Goal: Information Seeking & Learning: Learn about a topic

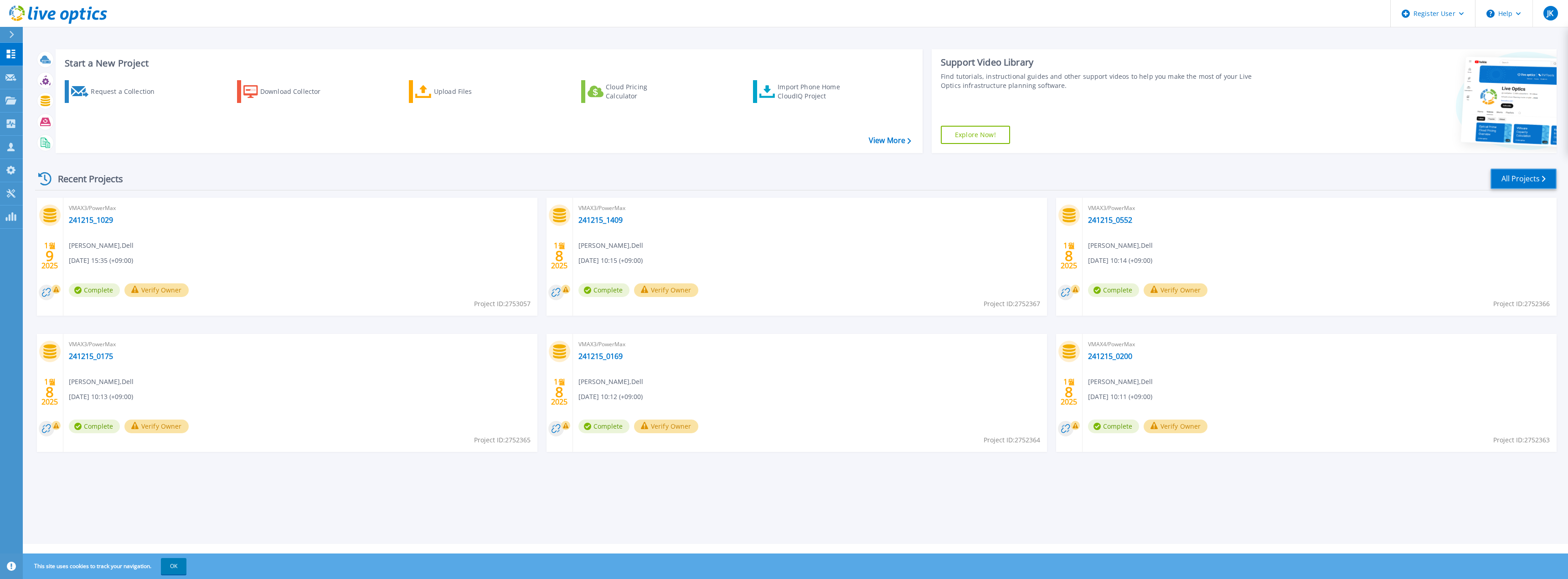
click at [1507, 175] on link "All Projects" at bounding box center [1524, 179] width 66 height 21
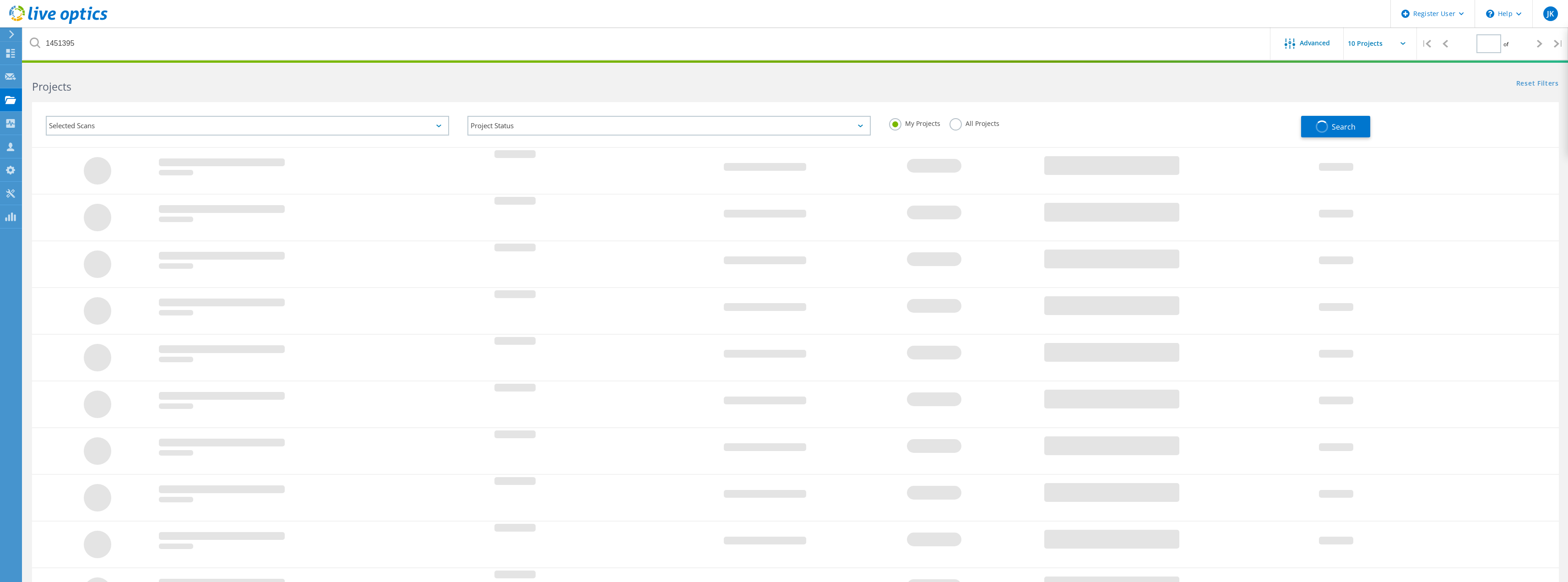
type input "1"
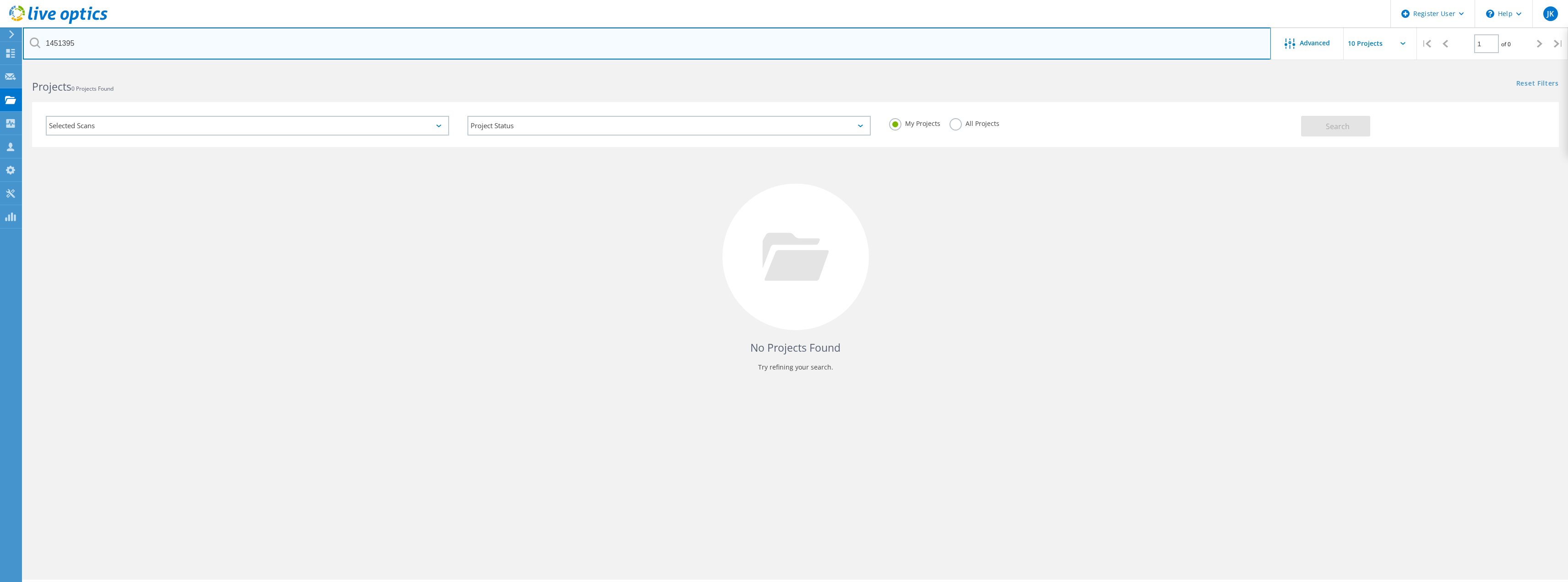
click at [351, 54] on input "1451395" at bounding box center [646, 43] width 1248 height 32
drag, startPoint x: 254, startPoint y: 46, endPoint x: 0, endPoint y: 39, distance: 254.1
click at [0, 67] on div "Register User \n Help Explore Helpful Articles Contact Support JK Dell User Jie…" at bounding box center [784, 337] width 1568 height 540
type input "1"
paste input "1451395"
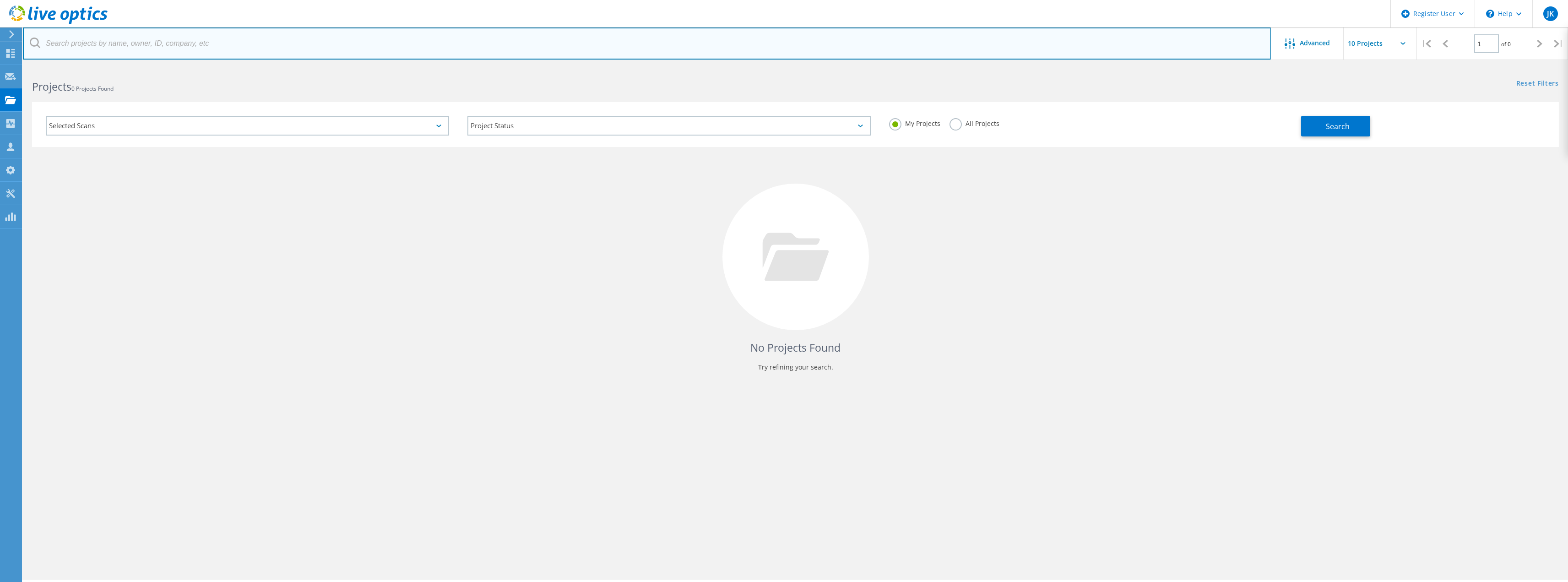
type input "1451395"
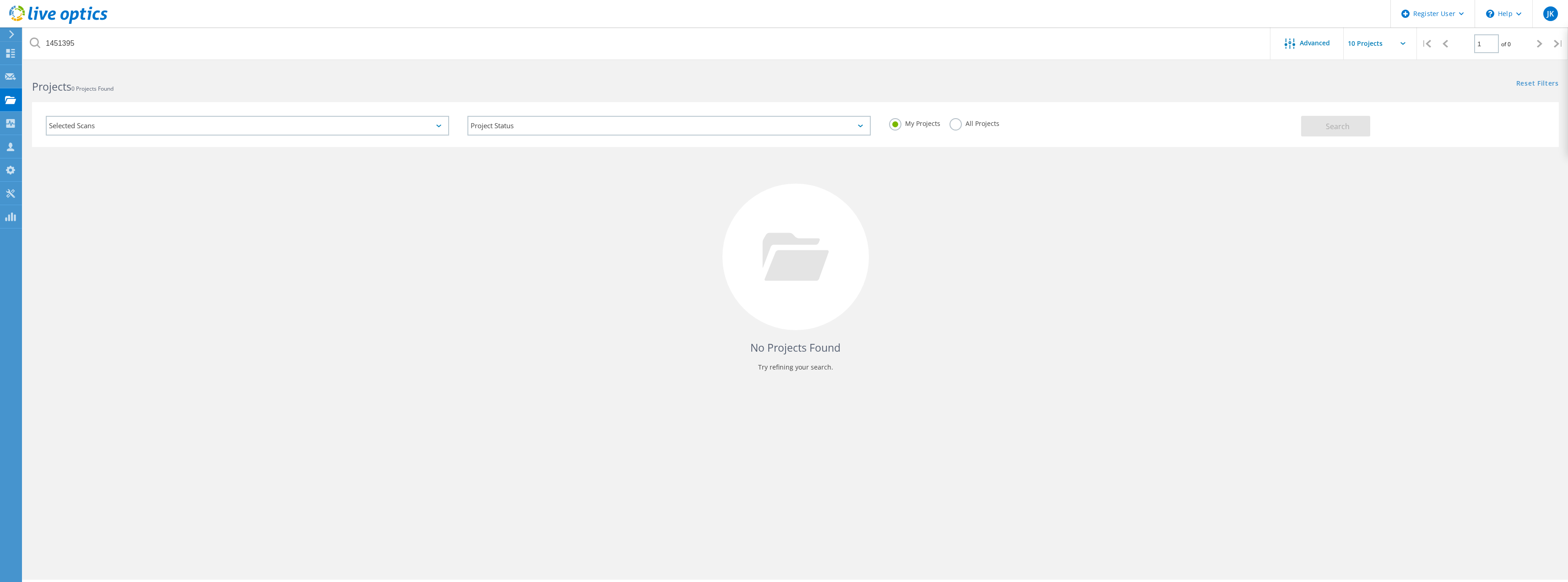
drag, startPoint x: 493, startPoint y: 71, endPoint x: 480, endPoint y: 78, distance: 14.8
click at [493, 68] on div "Projects 0 Projects Found" at bounding box center [408, 79] width 772 height 24
click at [963, 120] on label "All Projects" at bounding box center [974, 122] width 50 height 9
click at [0, 0] on input "All Projects" at bounding box center [0, 0] width 0 height 0
click at [1320, 130] on button "Search" at bounding box center [1335, 126] width 69 height 21
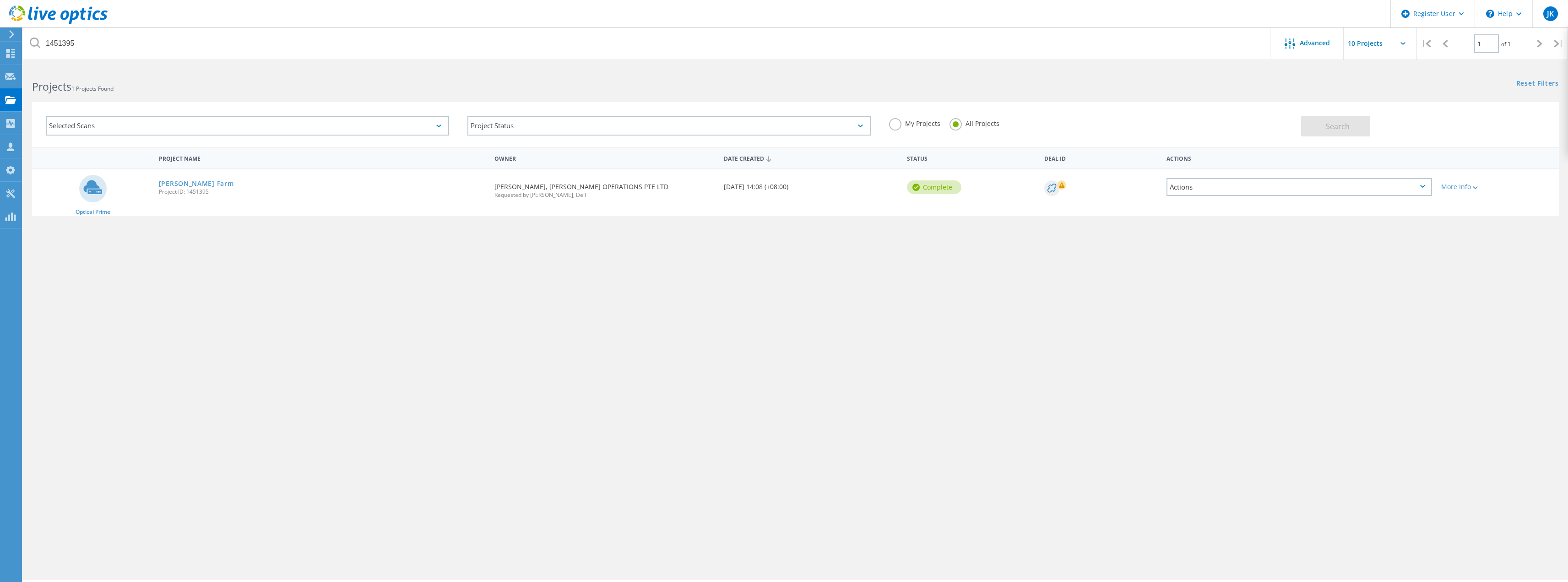
click at [187, 185] on link "[PERSON_NAME] Farm" at bounding box center [196, 183] width 75 height 6
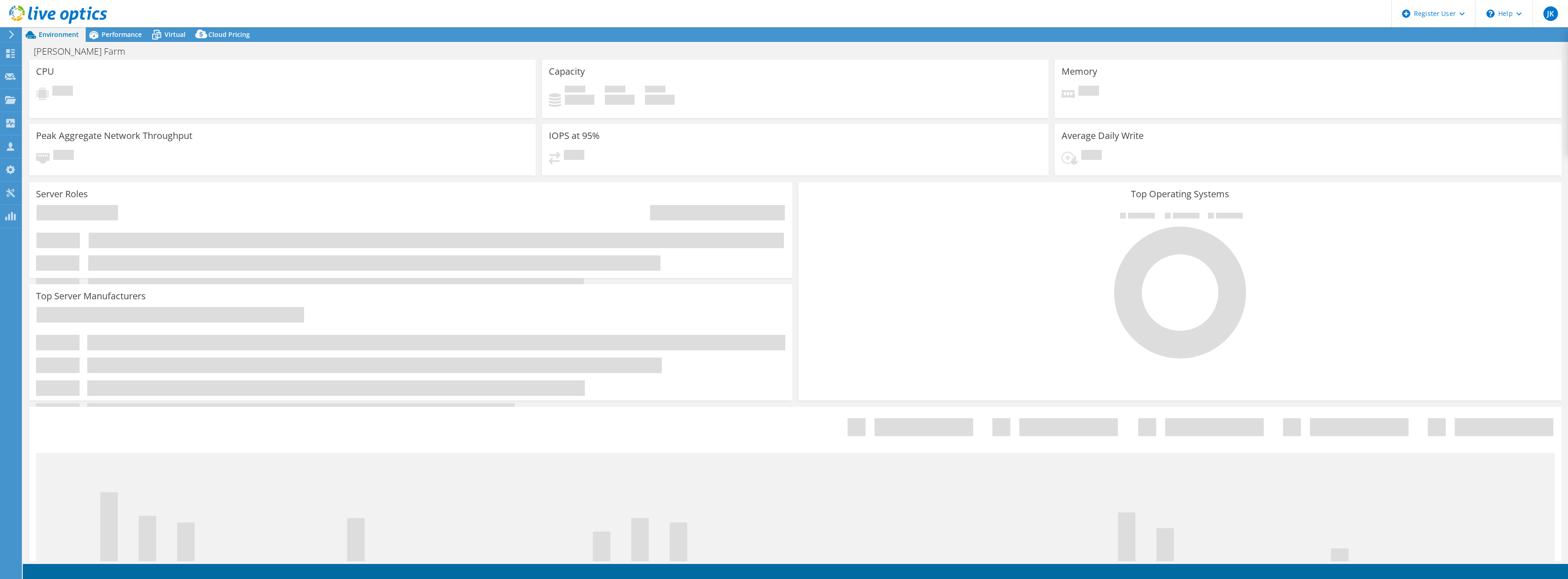
select select "USD"
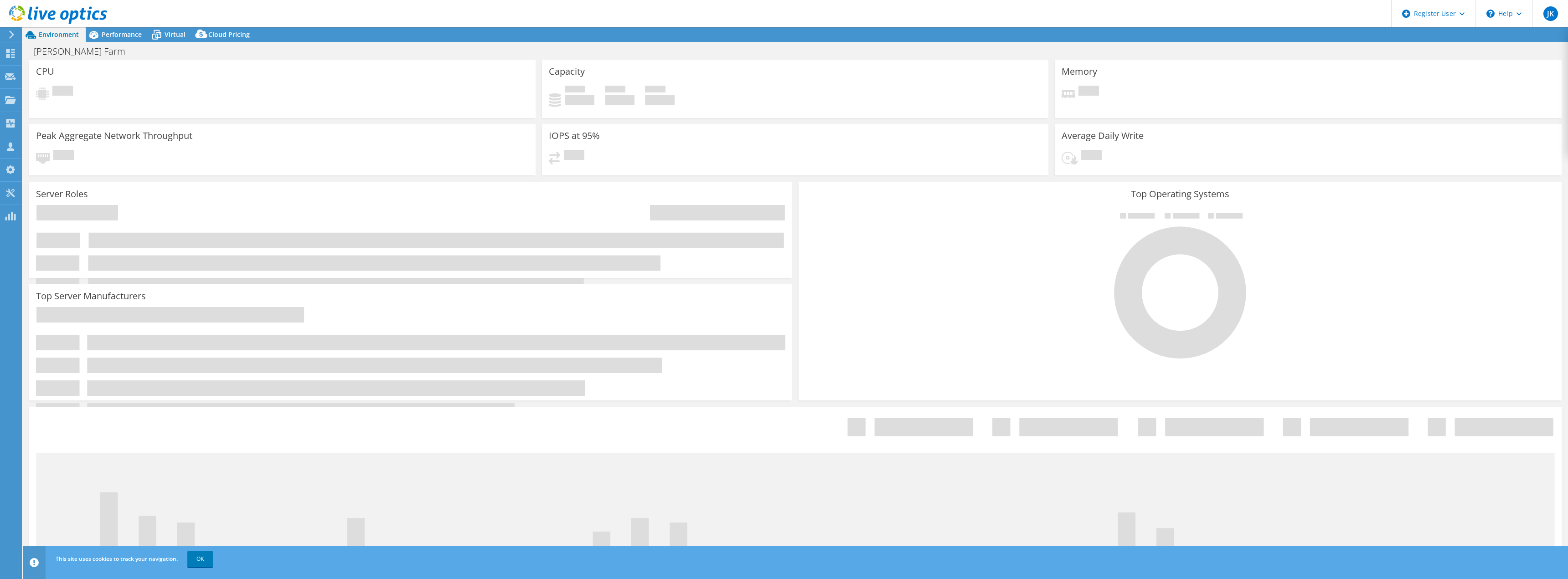
select select "[GEOGRAPHIC_DATA]"
select select "AUD"
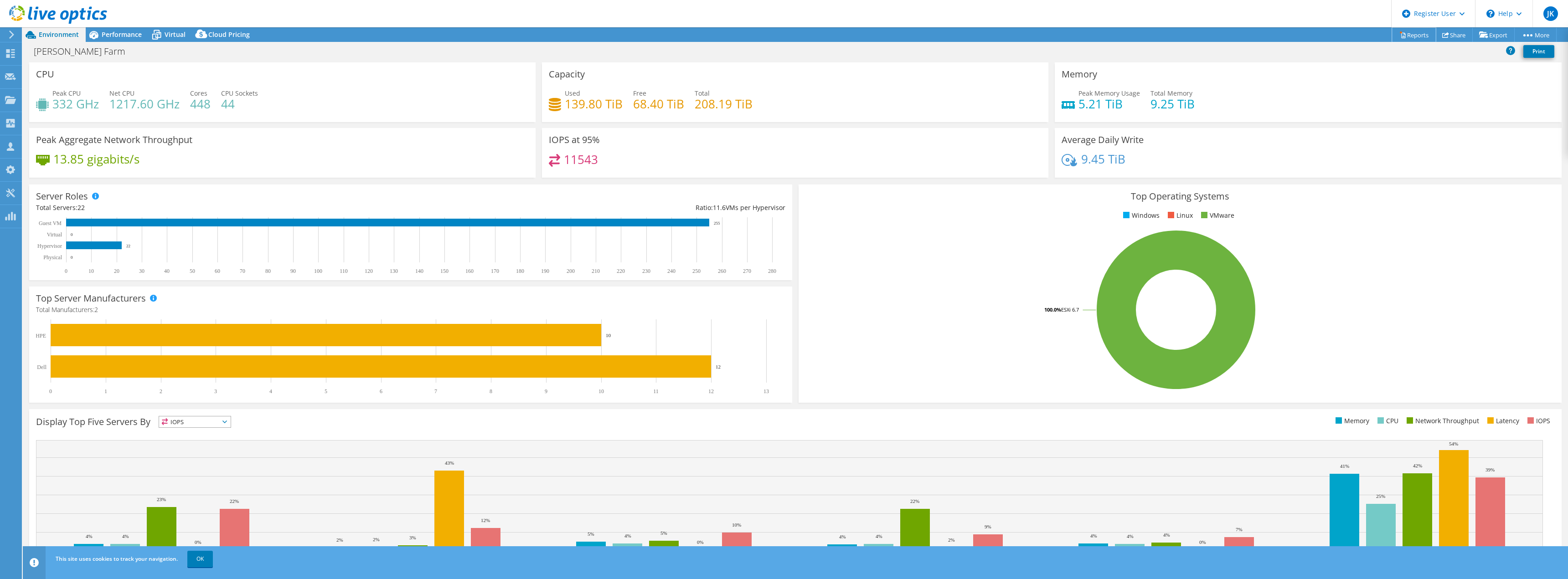
click at [1411, 35] on link "Reports" at bounding box center [1414, 35] width 44 height 14
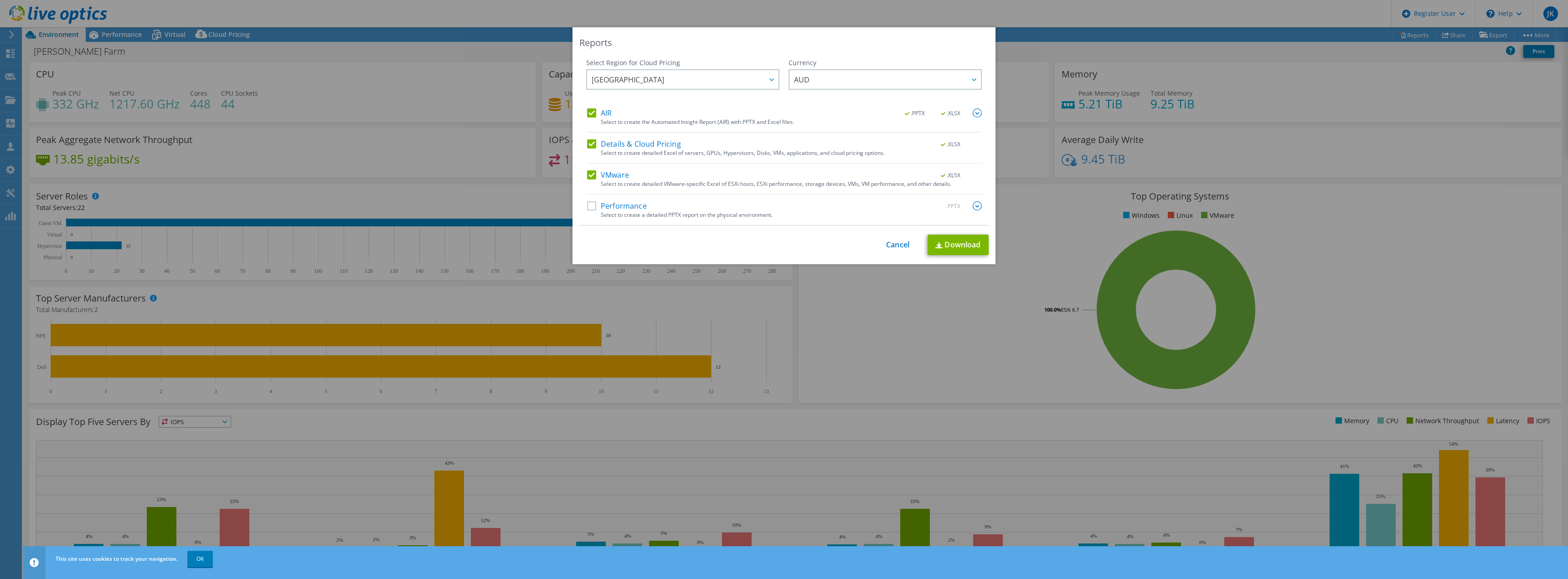
click at [650, 207] on div "Performance .PPTX" at bounding box center [785, 206] width 394 height 10
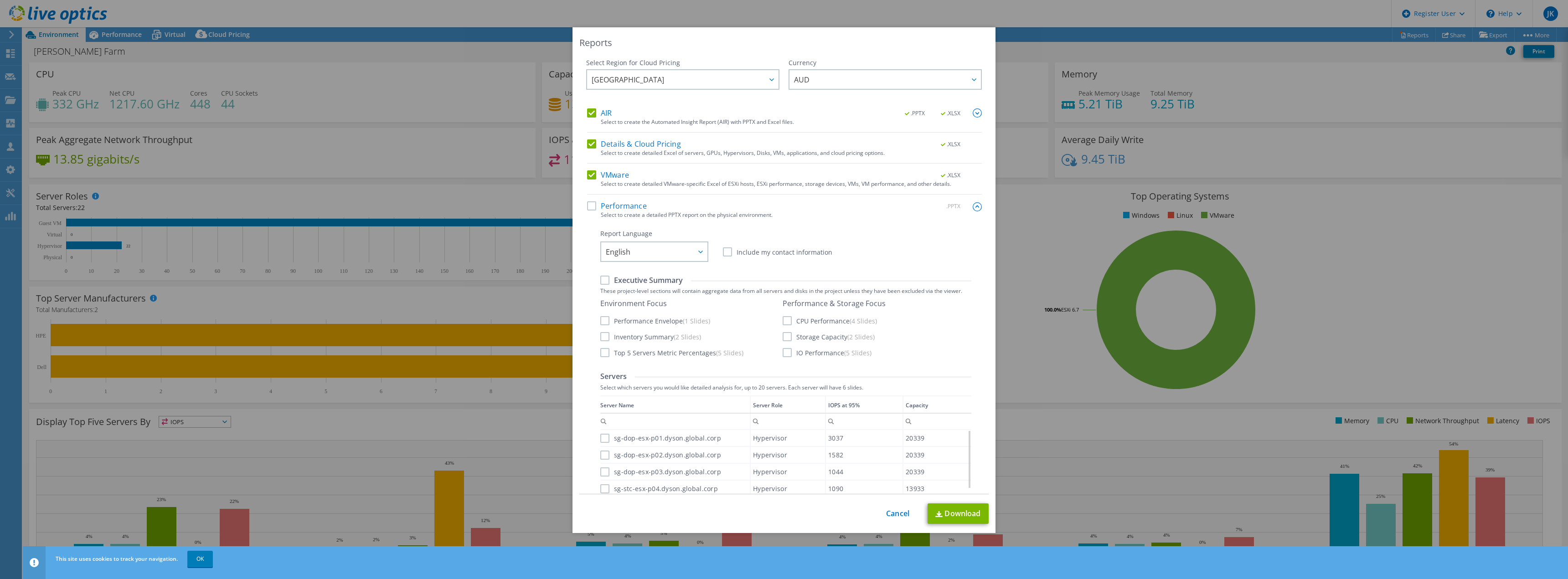
click at [623, 207] on label "Performance" at bounding box center [617, 206] width 60 height 9
click at [0, 0] on input "Performance" at bounding box center [0, 0] width 0 height 0
click at [936, 516] on img at bounding box center [939, 514] width 7 height 6
click at [663, 83] on div "Select Region for Cloud Pricing Asia Pacific (Hong Kong) Asia Pacific (Mumbai) …" at bounding box center [784, 83] width 396 height 50
click at [763, 80] on div "Select Region for Cloud Pricing Asia Pacific (Hong Kong) Asia Pacific (Mumbai) …" at bounding box center [784, 83] width 396 height 50
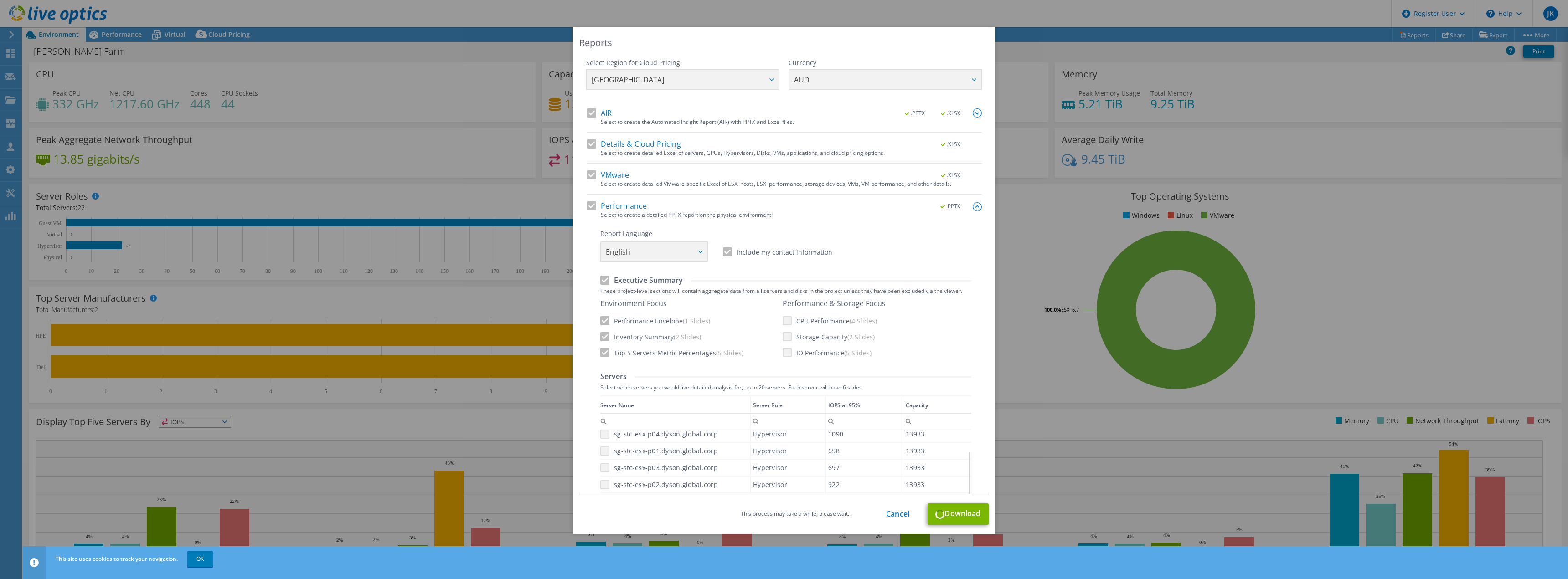
click at [768, 80] on div "Select Region for Cloud Pricing Asia Pacific (Hong Kong) Asia Pacific (Mumbai) …" at bounding box center [784, 83] width 396 height 50
click at [764, 83] on div at bounding box center [771, 79] width 15 height 19
click at [707, 128] on li "Asia Pacific ([GEOGRAPHIC_DATA])" at bounding box center [683, 131] width 189 height 16
click at [830, 81] on span "AUD" at bounding box center [887, 79] width 187 height 19
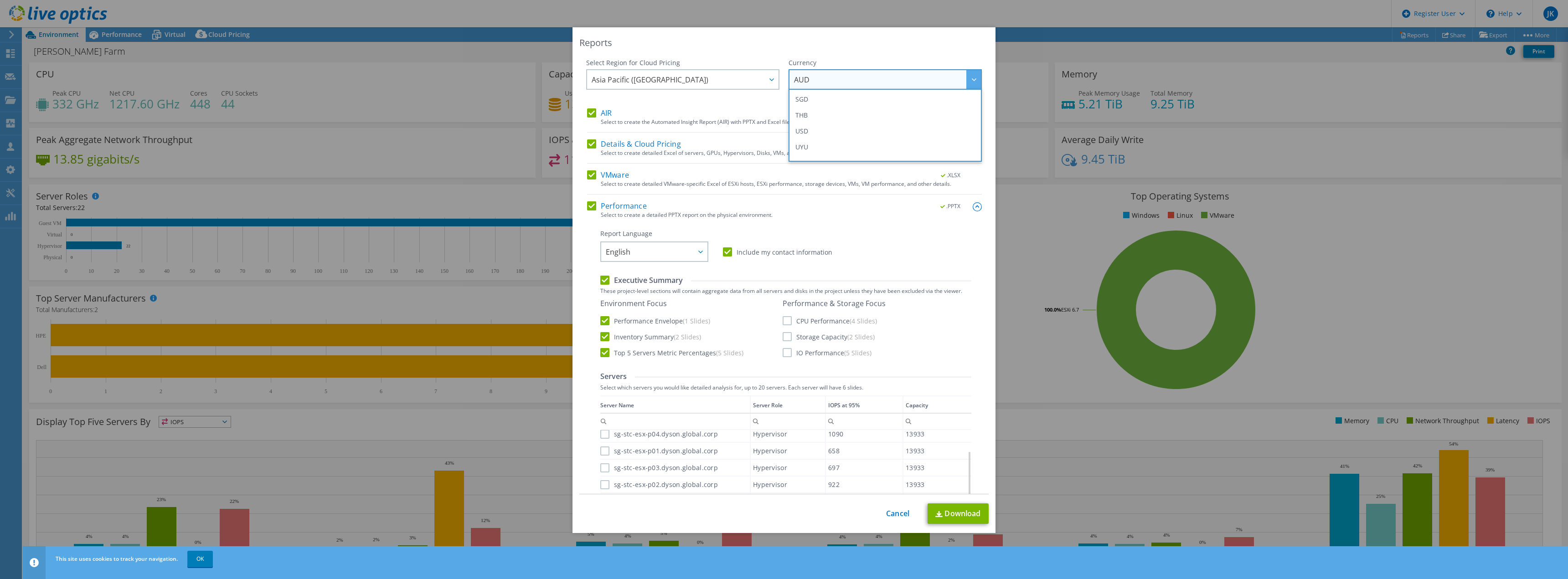
scroll to position [330, 0]
click at [937, 124] on li "USD" at bounding box center [885, 119] width 189 height 16
click at [707, 78] on span "Asia Pacific ([GEOGRAPHIC_DATA])" at bounding box center [685, 79] width 187 height 19
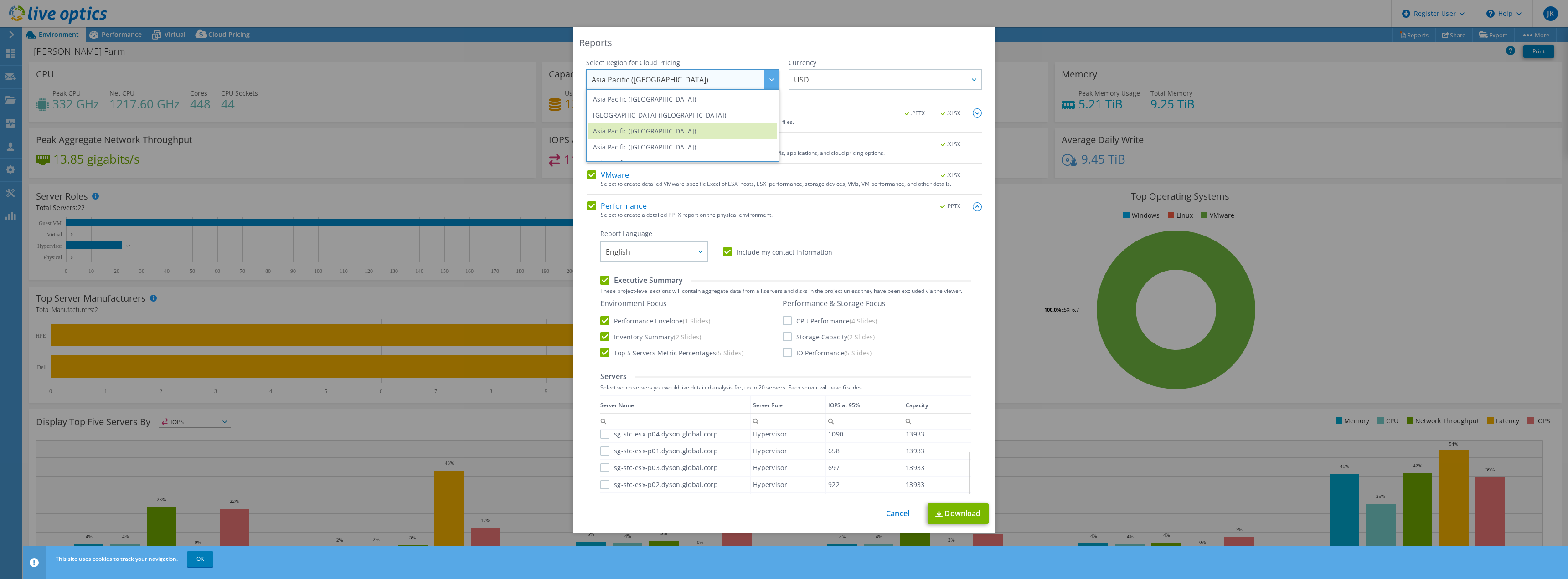
click at [752, 50] on div "Reports Select Region for Cloud Pricing Asia Pacific (Hong Kong) Asia Pacific (…" at bounding box center [784, 280] width 423 height 505
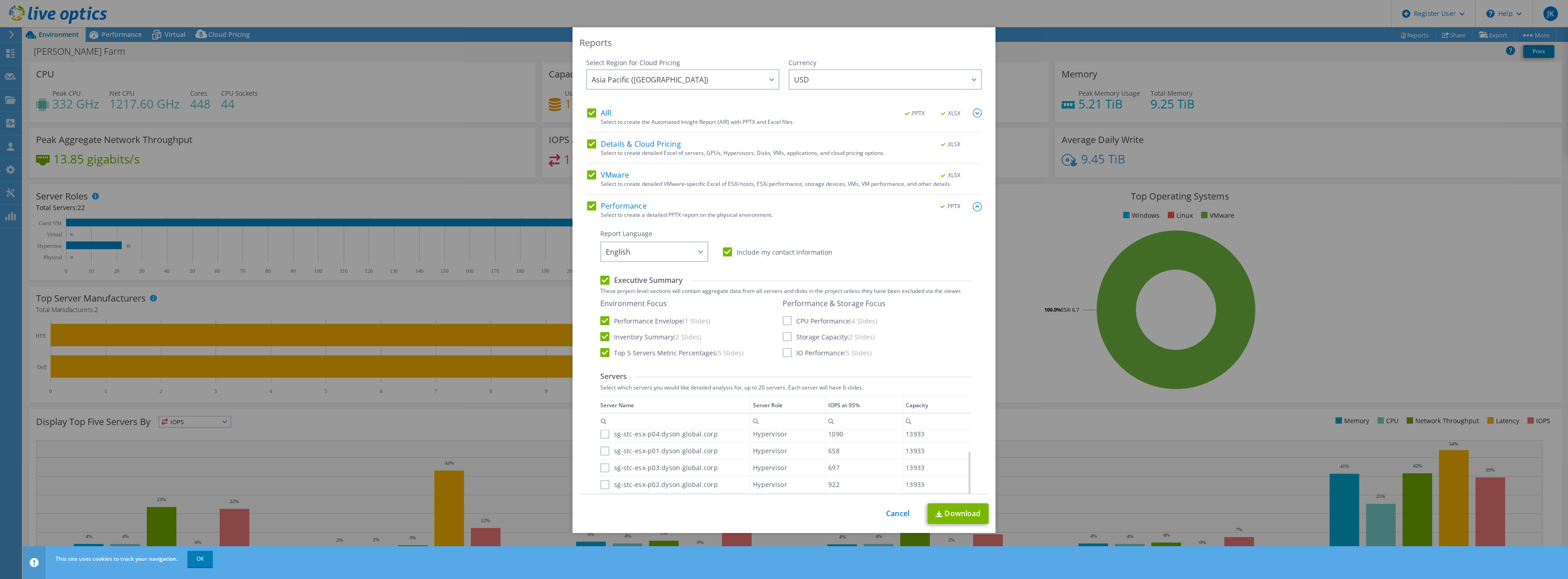
click at [688, 251] on span "English" at bounding box center [656, 251] width 102 height 19
click at [662, 314] on li "한국어" at bounding box center [654, 308] width 103 height 16
drag, startPoint x: 662, startPoint y: 314, endPoint x: 653, endPoint y: 312, distance: 9.2
click at [653, 312] on li "한국어" at bounding box center [654, 308] width 103 height 16
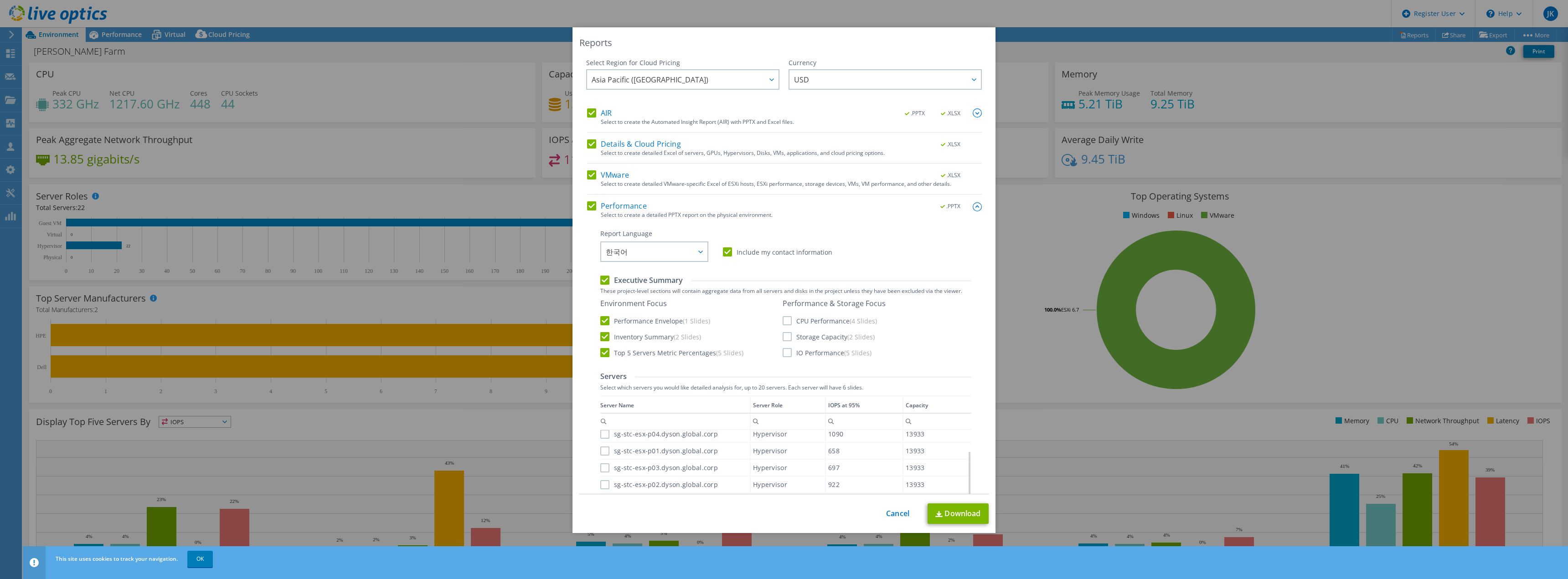
click at [693, 252] on div at bounding box center [700, 251] width 15 height 19
click at [789, 225] on div "Performance .PPTX Select to create a detailed PPTX report on the physical envir…" at bounding box center [785, 569] width 394 height 735
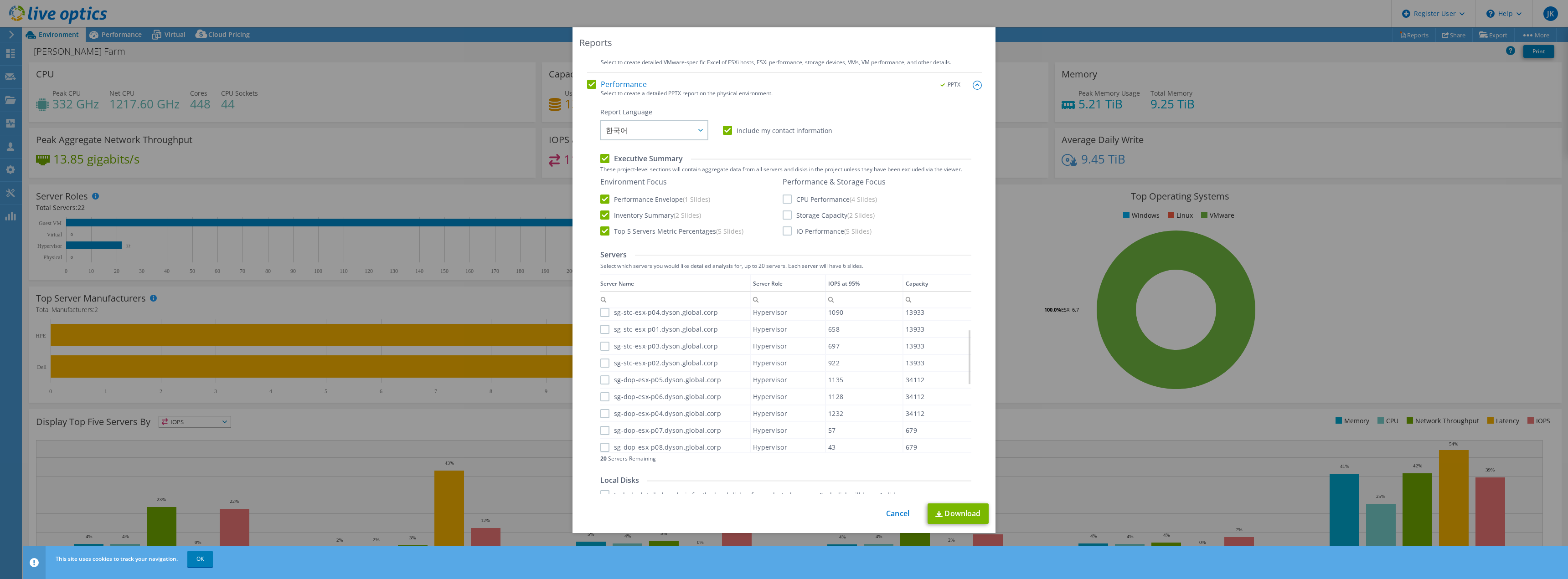
scroll to position [182, 0]
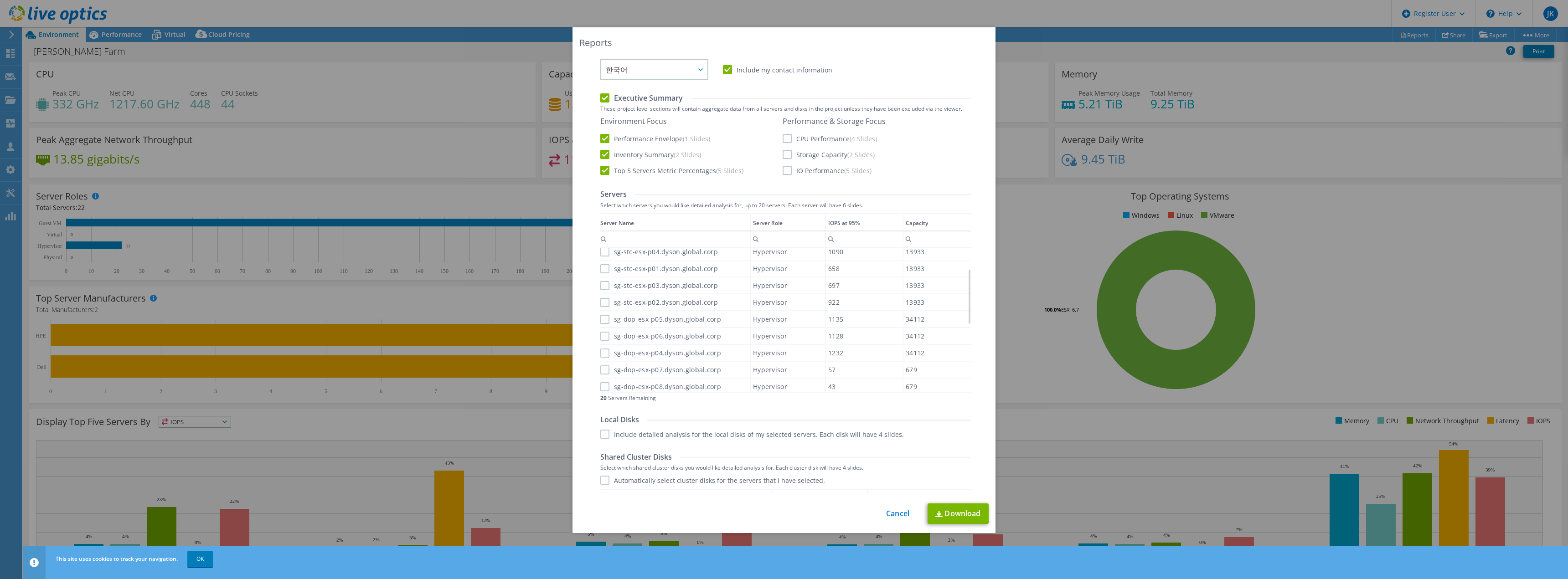
click at [835, 432] on label "Include detailed analysis for the local disks of my selected servers. Each disk…" at bounding box center [752, 434] width 304 height 9
click at [0, 0] on input "Include detailed analysis for the local disks of my selected servers. Each disk…" at bounding box center [0, 0] width 0 height 0
click at [795, 486] on div "Automatically select cluster disks for the servers that I have selected. Shared…" at bounding box center [786, 572] width 371 height 193
click at [778, 486] on div "Automatically select cluster disks for the servers that I have selected. Shared…" at bounding box center [786, 572] width 371 height 193
click at [771, 484] on label "Automatically select cluster disks for the servers that I have selected." at bounding box center [712, 480] width 225 height 9
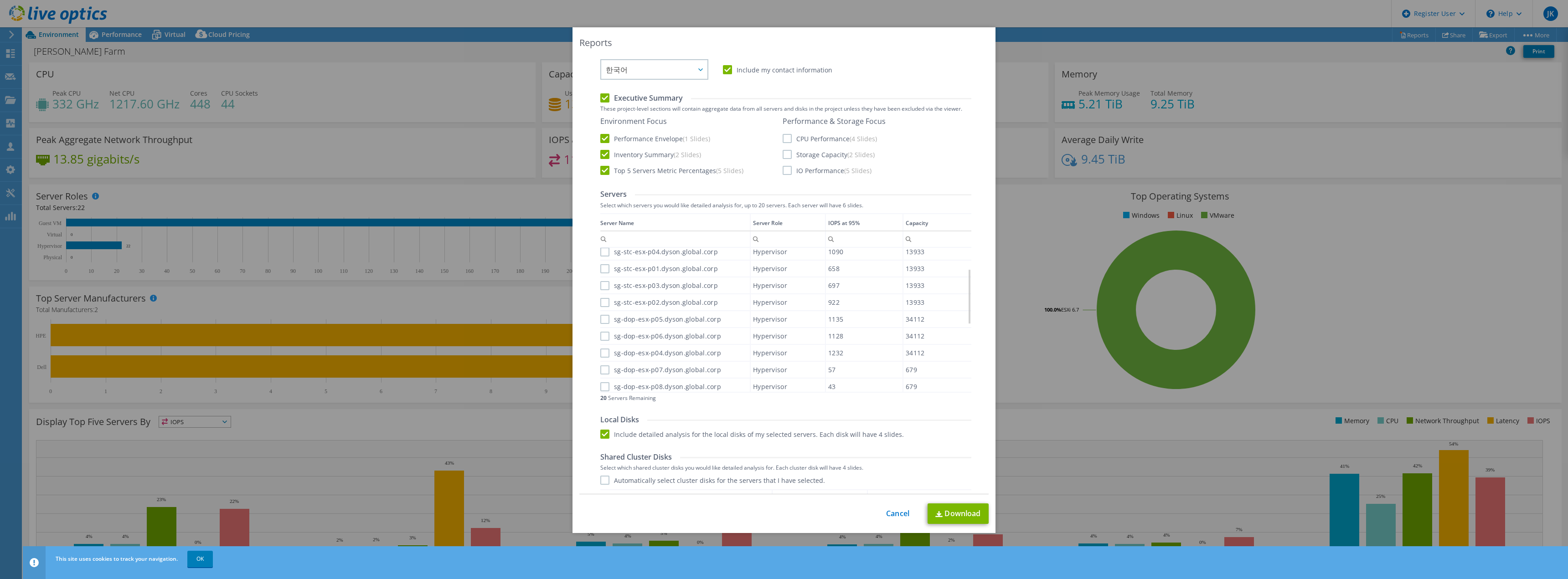
click at [0, 0] on input "Automatically select cluster disks for the servers that I have selected." at bounding box center [0, 0] width 0 height 0
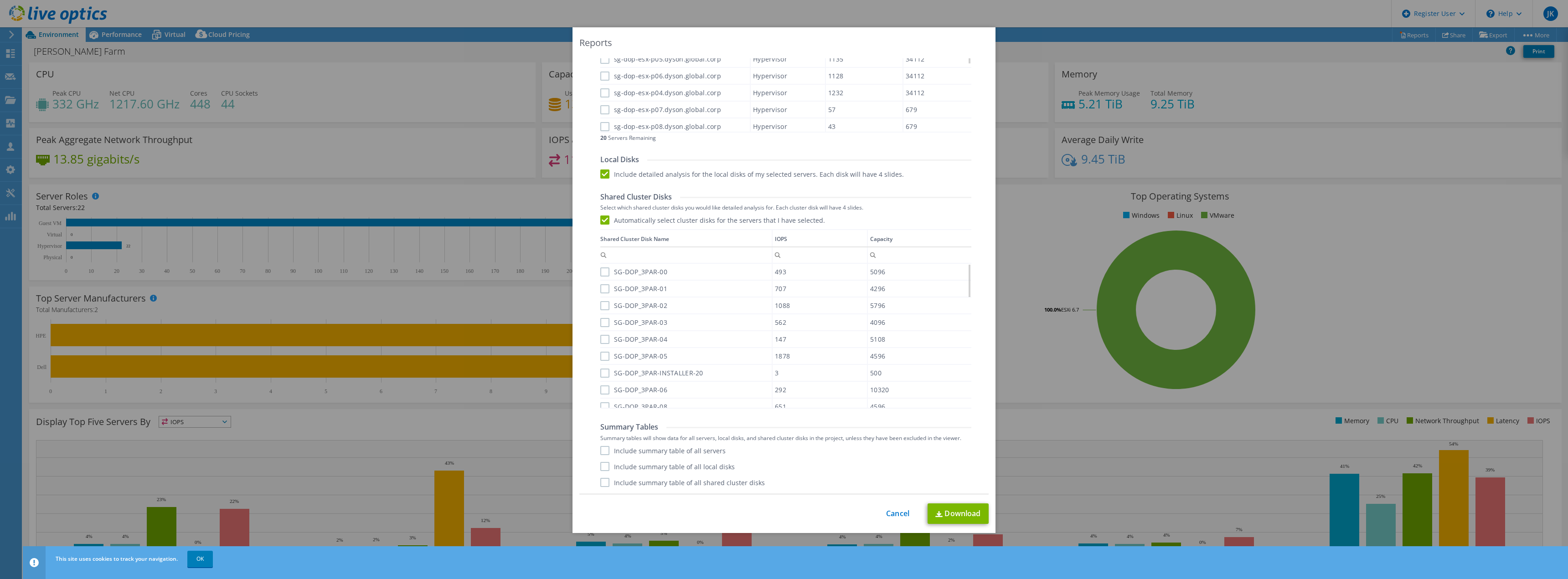
click at [700, 445] on div "Summary Tables Summary tables will show data for all servers, local disks, and …" at bounding box center [786, 454] width 371 height 64
click at [699, 448] on label "Include summary table of all servers" at bounding box center [663, 450] width 125 height 9
click at [0, 0] on input "Include summary table of all servers" at bounding box center [0, 0] width 0 height 0
click at [696, 463] on label "Include summary table of all local disks" at bounding box center [667, 466] width 135 height 9
click at [0, 0] on input "Include summary table of all local disks" at bounding box center [0, 0] width 0 height 0
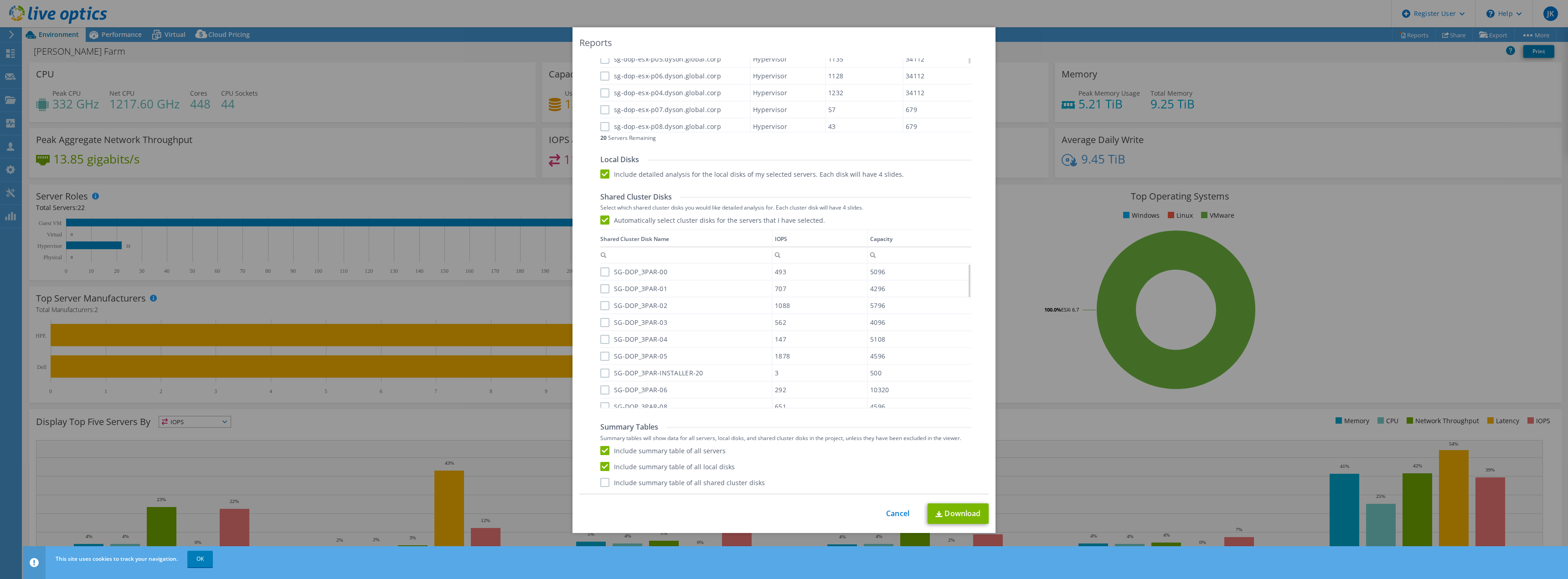
click at [705, 482] on label "Include summary table of all shared cluster disks" at bounding box center [682, 482] width 164 height 9
click at [0, 0] on input "Include summary table of all shared cluster disks" at bounding box center [0, 0] width 0 height 0
click at [946, 515] on link "Download" at bounding box center [958, 513] width 61 height 21
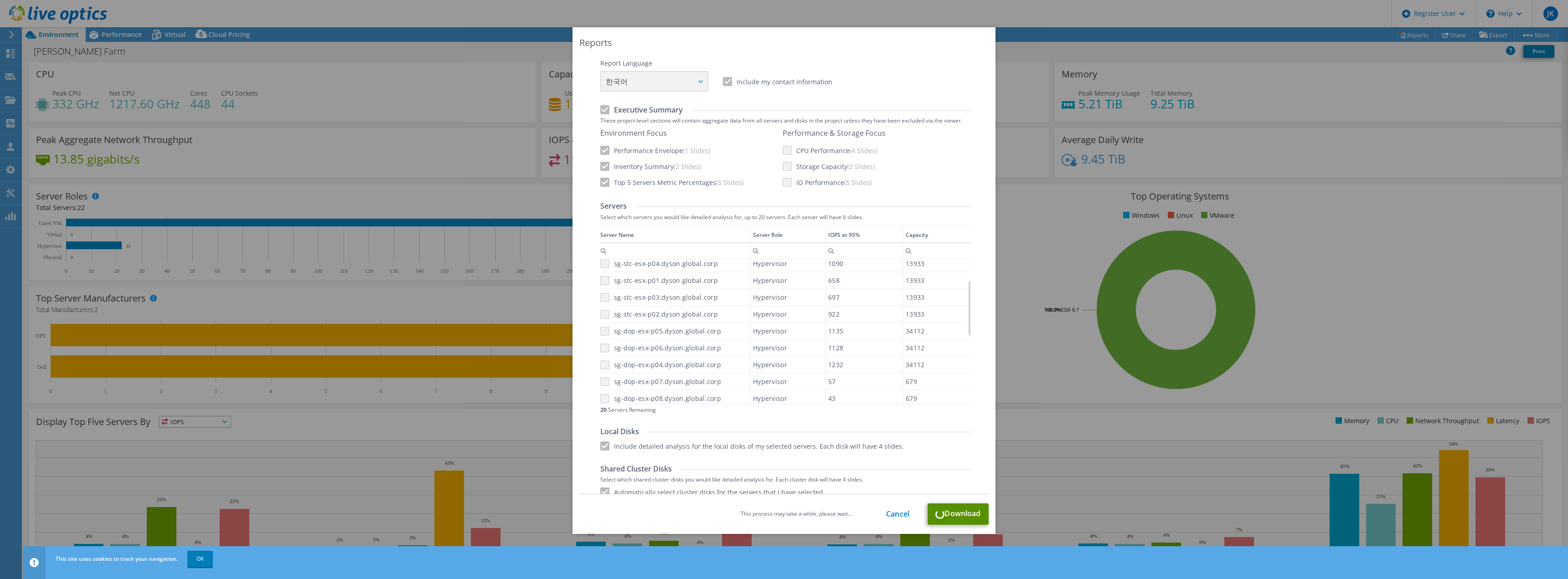
scroll to position [169, 0]
click at [886, 515] on link "Cancel" at bounding box center [898, 513] width 23 height 9
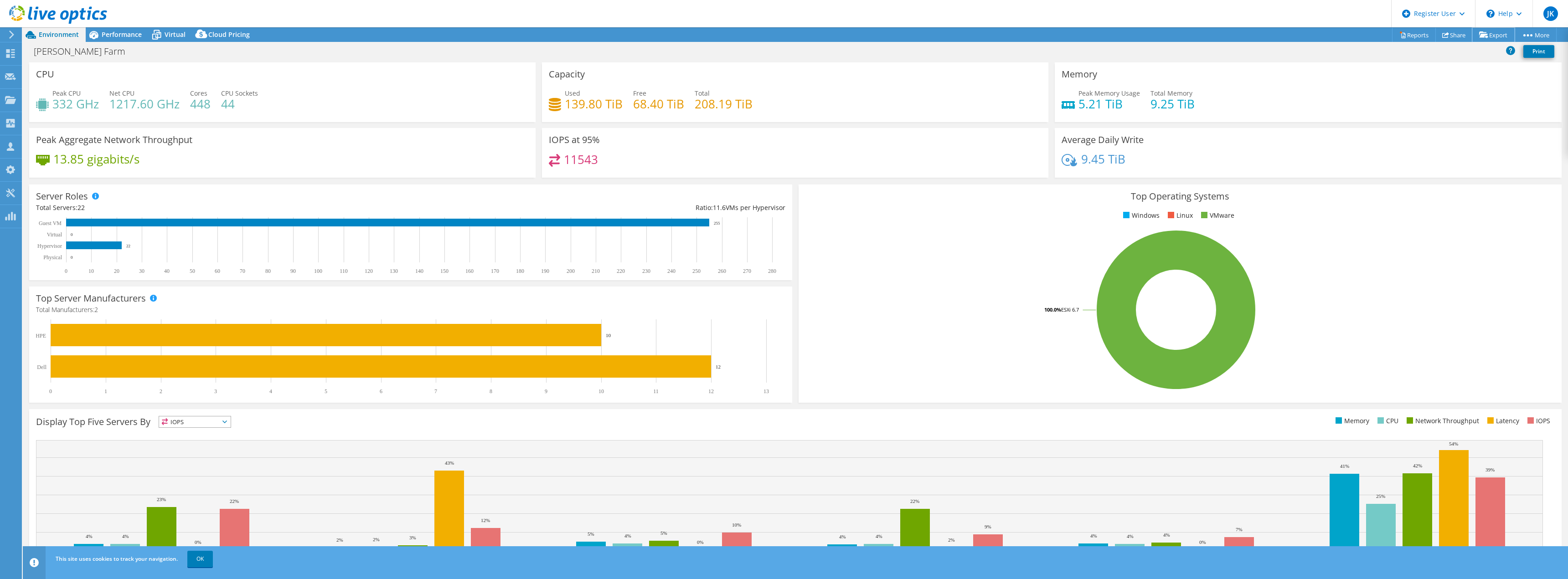
click at [1503, 40] on link "Export" at bounding box center [1494, 35] width 43 height 14
click at [0, 0] on link "PSS Solution Request" at bounding box center [0, 0] width 0 height 0
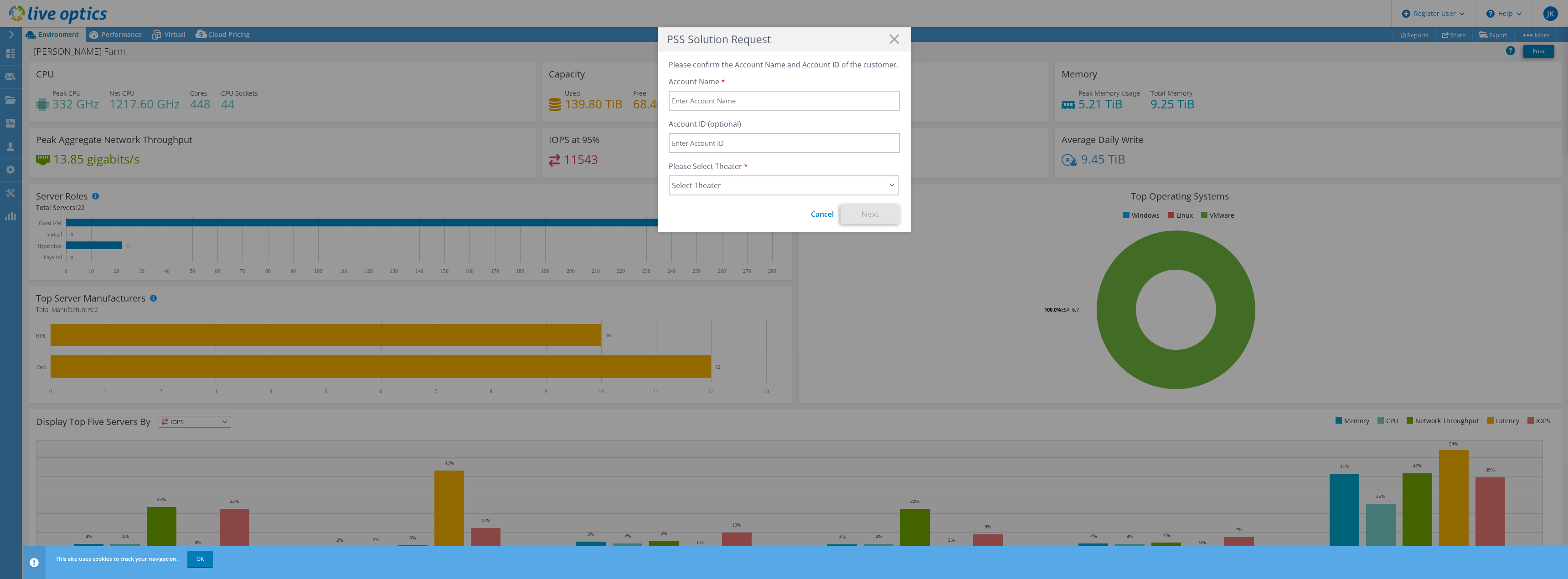
click at [892, 44] on h1 "PSS Solution Request" at bounding box center [785, 39] width 235 height 10
click at [892, 41] on icon at bounding box center [894, 39] width 10 height 10
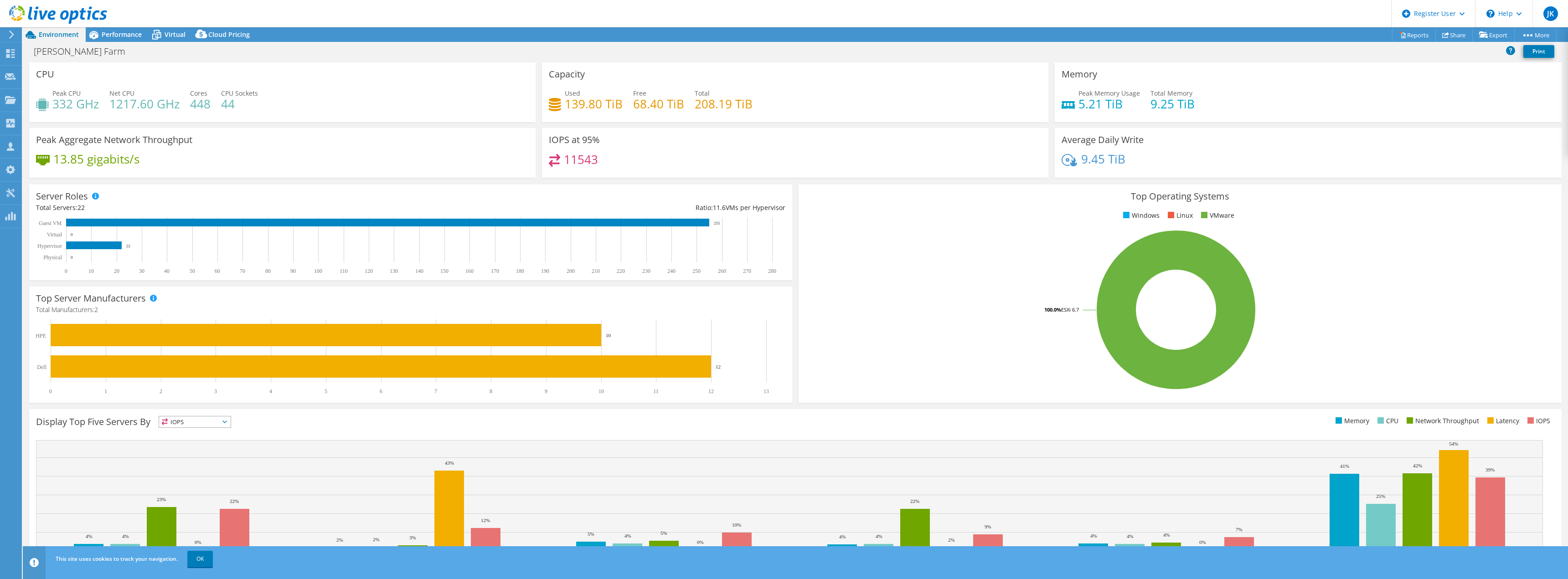
click at [0, 0] on link "Copy" at bounding box center [0, 0] width 0 height 0
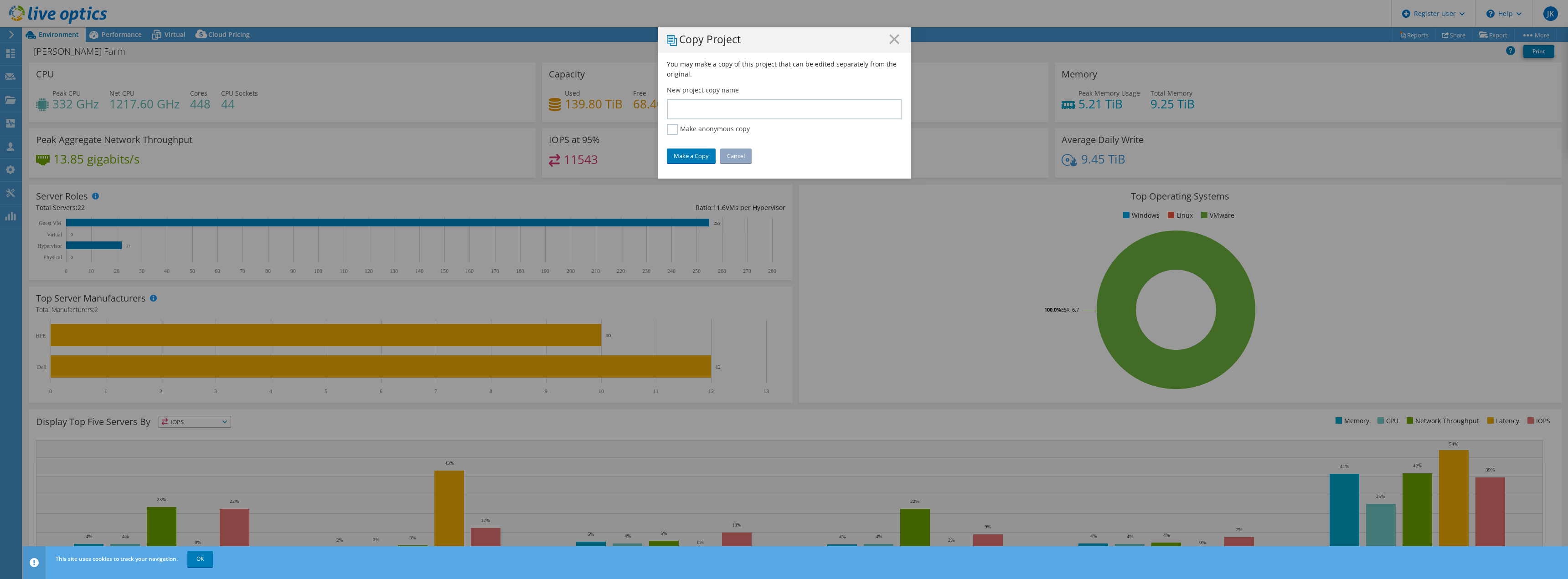
click at [890, 40] on line at bounding box center [894, 39] width 9 height 9
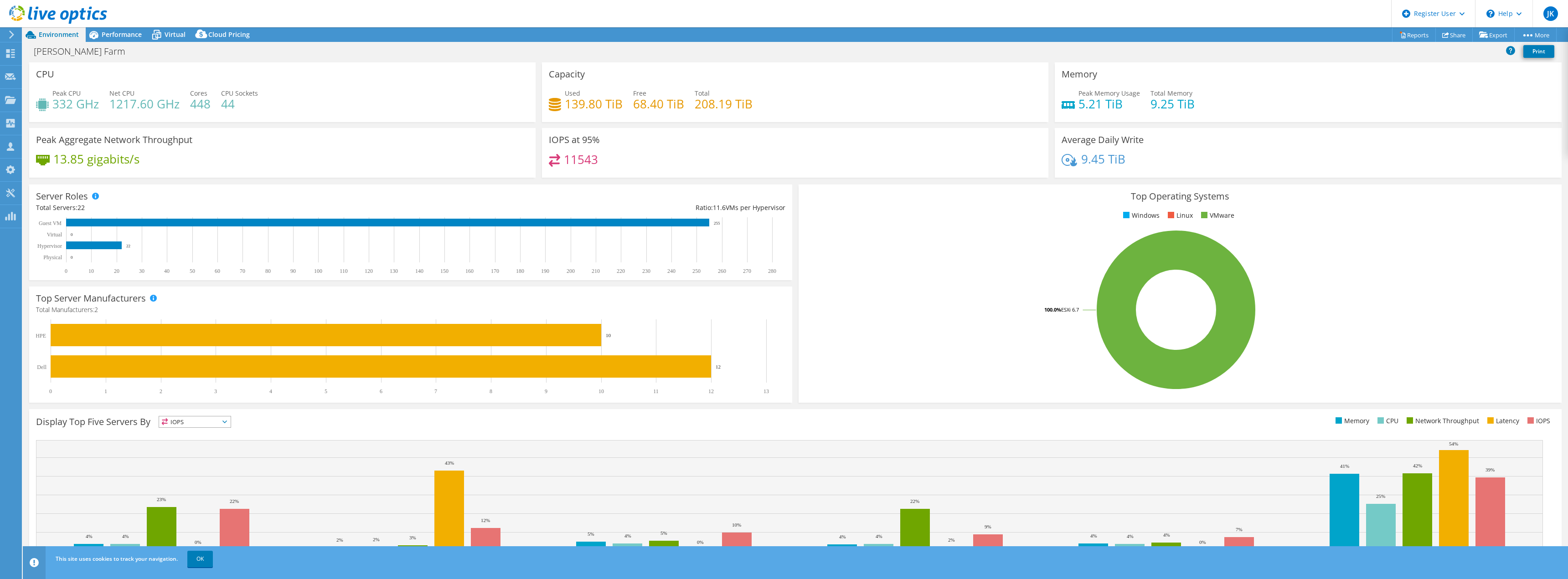
click at [1357, 358] on rect at bounding box center [1176, 310] width 741 height 159
click at [270, 226] on rect at bounding box center [388, 222] width 643 height 8
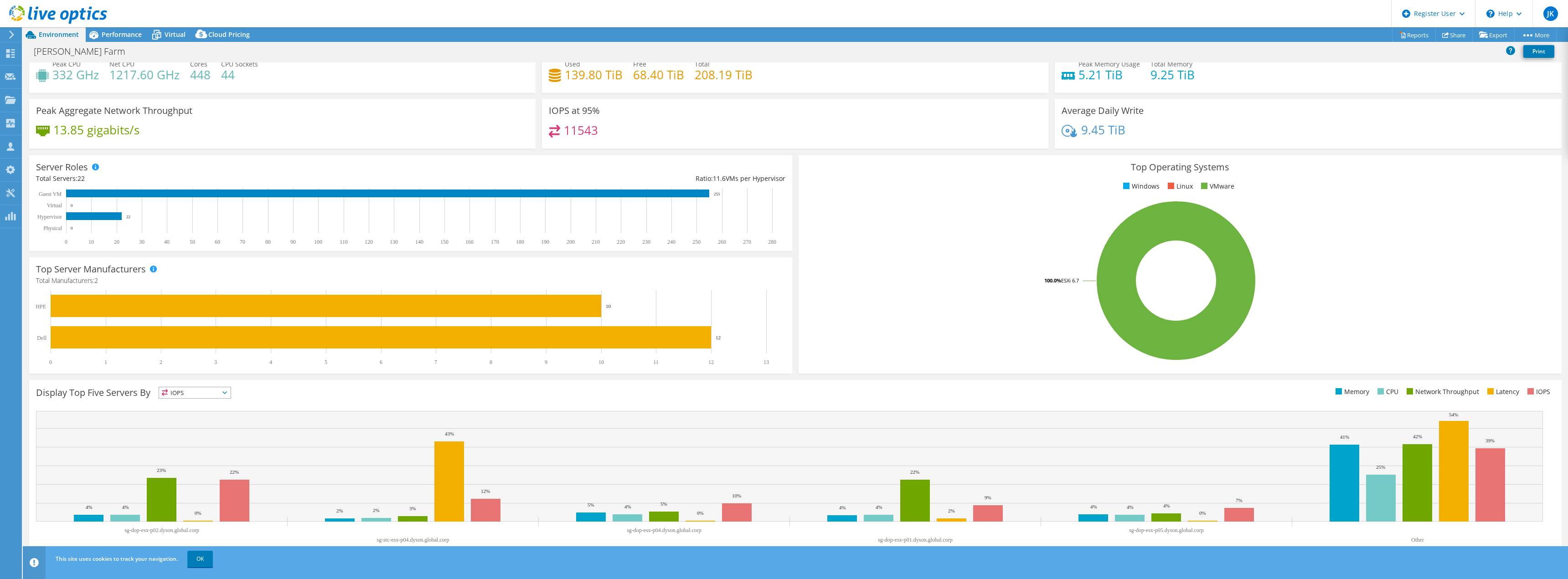
scroll to position [0, 0]
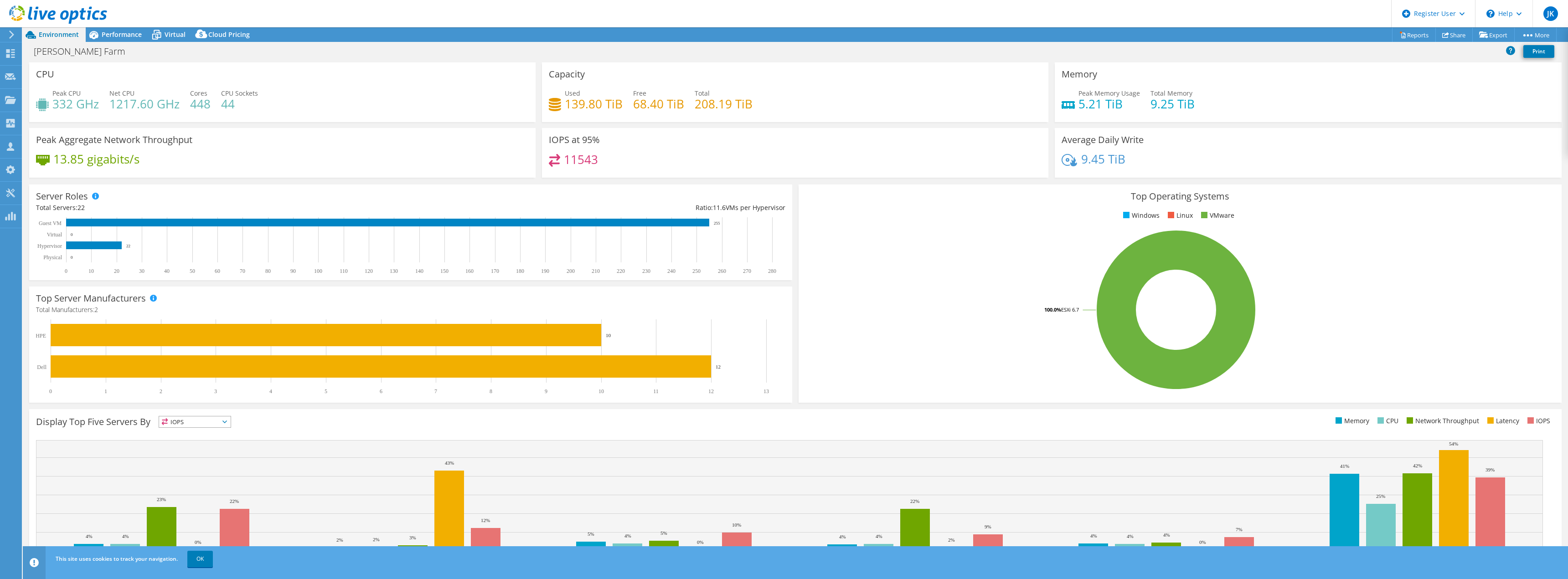
click at [123, 31] on span "Performance" at bounding box center [122, 34] width 40 height 9
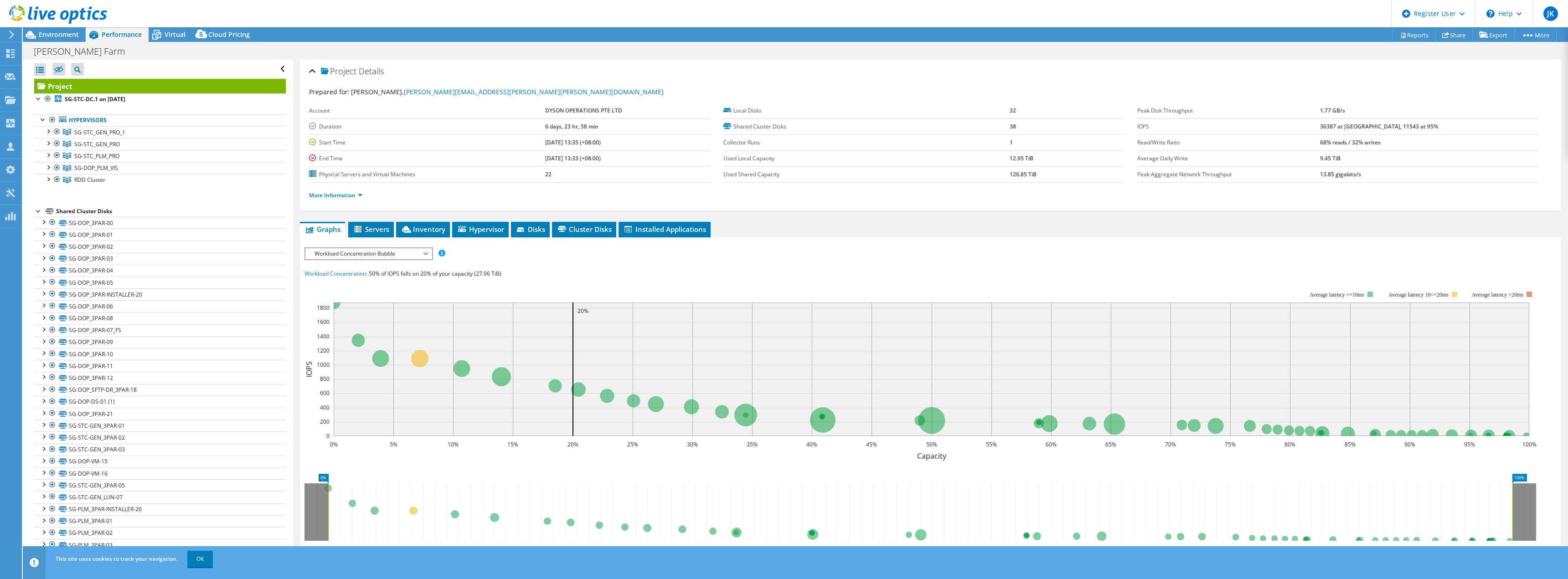
click at [173, 34] on span "Virtual" at bounding box center [175, 34] width 21 height 9
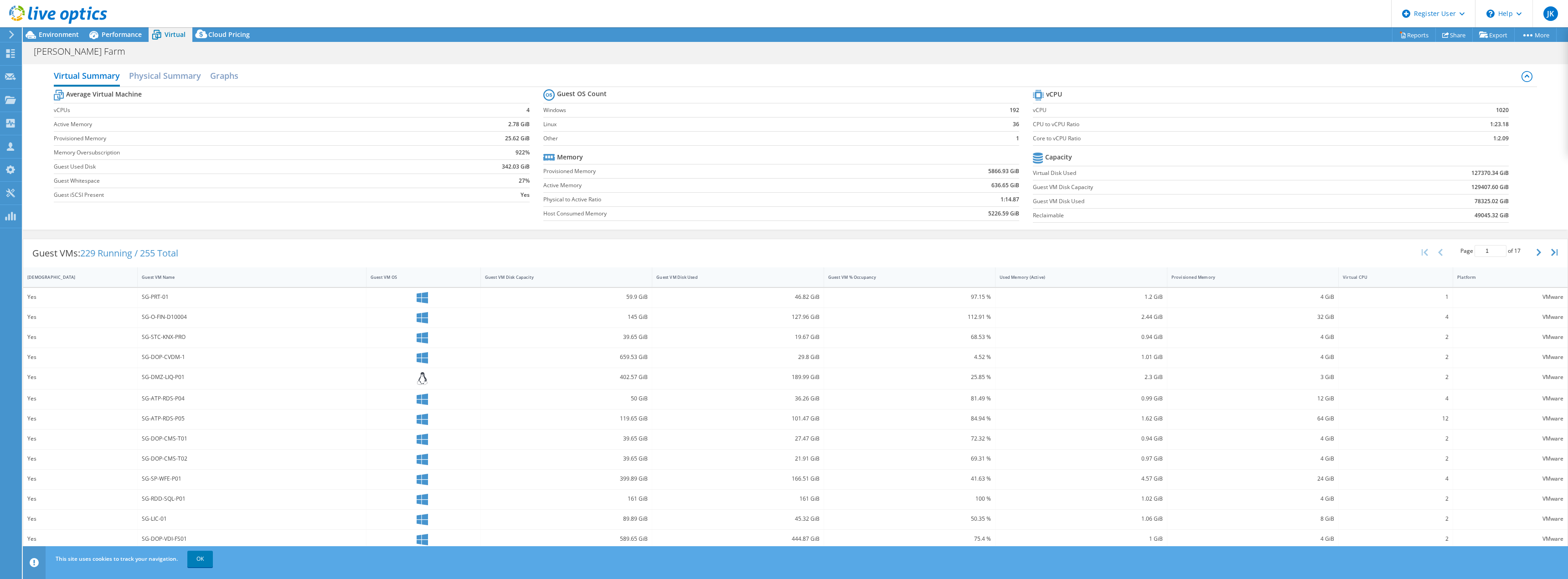
click at [172, 84] on h2 "Physical Summary" at bounding box center [165, 75] width 72 height 18
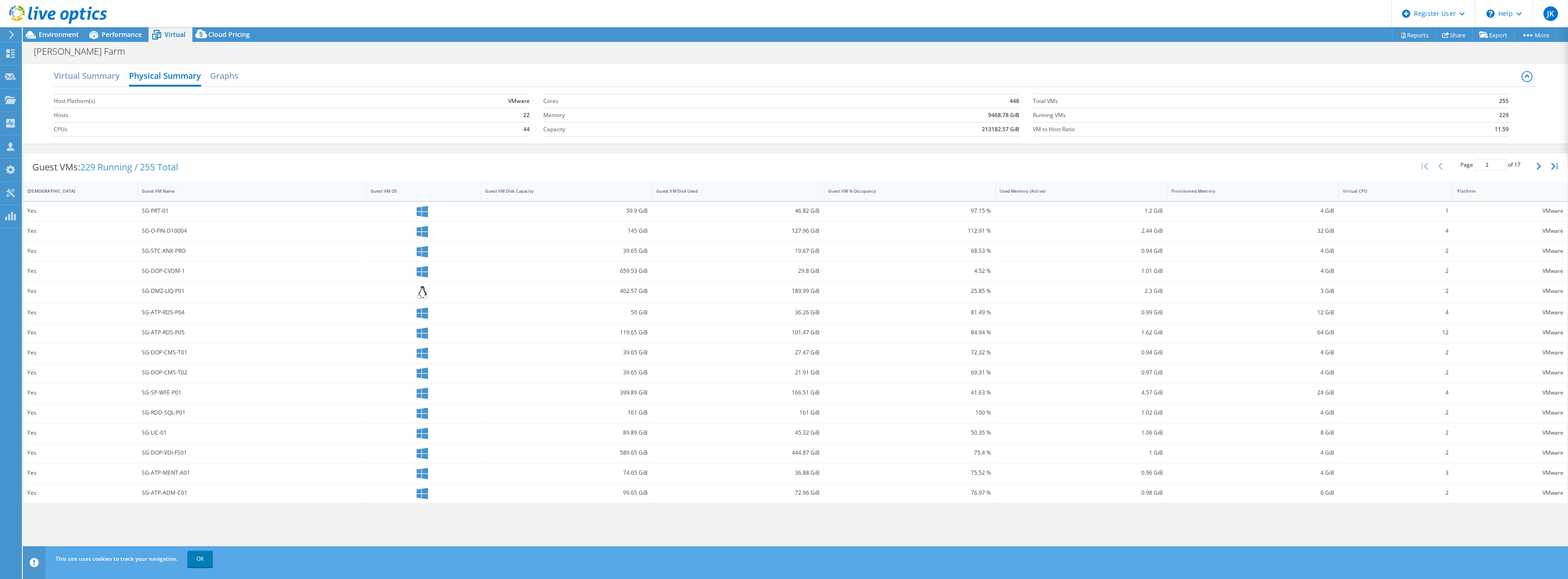
click at [250, 33] on div "Cloud Pricing" at bounding box center [225, 35] width 65 height 15
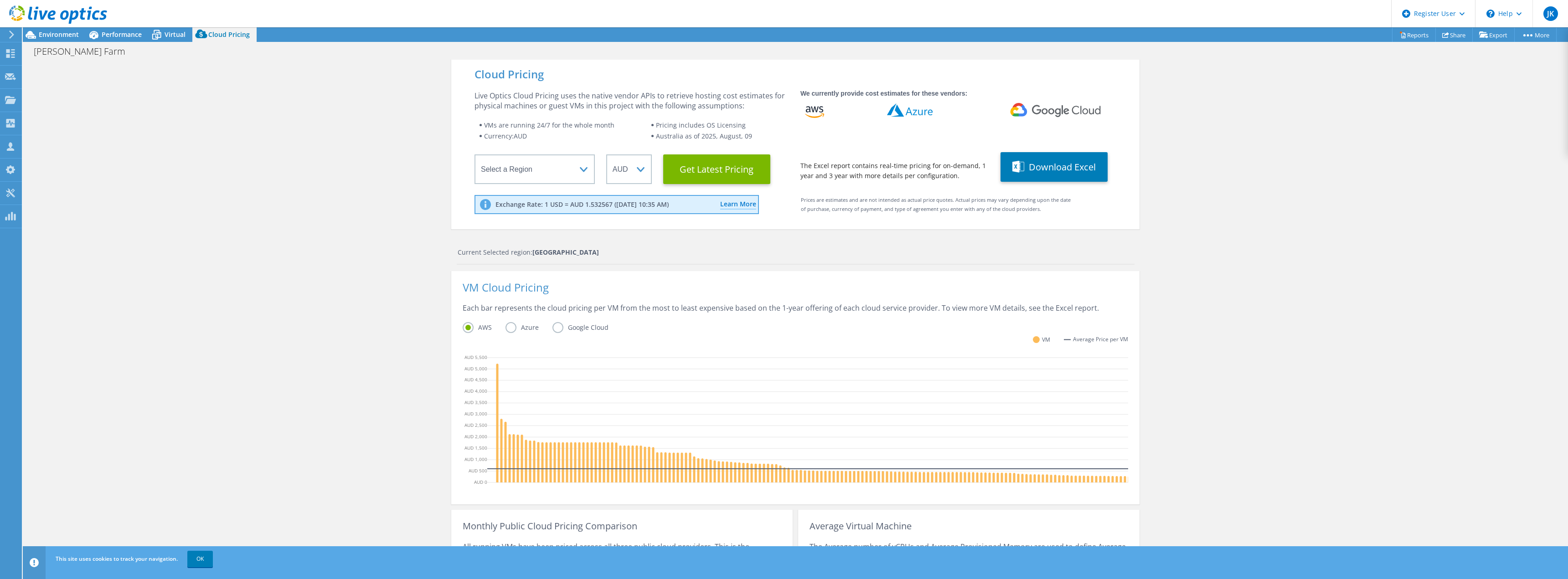
click at [853, 288] on div "VM Cloud Pricing" at bounding box center [795, 293] width 665 height 21
click at [58, 37] on span "Environment" at bounding box center [59, 34] width 40 height 9
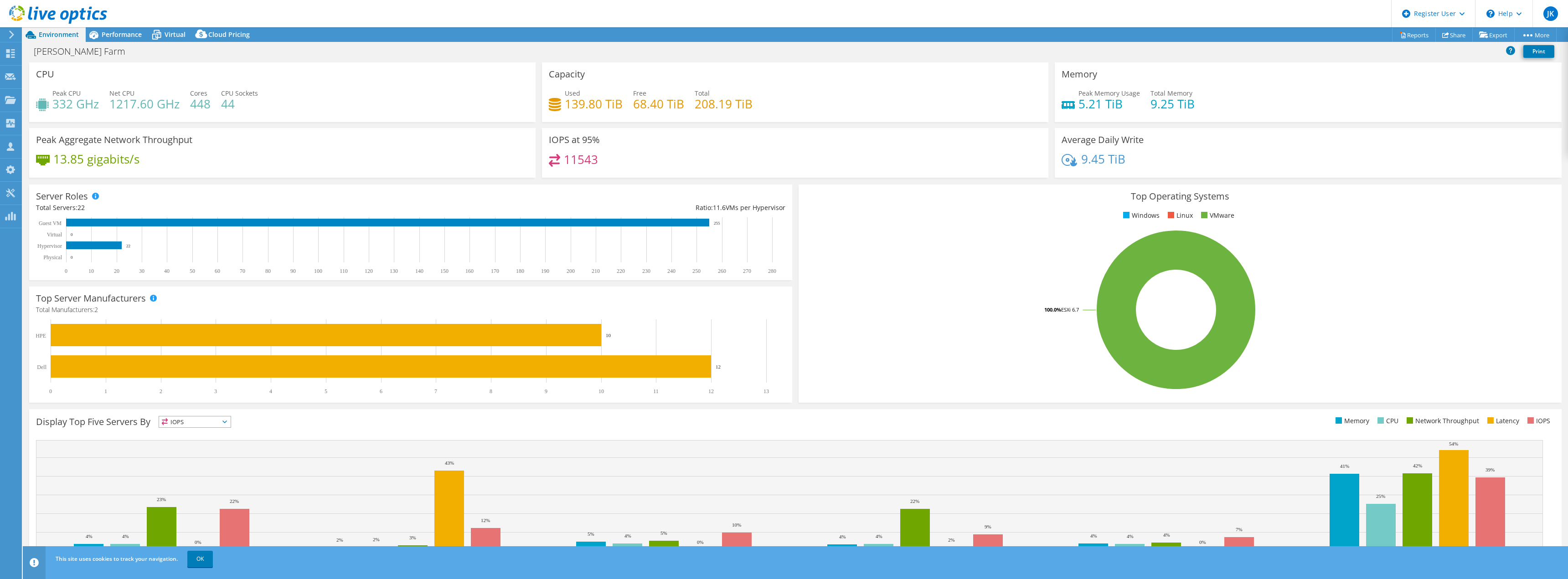
click at [682, 103] on div "Used 139.80 TiB Free 68.40 TiB Total 208.19 TiB" at bounding box center [795, 103] width 492 height 30
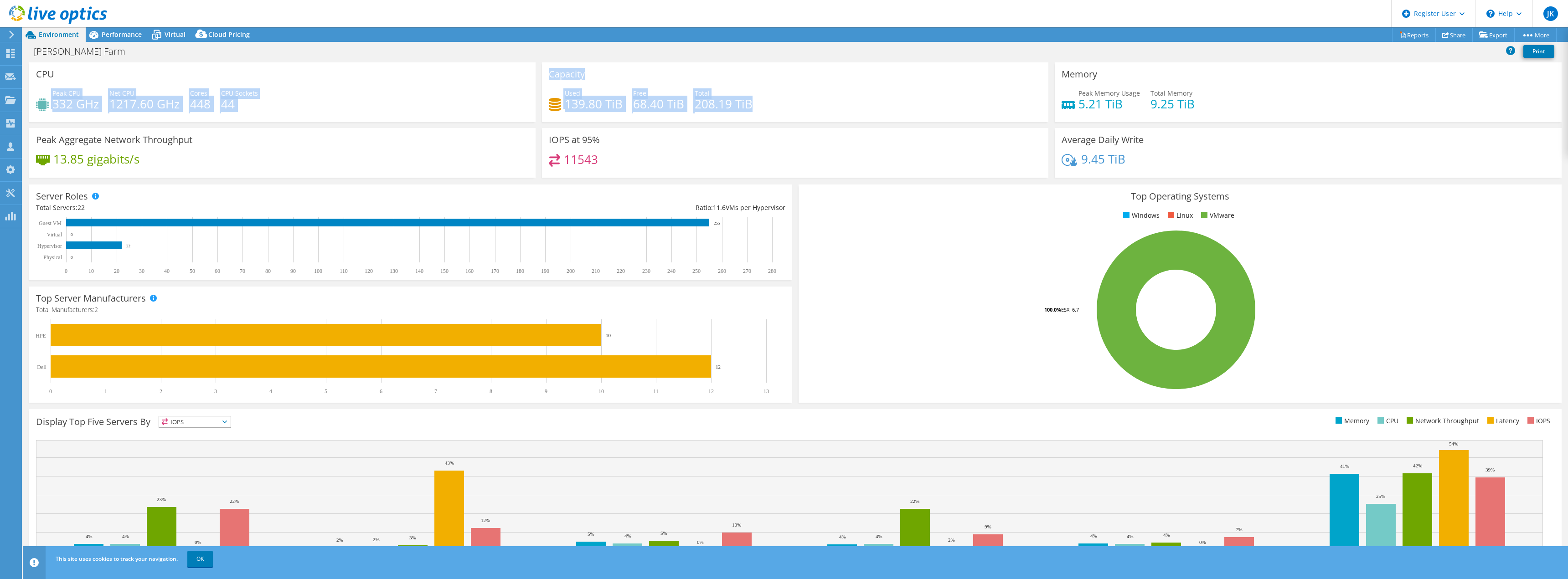
drag, startPoint x: 767, startPoint y: 108, endPoint x: 525, endPoint y: 71, distance: 244.8
click at [525, 71] on div "CPU Peak CPU 332 GHz Net CPU 1217.60 GHz Cores 448 CPU Sockets 44 Capacity Used…" at bounding box center [796, 123] width 1539 height 121
click at [519, 88] on div "CPU Peak CPU 332 GHz Net CPU 1217.60 GHz Cores 448 CPU Sockets 44" at bounding box center [282, 92] width 506 height 60
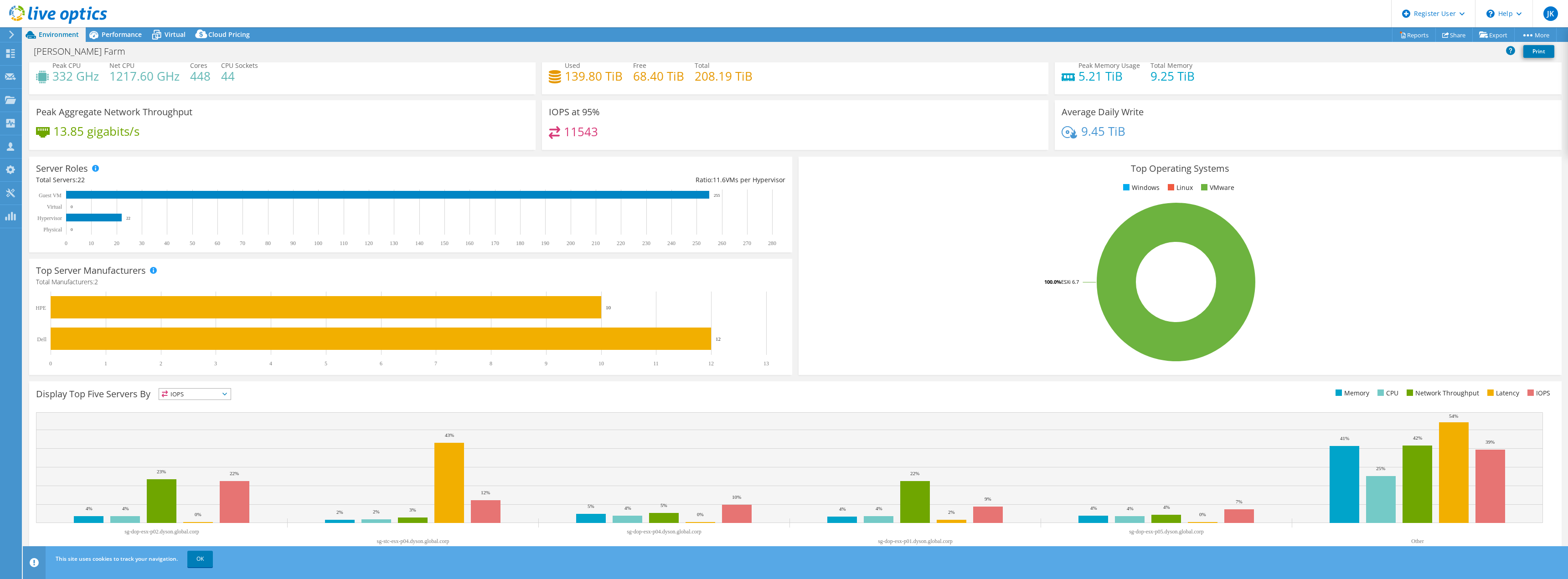
scroll to position [29, 0]
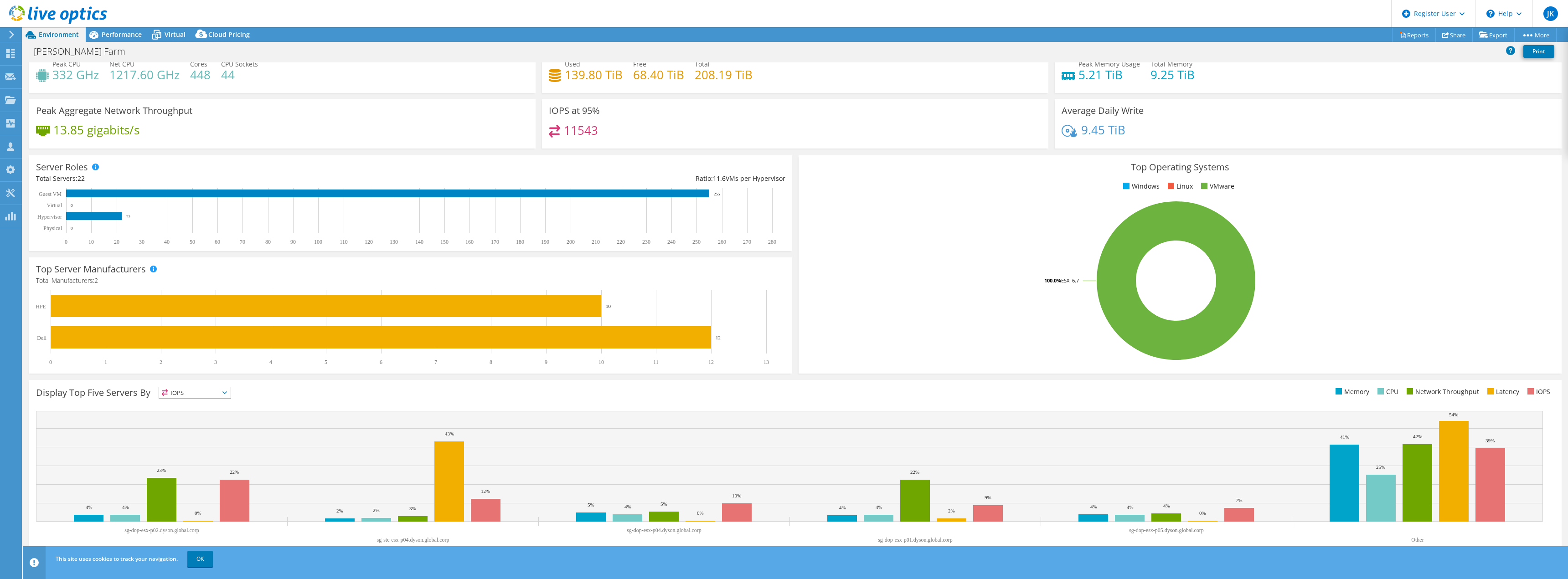
click at [211, 388] on span "IOPS" at bounding box center [195, 393] width 72 height 11
click at [211, 406] on li "IOPS" at bounding box center [195, 404] width 72 height 13
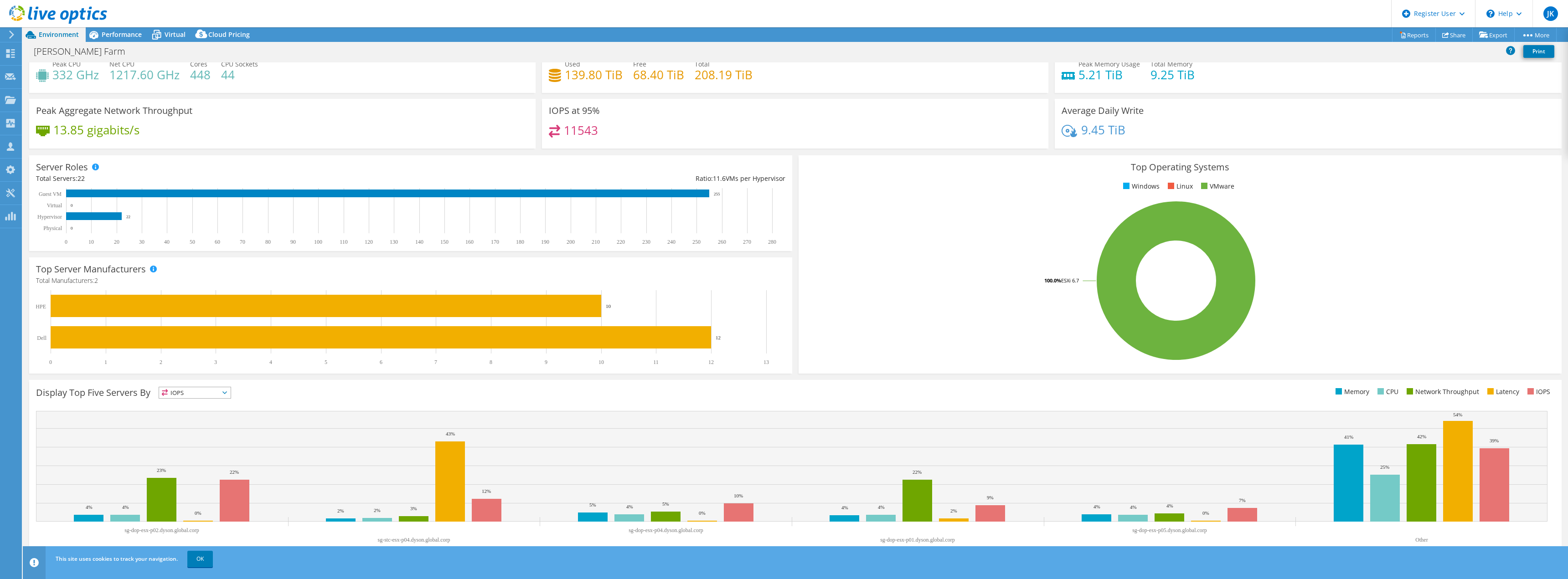
click at [214, 391] on span "IOPS" at bounding box center [189, 393] width 60 height 11
click at [308, 405] on div "Display Top Five Servers By IOPS IOPS" at bounding box center [796, 469] width 1533 height 178
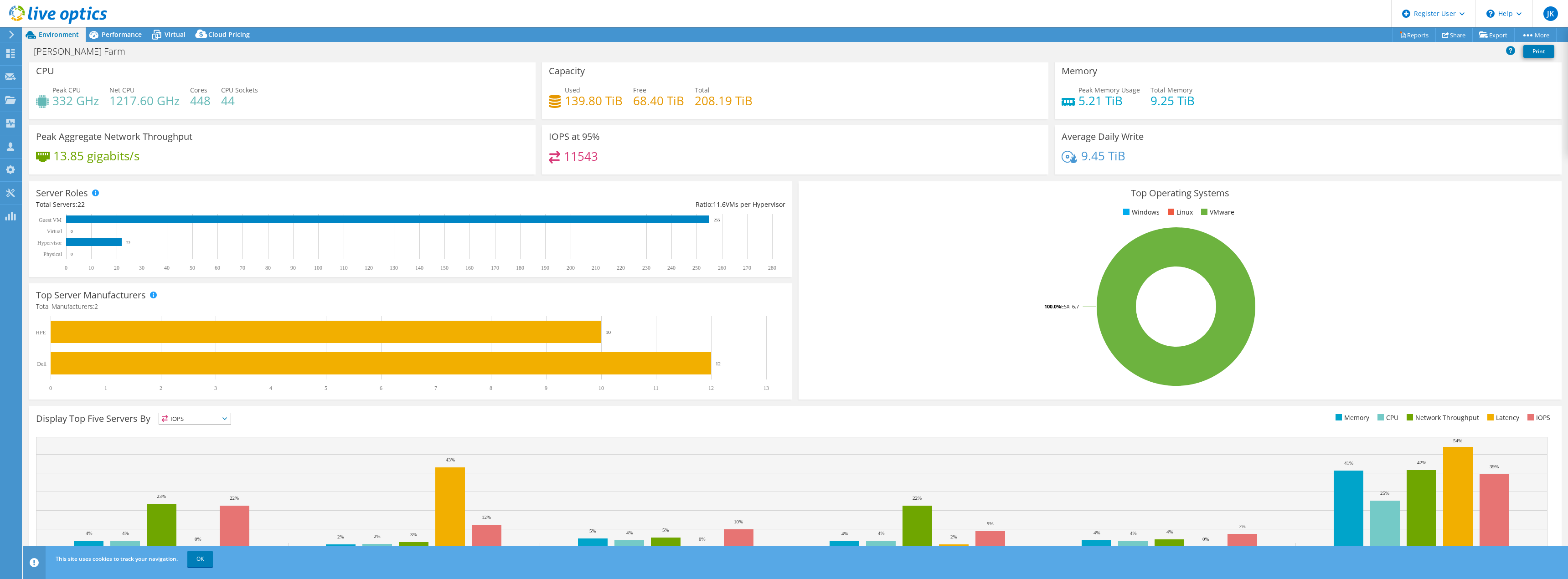
scroll to position [0, 0]
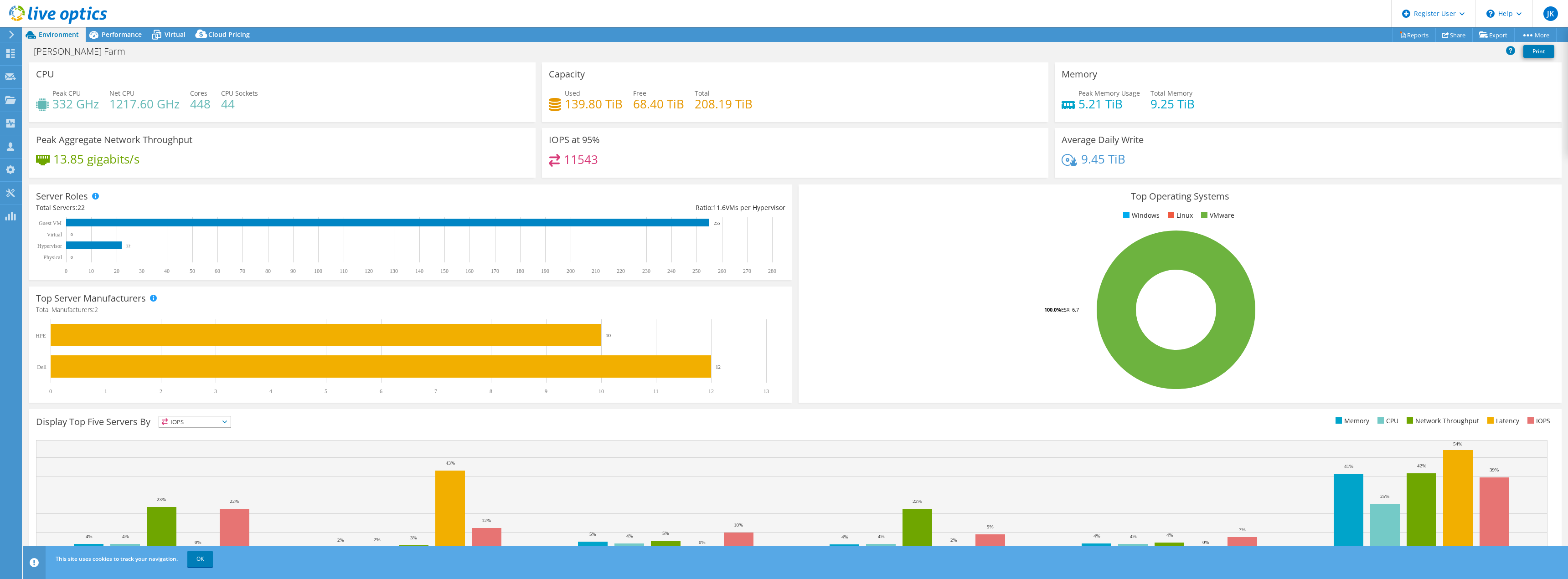
click at [769, 115] on div "Used 139.80 TiB Free 68.40 TiB Total 208.19 TiB" at bounding box center [795, 103] width 492 height 30
click at [107, 40] on div "Performance" at bounding box center [117, 35] width 63 height 15
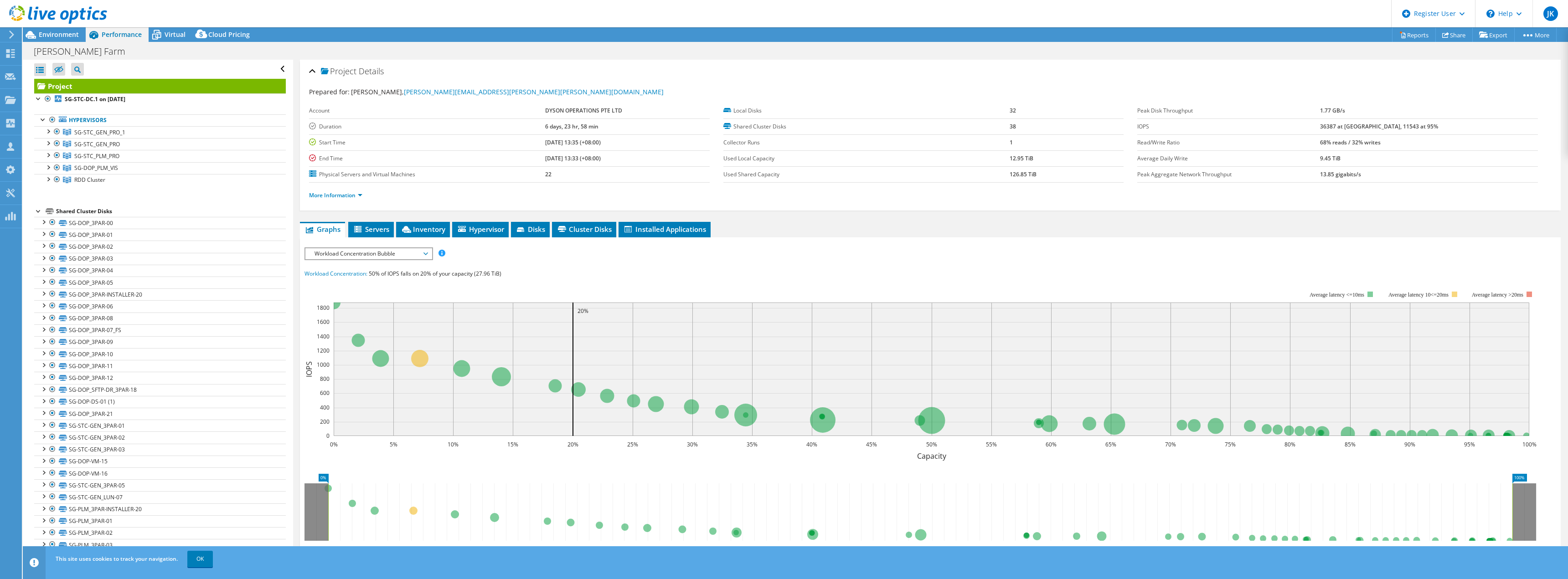
click at [547, 231] on li "Disks" at bounding box center [530, 229] width 39 height 15
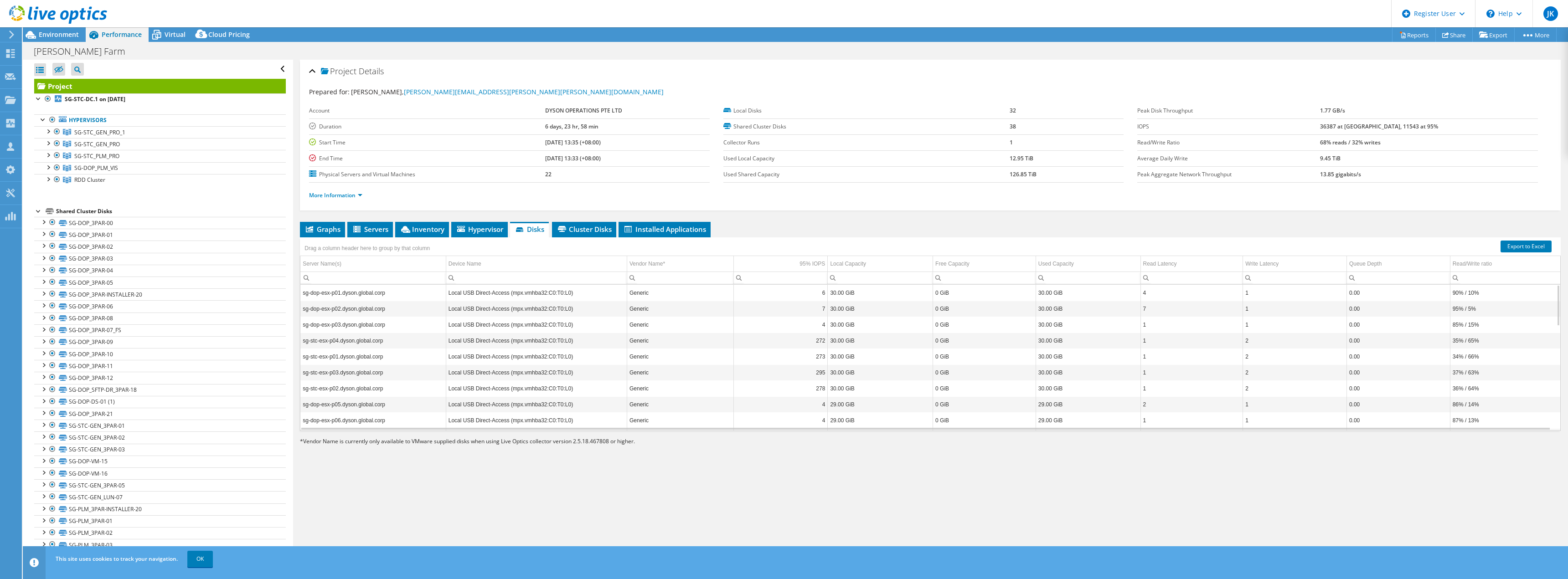
click at [592, 235] on li "Cluster Disks" at bounding box center [584, 229] width 65 height 15
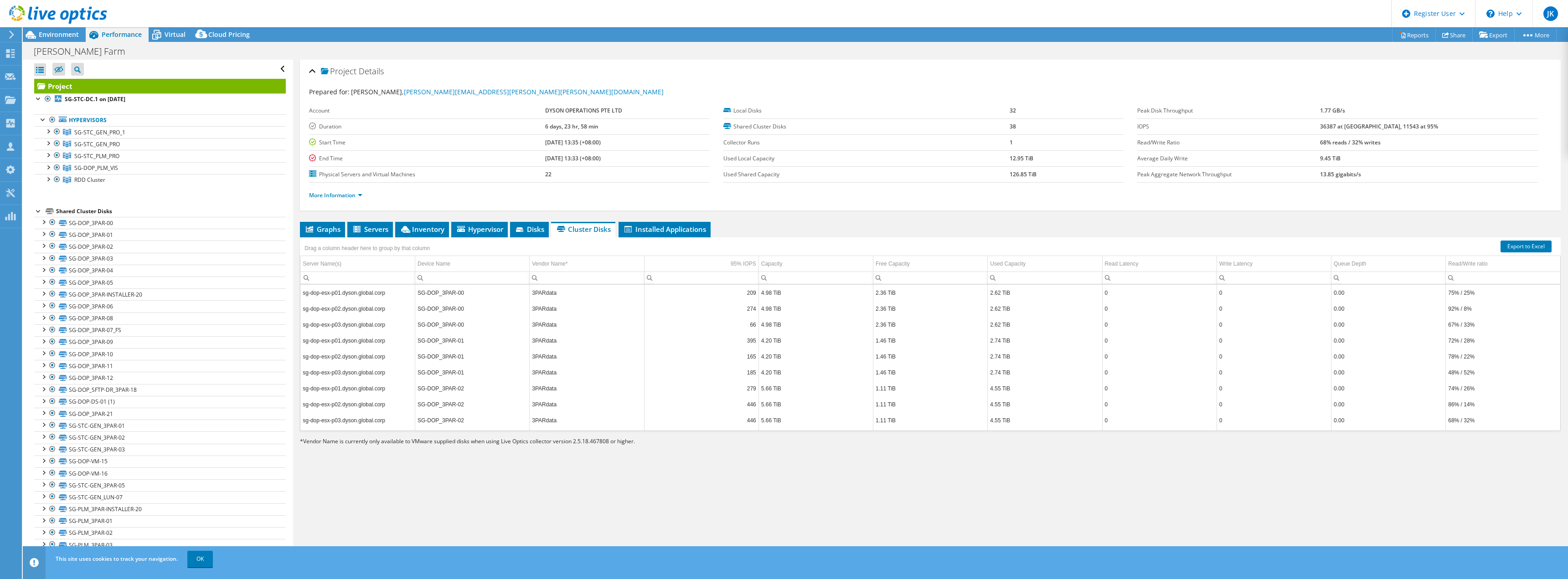
click at [525, 232] on icon at bounding box center [520, 231] width 9 height 6
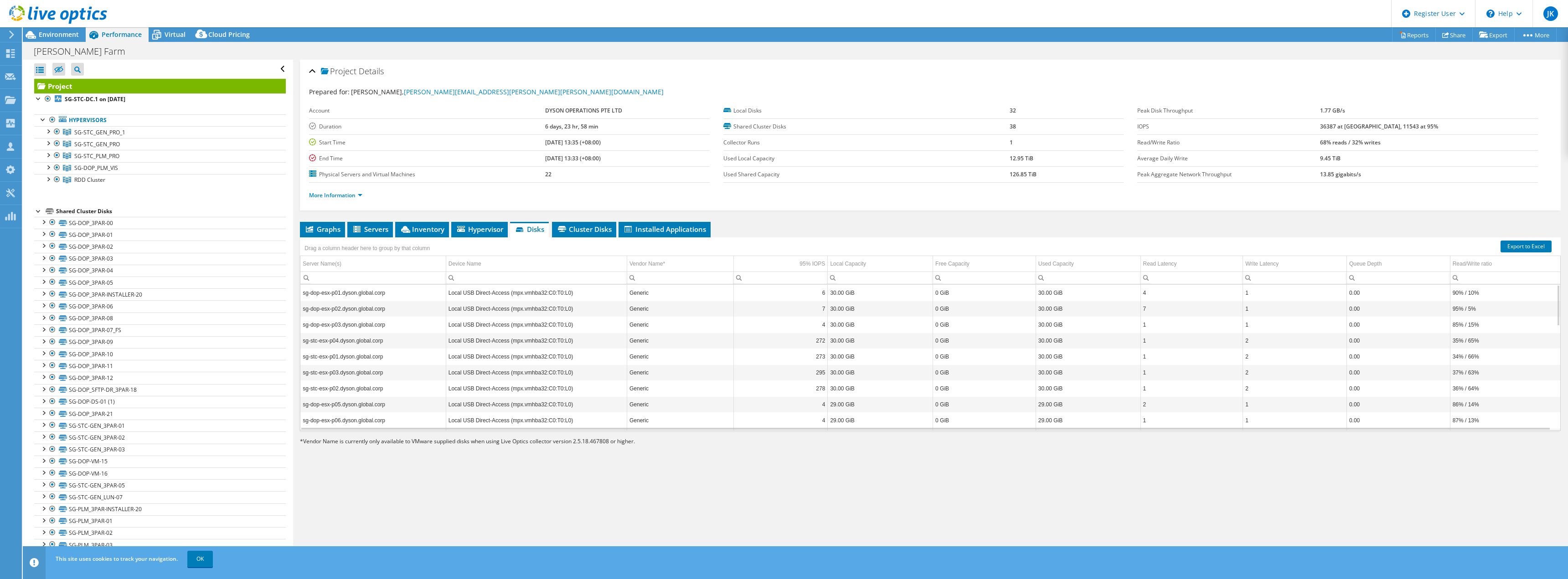
click at [569, 233] on span "Cluster Disks" at bounding box center [584, 229] width 55 height 9
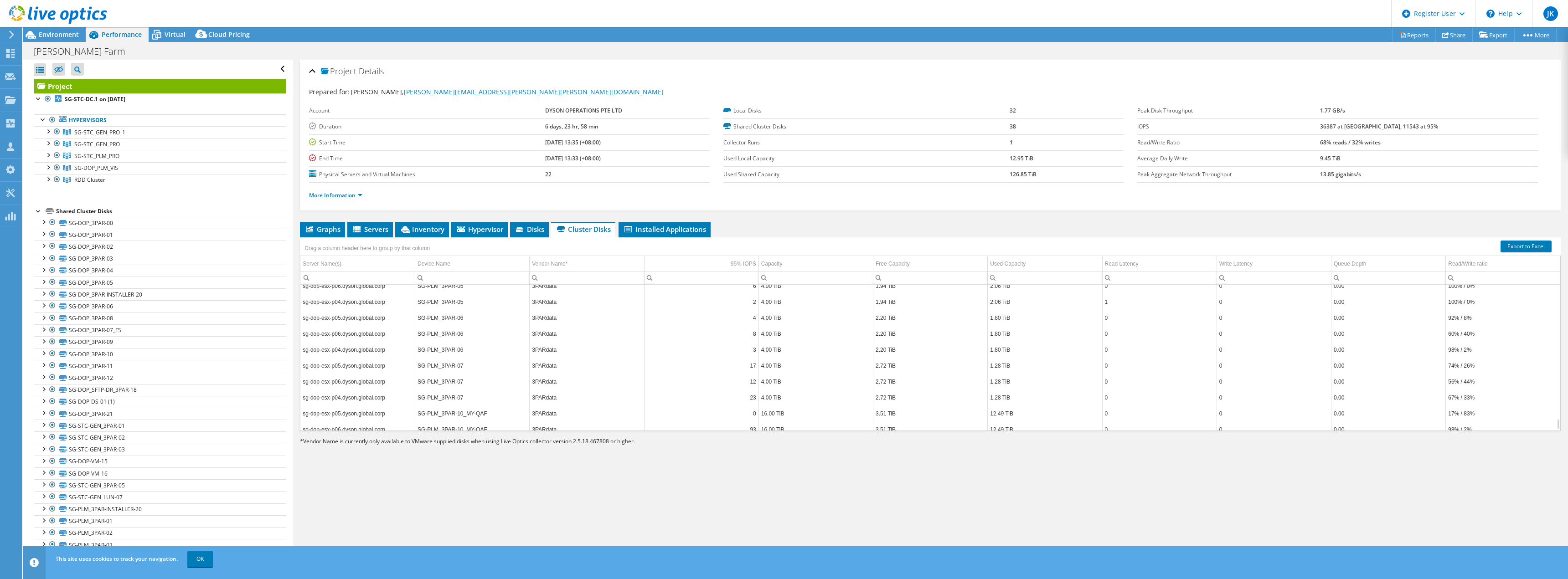
scroll to position [1815, 0]
click at [693, 227] on span "Installed Applications" at bounding box center [665, 229] width 83 height 9
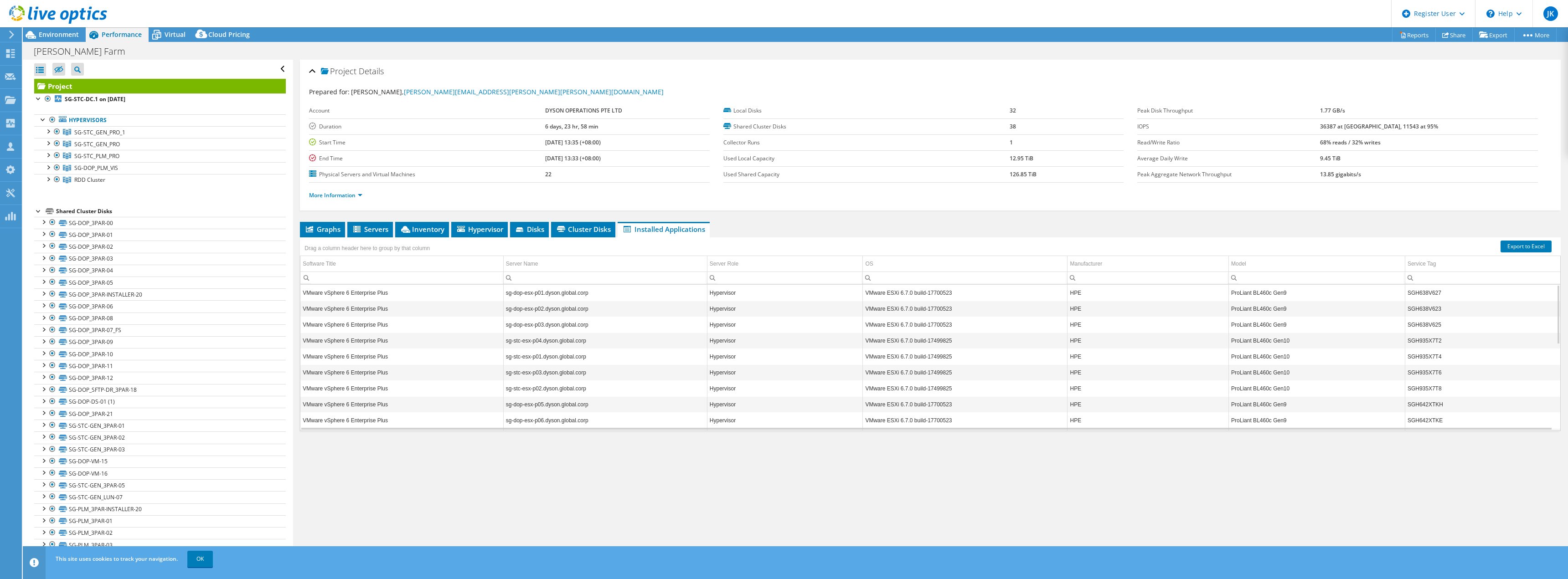
click at [592, 224] on li "Cluster Disks" at bounding box center [583, 229] width 65 height 15
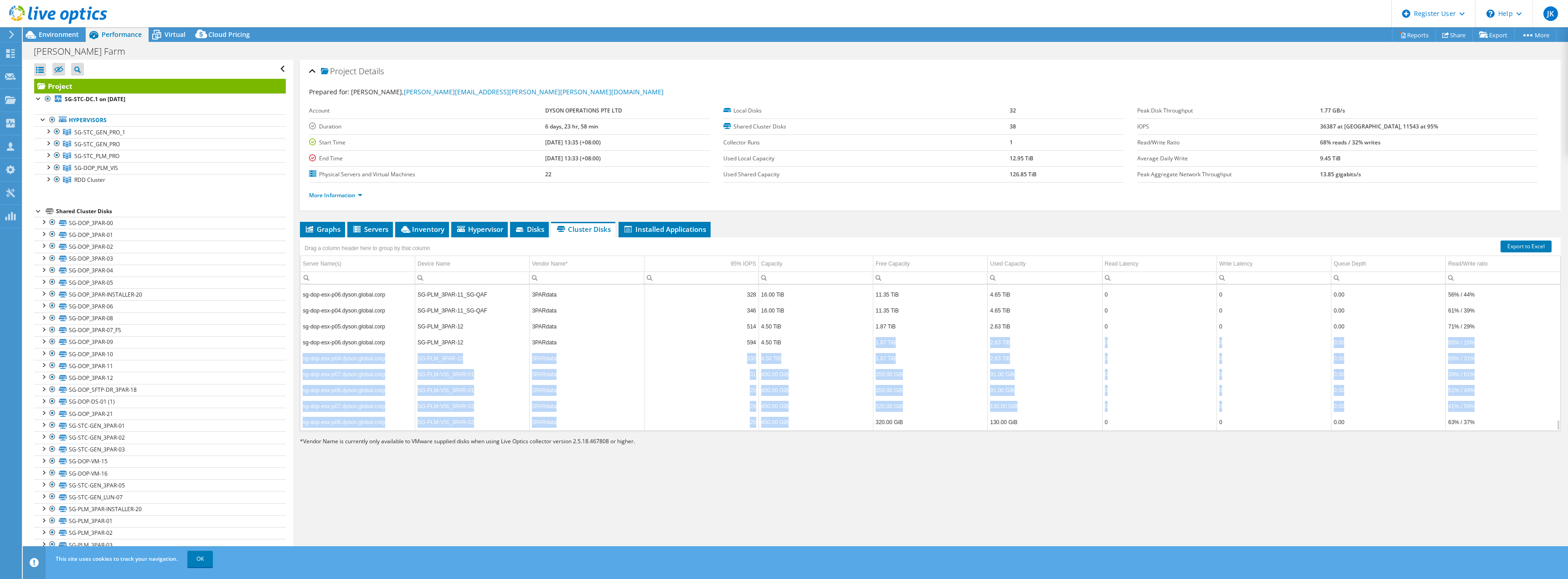
drag, startPoint x: 808, startPoint y: 427, endPoint x: 808, endPoint y: 340, distance: 87.0
click at [814, 388] on td "450.00 GiB" at bounding box center [816, 390] width 114 height 16
click at [813, 388] on td "450.00 GiB" at bounding box center [816, 390] width 114 height 16
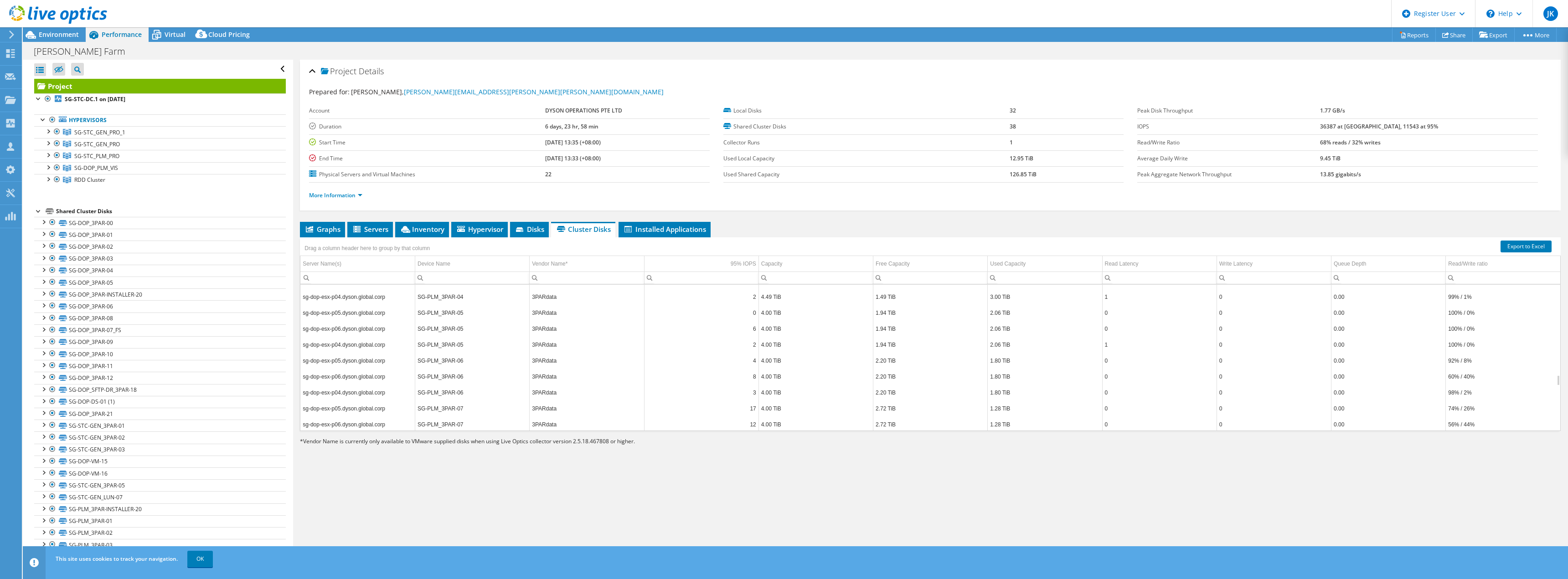
scroll to position [1214, 0]
click at [1511, 244] on link "Export to Excel" at bounding box center [1526, 246] width 51 height 12
click at [315, 235] on li "Graphs" at bounding box center [323, 229] width 45 height 15
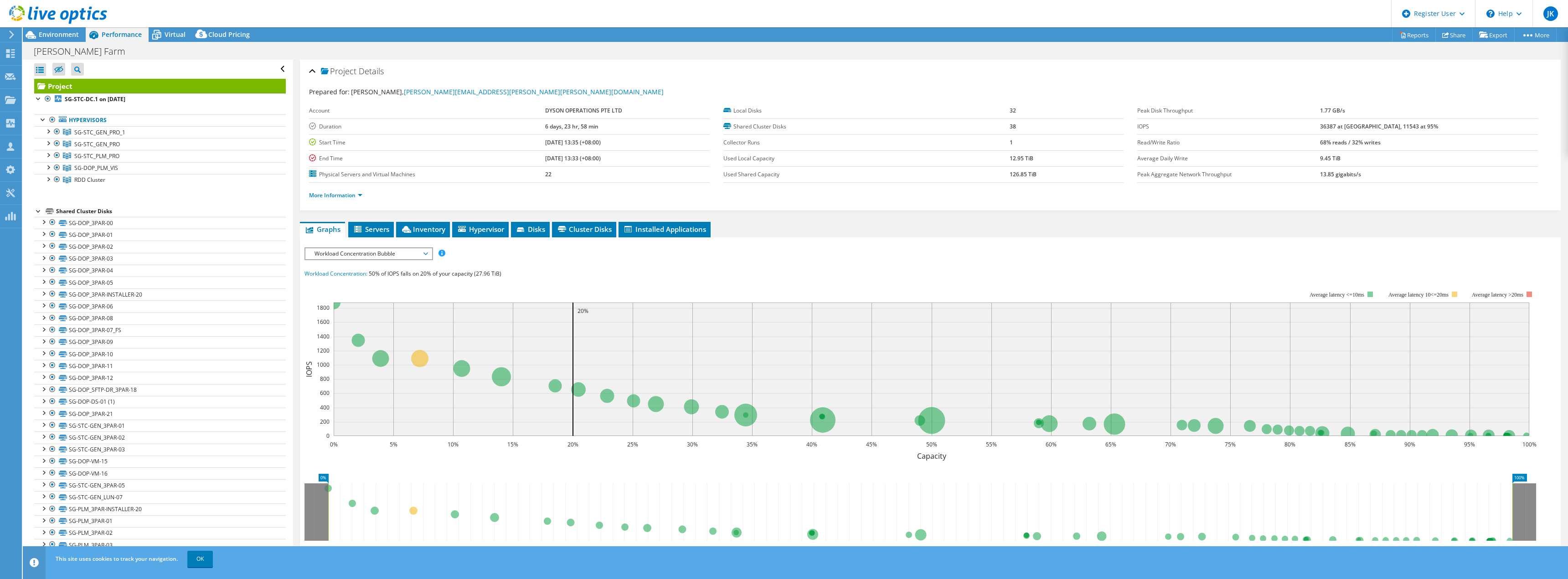
click at [393, 258] on span "Workload Concentration Bubble" at bounding box center [368, 254] width 117 height 11
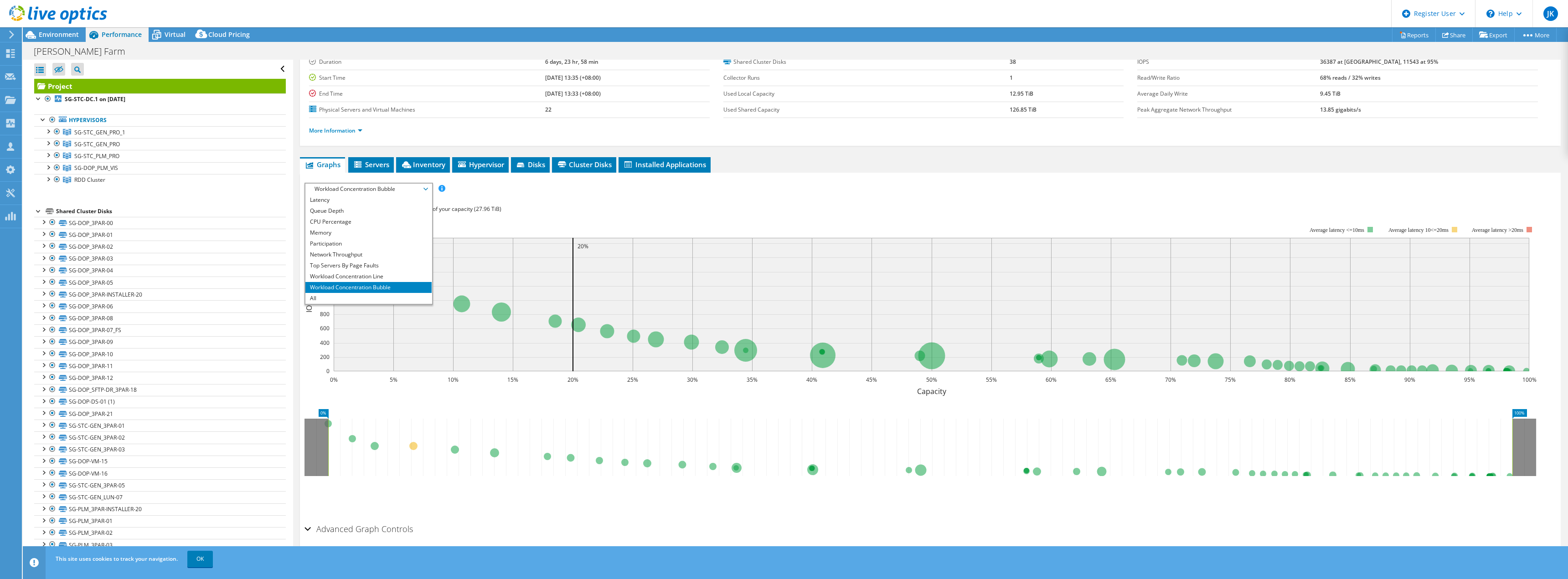
scroll to position [86, 0]
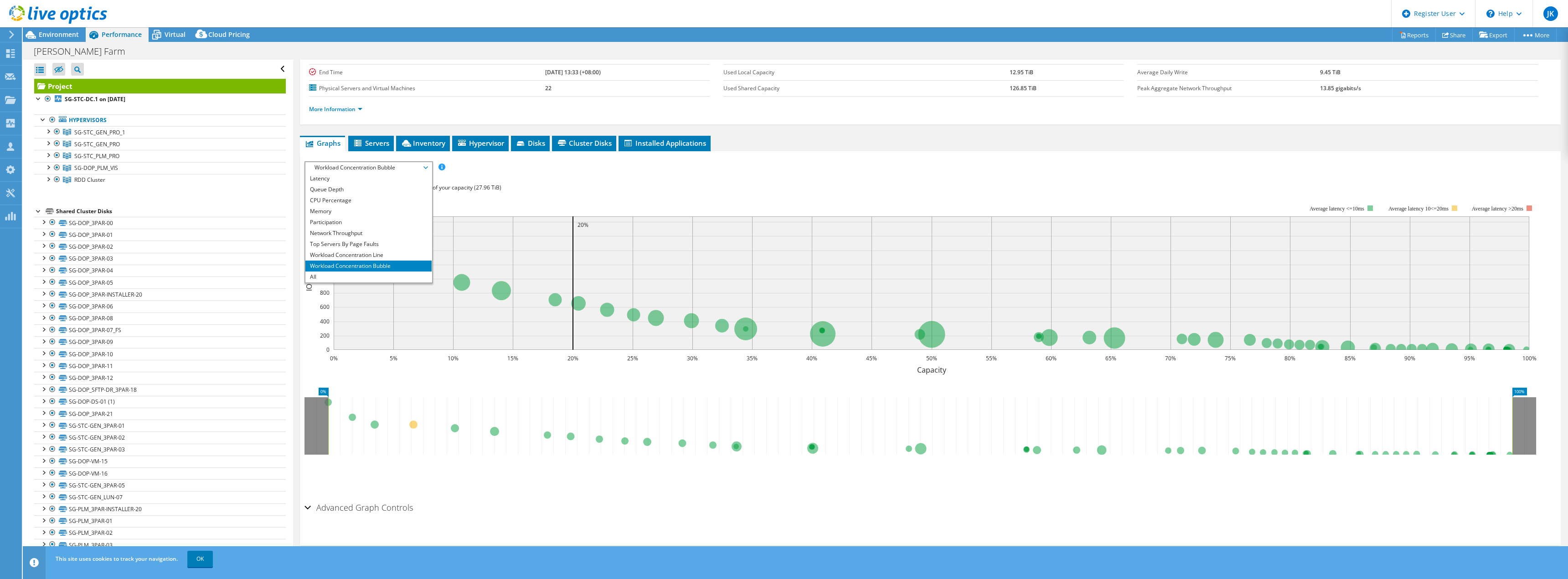
click at [514, 119] on div "More Information" at bounding box center [930, 109] width 1242 height 26
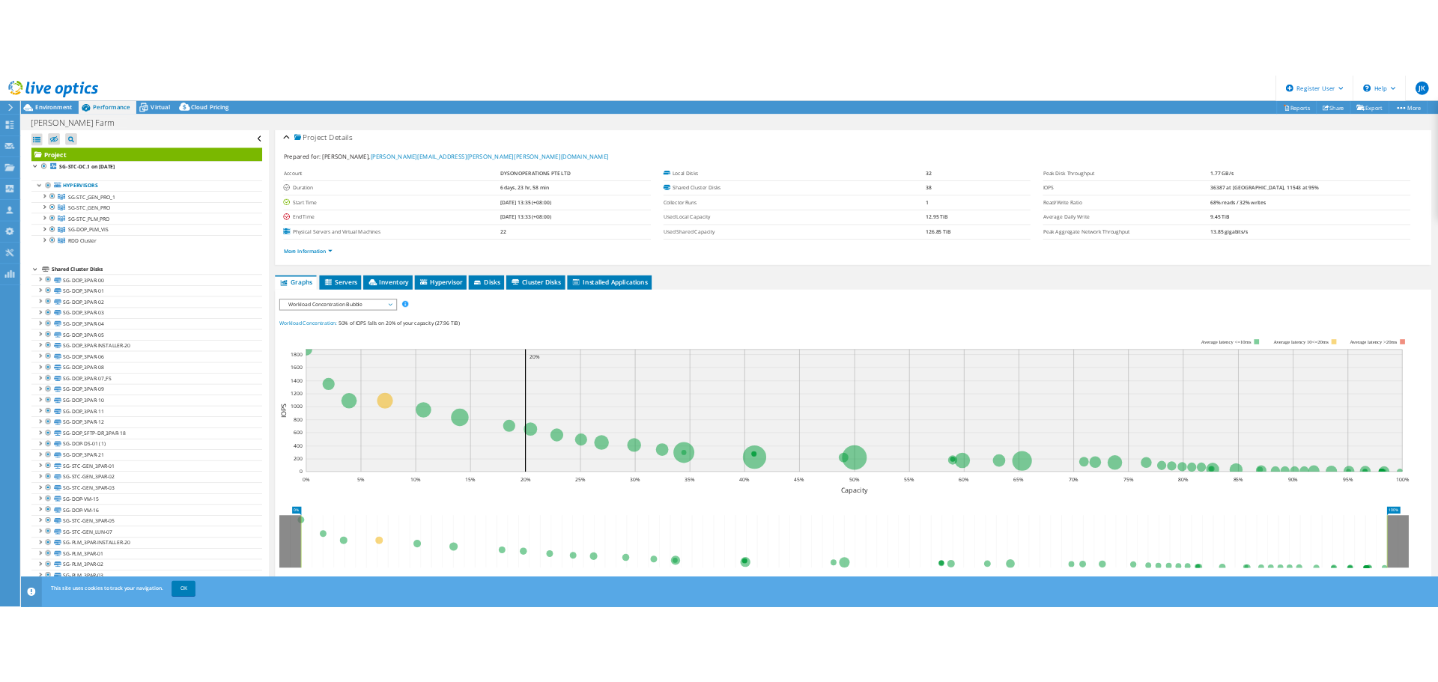
scroll to position [0, 0]
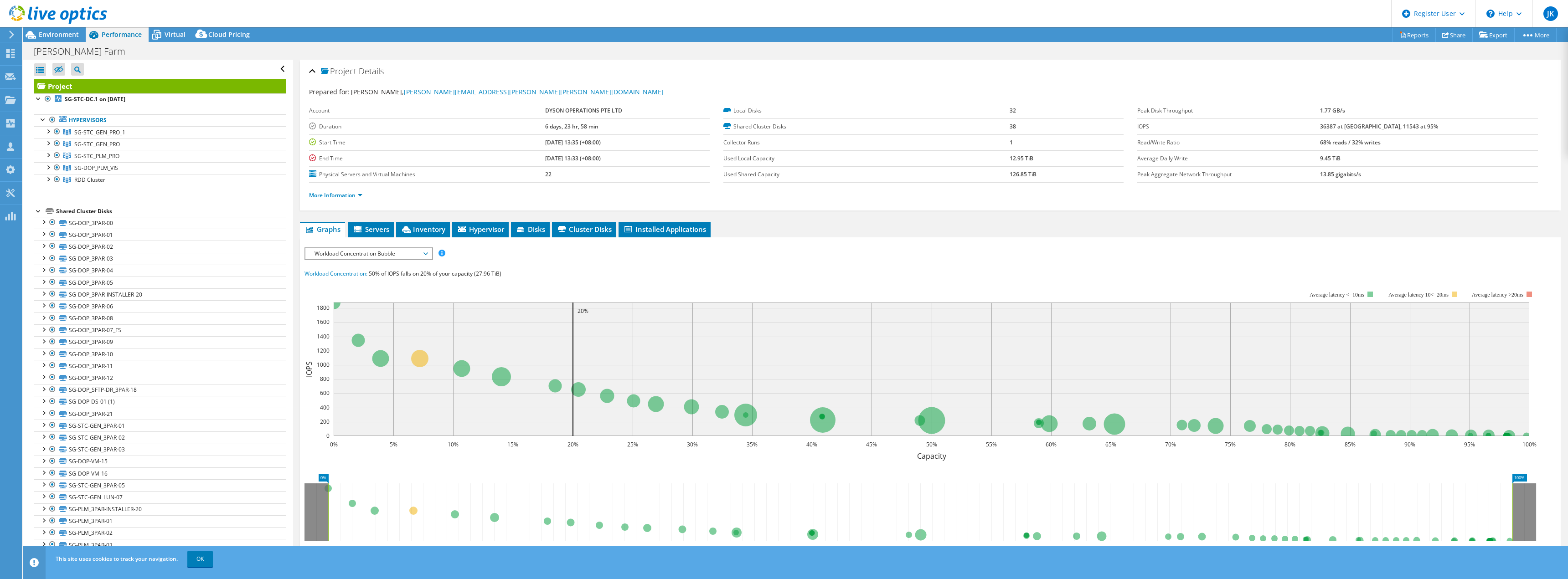
click at [756, 255] on div "IOPS Disk Throughput IO Size Latency Queue Depth CPU Percentage Memory Page Fau…" at bounding box center [930, 254] width 1251 height 12
click at [61, 33] on span "Environment" at bounding box center [59, 34] width 40 height 9
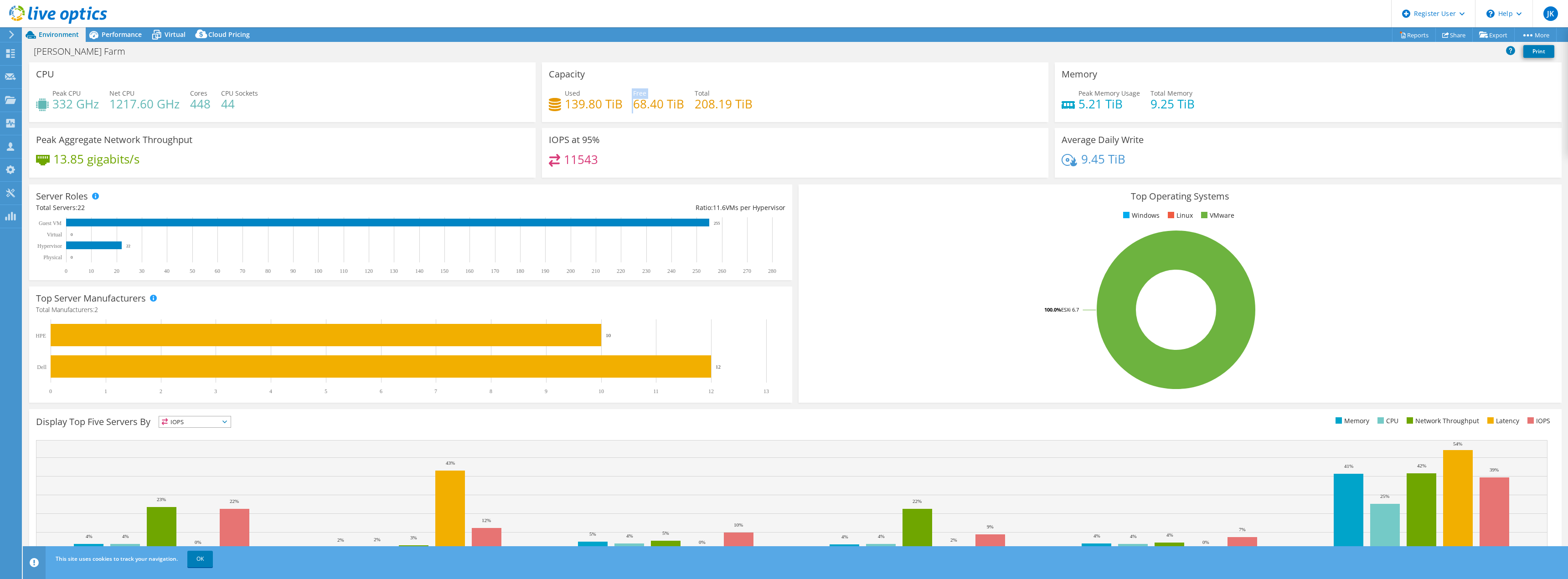
drag, startPoint x: 629, startPoint y: 100, endPoint x: 533, endPoint y: 125, distance: 99.2
click at [549, 116] on div "Used 139.80 TiB Free 68.40 TiB Total 208.19 TiB" at bounding box center [795, 103] width 492 height 30
click at [525, 131] on div "Peak Aggregate Network Throughput 13.85 gigabits/s" at bounding box center [282, 153] width 506 height 50
click at [566, 109] on h4 "139.80 TiB" at bounding box center [593, 103] width 58 height 10
click at [553, 97] on div "Used 139.80 TiB" at bounding box center [586, 99] width 74 height 21
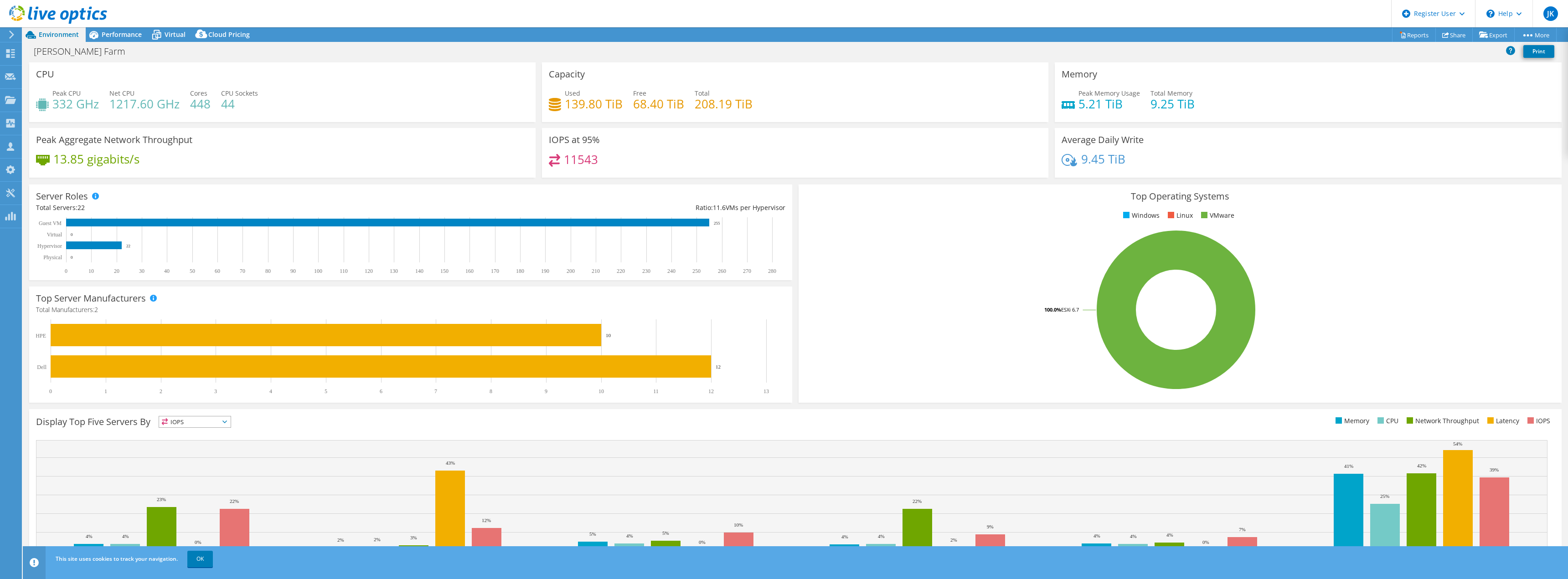
click at [639, 83] on div "Capacity Used 139.80 TiB Free 68.40 TiB Total 208.19 TiB" at bounding box center [795, 92] width 506 height 60
drag, startPoint x: 737, startPoint y: 106, endPoint x: 541, endPoint y: 74, distance: 198.6
click at [542, 74] on div "Capacity Used 139.80 TiB Free 68.40 TiB Total 208.19 TiB" at bounding box center [795, 92] width 506 height 60
click at [814, 111] on div "Used 139.80 TiB Free 68.40 TiB Total 208.19 TiB" at bounding box center [795, 103] width 492 height 30
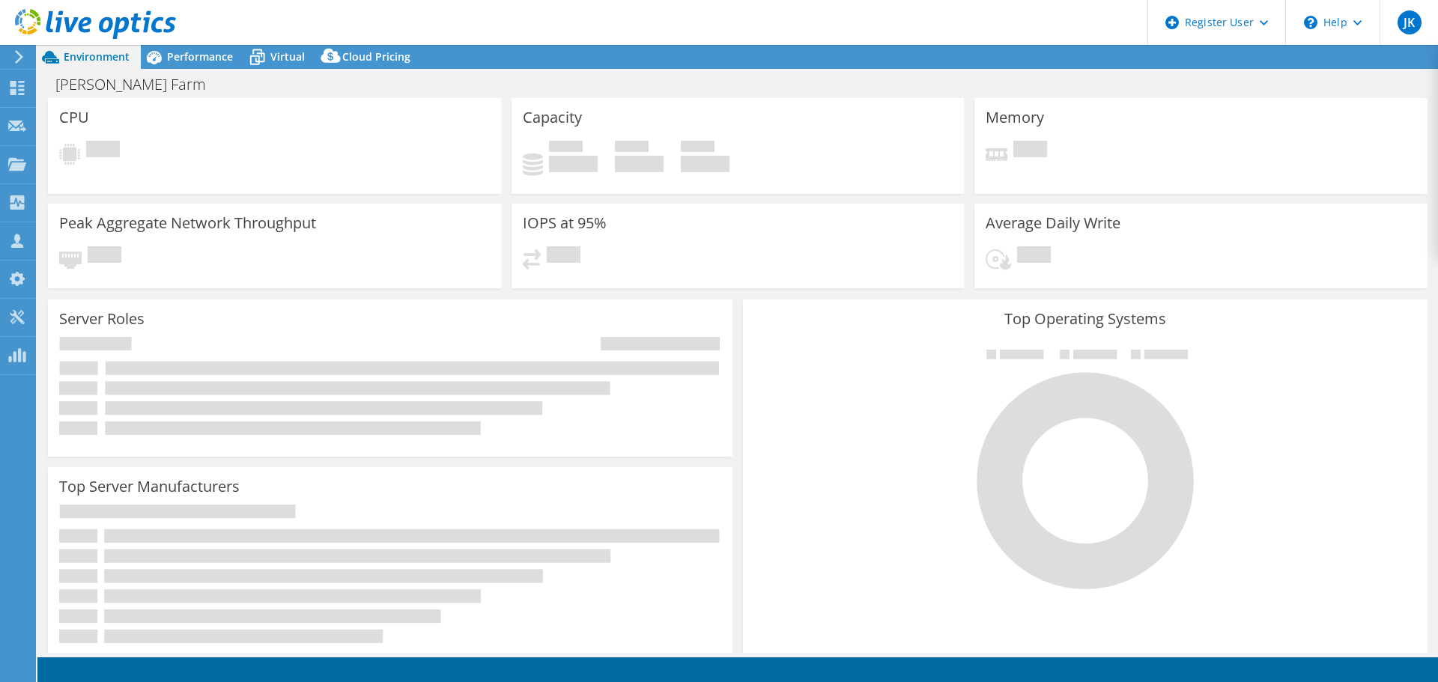
select select
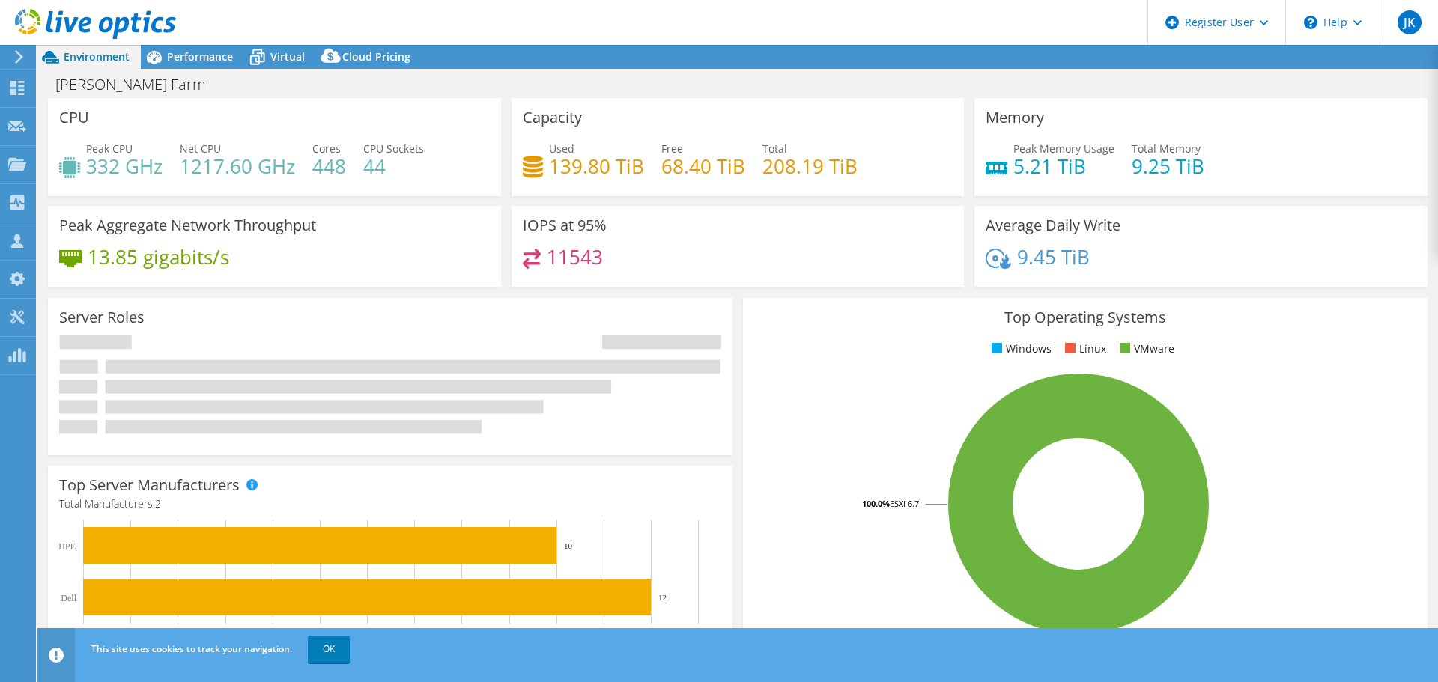
select select "[GEOGRAPHIC_DATA]"
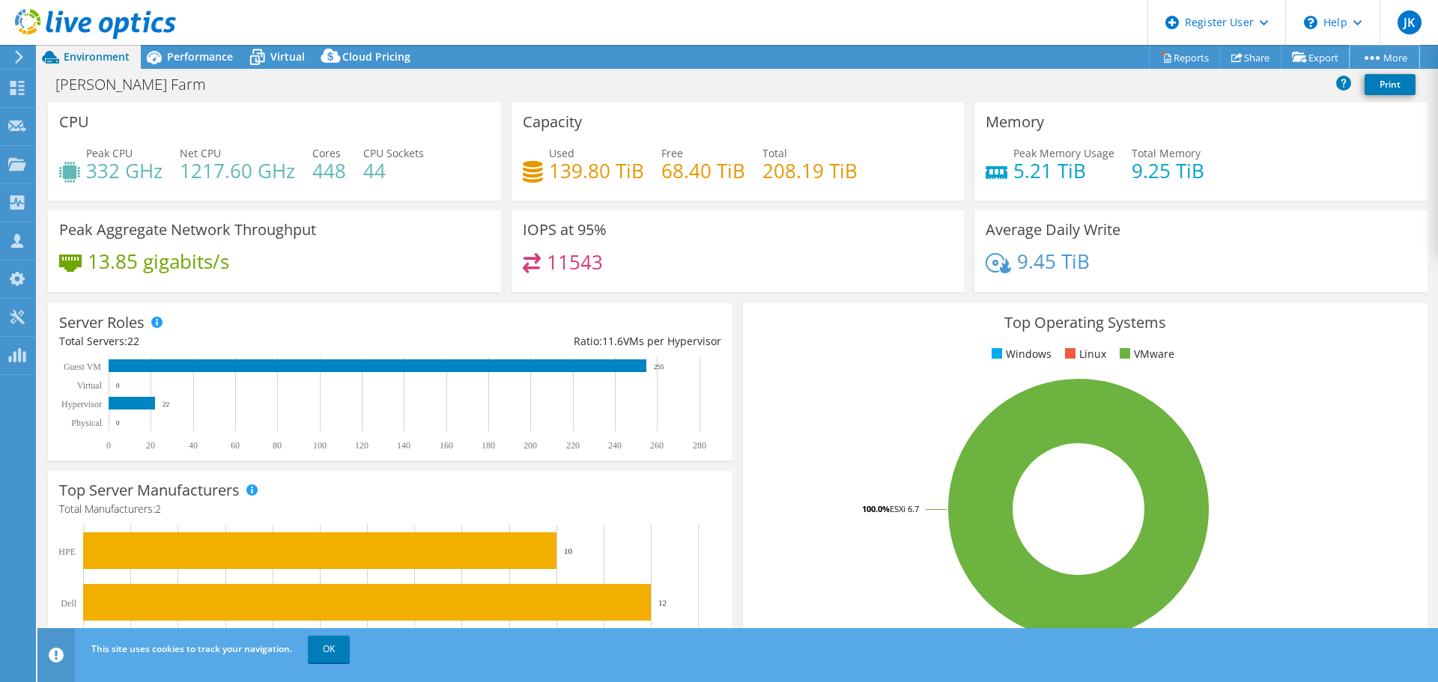
click at [1410, 47] on link "More" at bounding box center [1384, 57] width 70 height 23
click at [0, 0] on link "Project Details" at bounding box center [0, 0] width 0 height 0
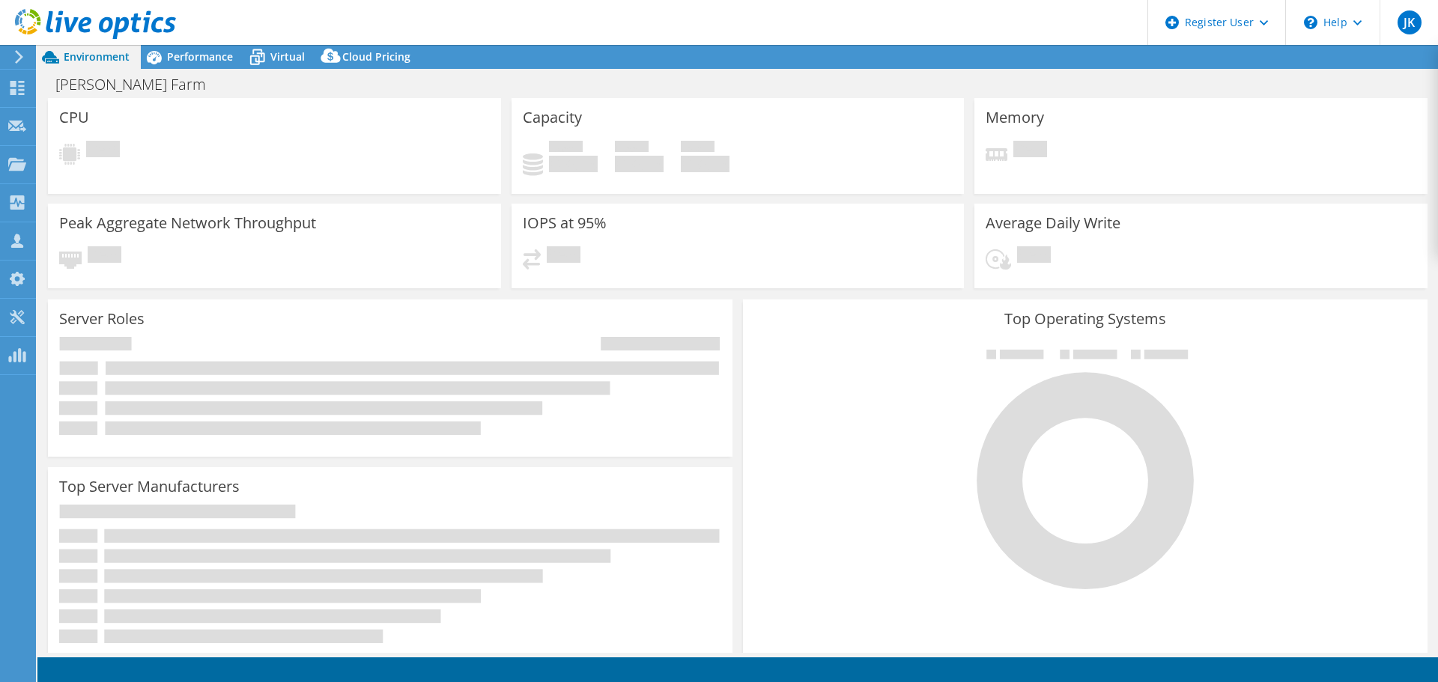
select select "[GEOGRAPHIC_DATA]"
select select "USD"
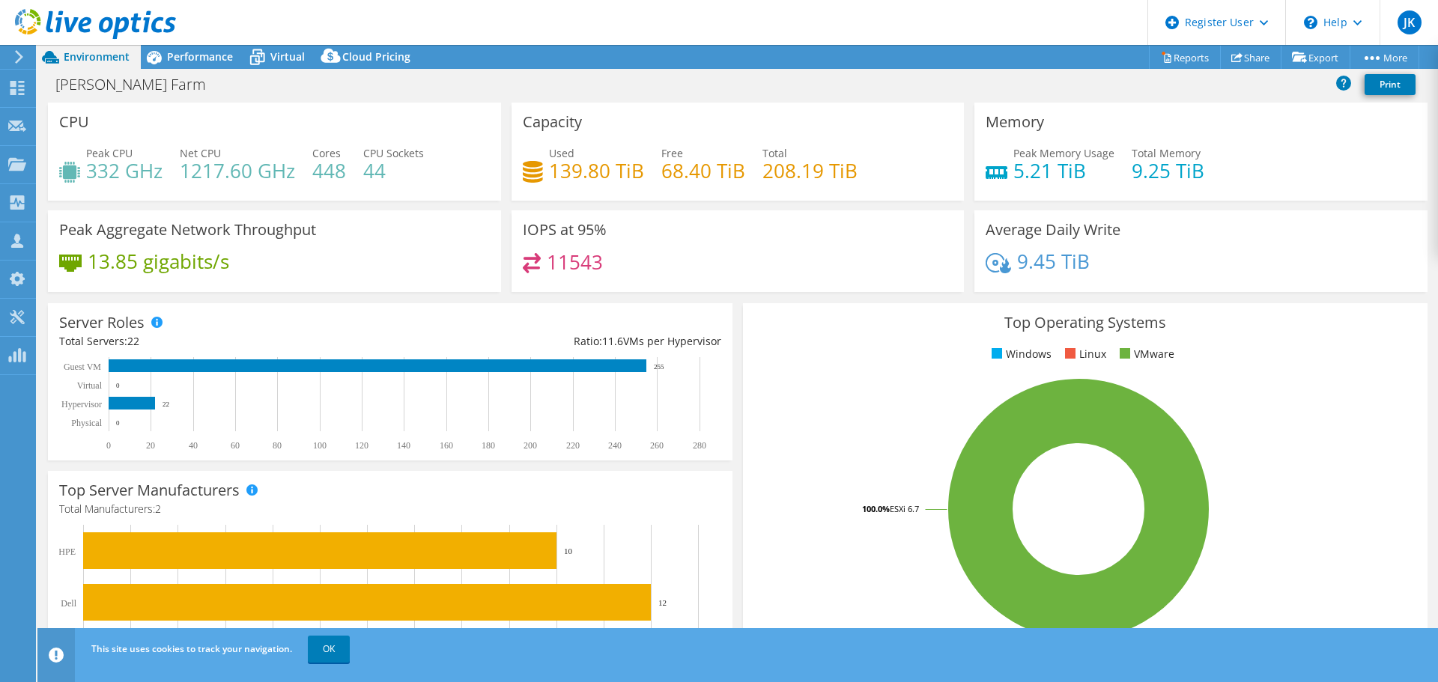
click at [902, 151] on div "Used 139.80 TiB Free 68.40 TiB Total 208.19 TiB" at bounding box center [738, 169] width 431 height 49
click at [768, 216] on div "IOPS at 95% 11543" at bounding box center [737, 251] width 453 height 82
click at [472, 91] on div "[PERSON_NAME] Farm Print" at bounding box center [737, 84] width 1400 height 28
click at [637, 296] on div "IOPS at 95% 11543" at bounding box center [738, 255] width 464 height 91
click at [215, 58] on span "Performance" at bounding box center [200, 56] width 66 height 14
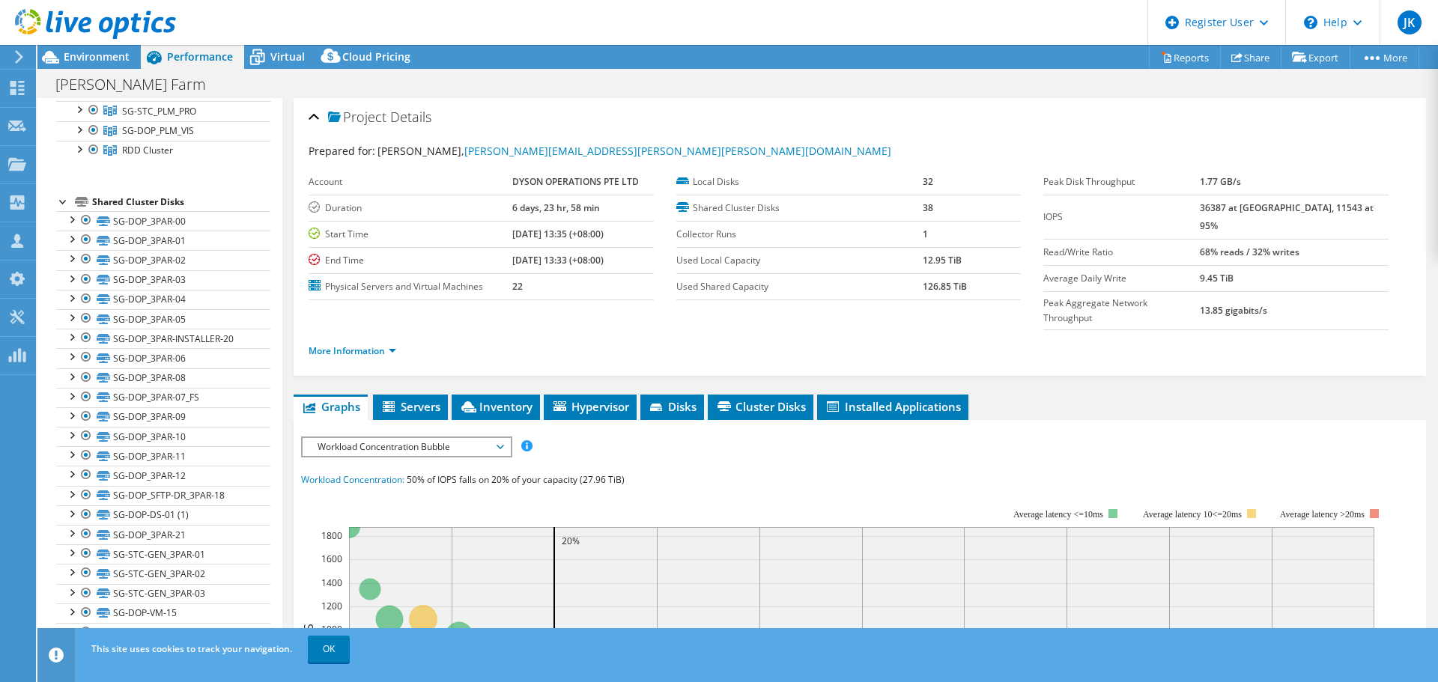
scroll to position [150, 0]
click at [381, 344] on link "More Information" at bounding box center [353, 350] width 88 height 13
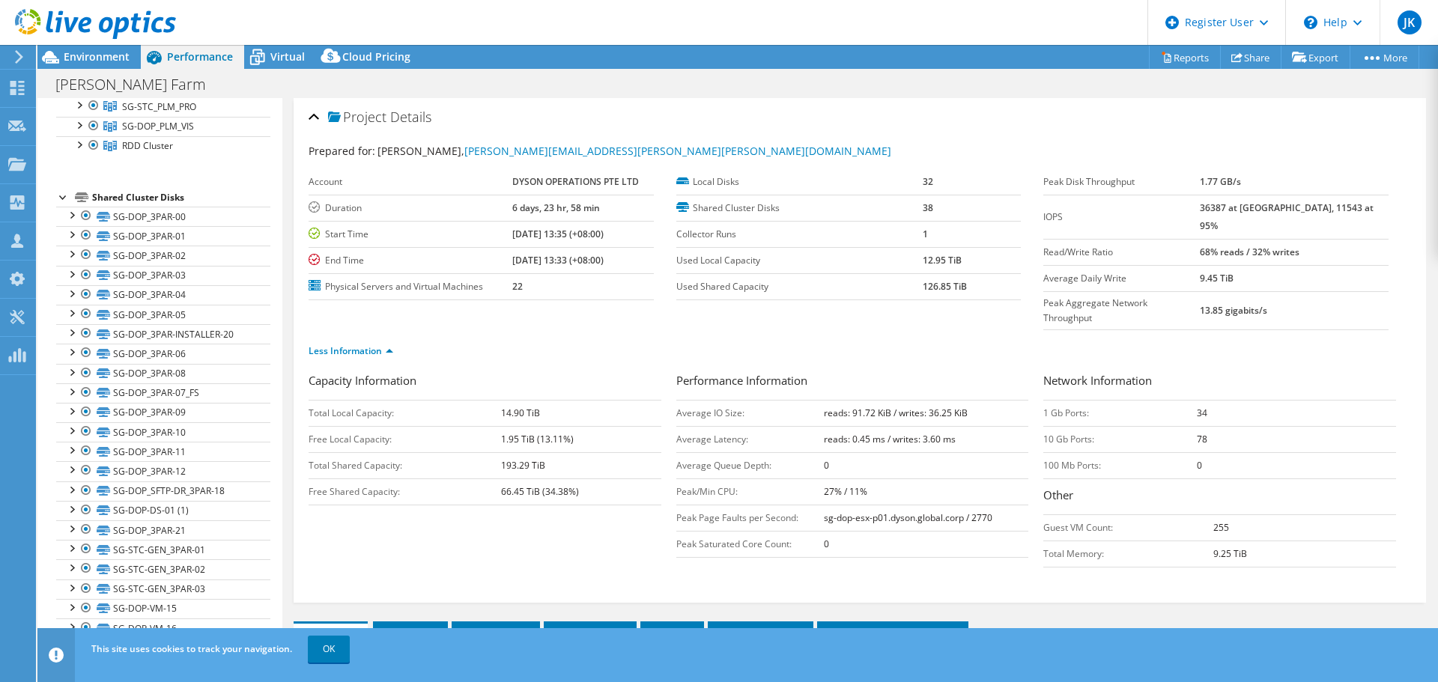
click at [414, 339] on ul "Less Information" at bounding box center [860, 349] width 1102 height 20
click at [73, 215] on div at bounding box center [71, 214] width 15 height 15
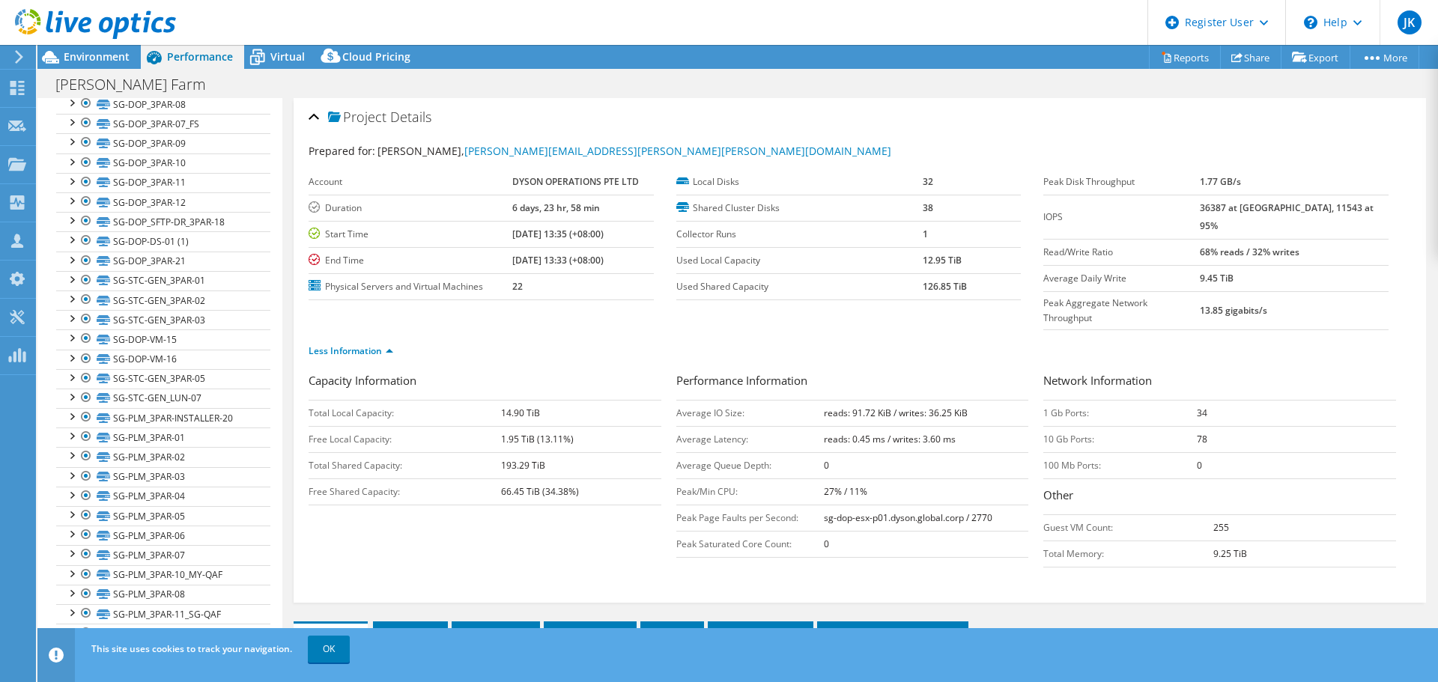
scroll to position [566, 0]
click at [117, 63] on span "Environment" at bounding box center [97, 56] width 66 height 14
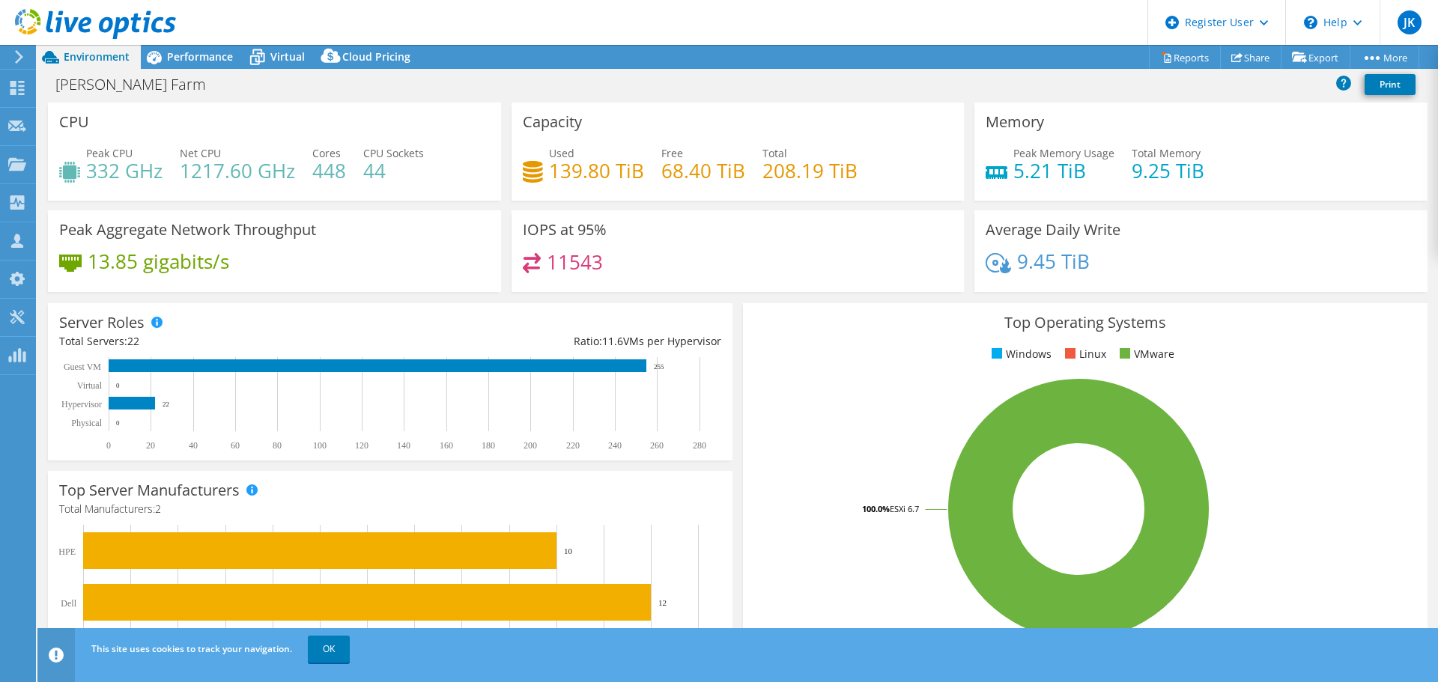
click at [199, 49] on span "Performance" at bounding box center [200, 56] width 66 height 14
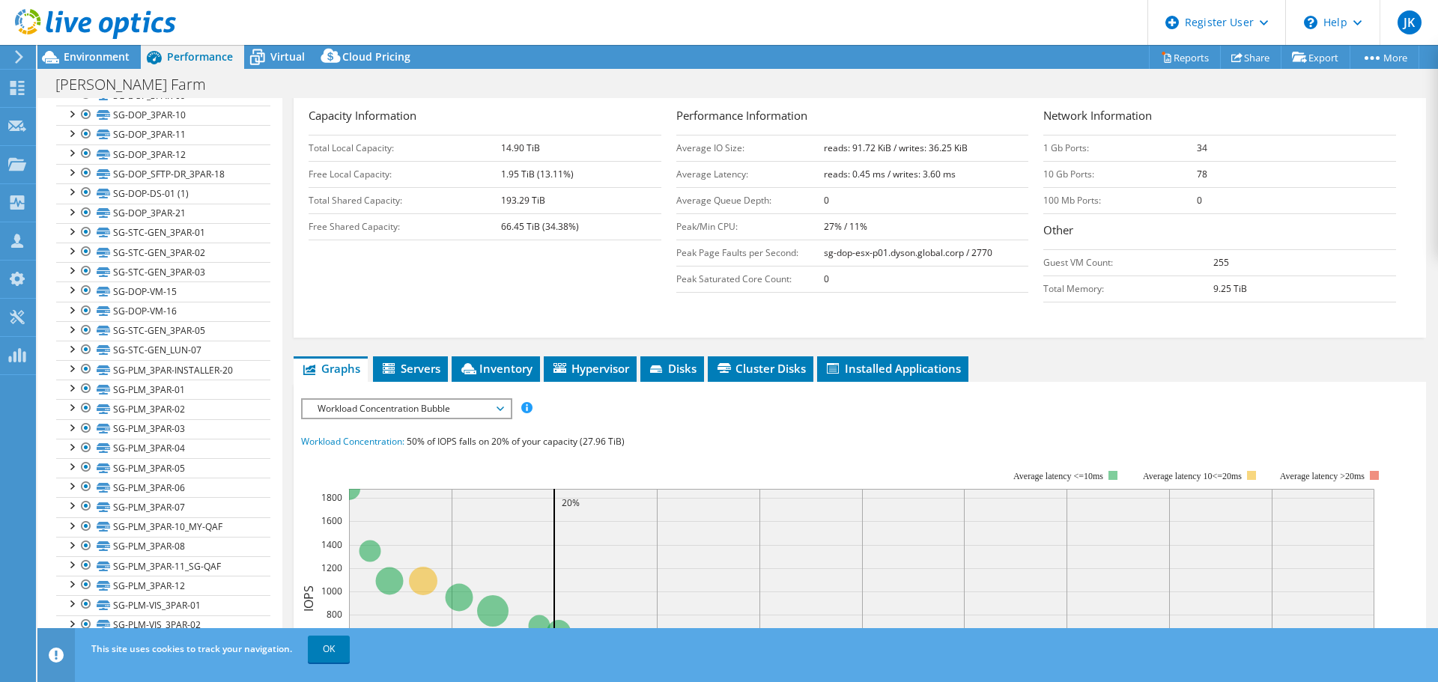
scroll to position [264, 0]
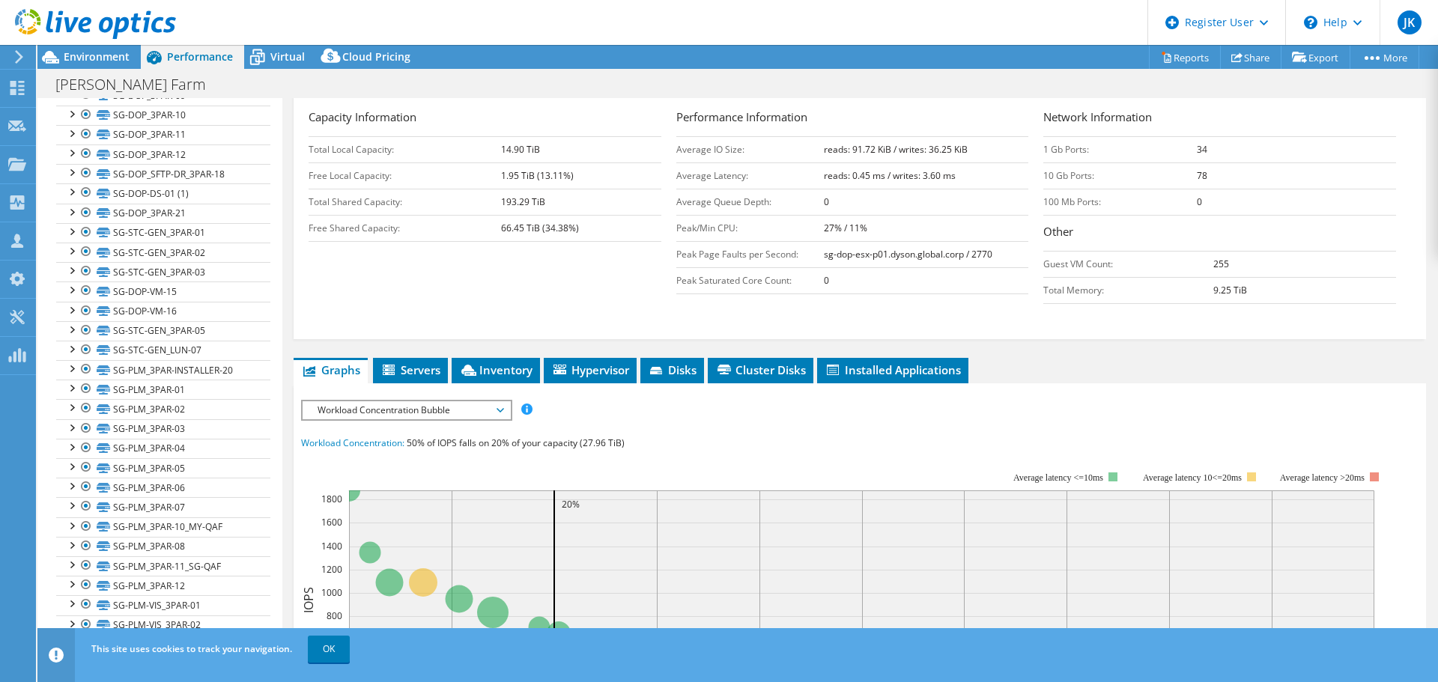
click at [670, 362] on span "Disks" at bounding box center [672, 369] width 49 height 15
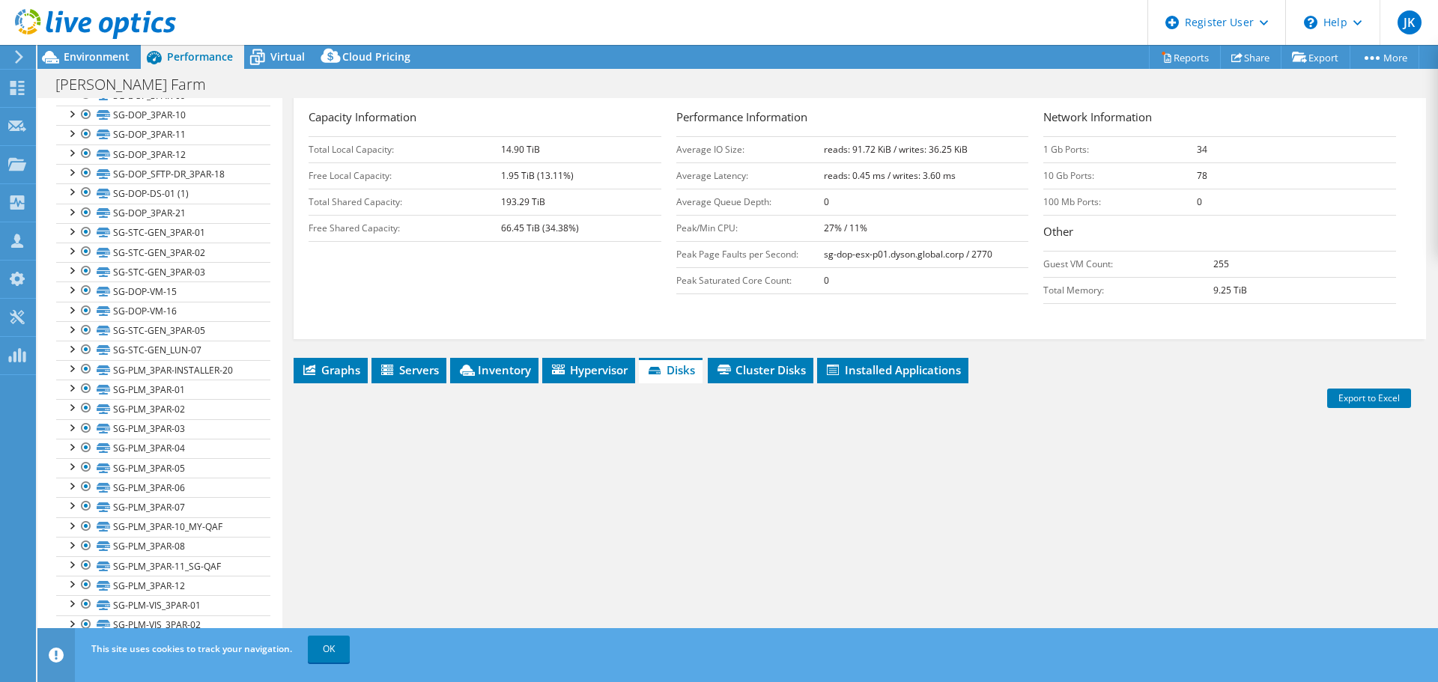
scroll to position [339, 0]
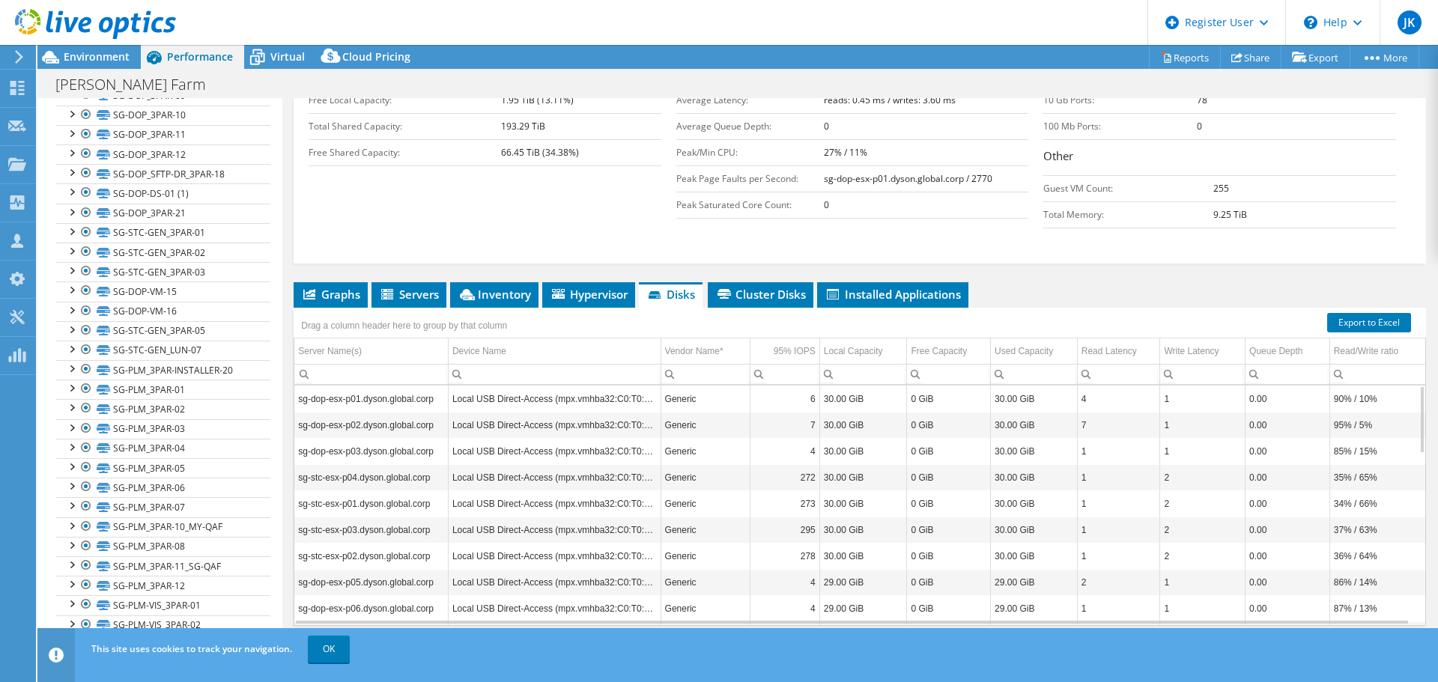
click at [566, 386] on td "Local USB Direct-Access (mpx.vmhba32:C0:T0:L0)" at bounding box center [554, 399] width 213 height 26
click at [827, 363] on div "Contains Does not contain Starts with Ends with Equals Does not equal Reset" at bounding box center [827, 372] width 19 height 19
click at [830, 363] on div "Contains Does not contain Starts with Ends with Equals Does not equal Reset" at bounding box center [827, 372] width 19 height 19
click at [1289, 282] on ul "Graphs Servers Inventory Hypervisor Disks Cluster Disks Installed Applications" at bounding box center [860, 294] width 1132 height 25
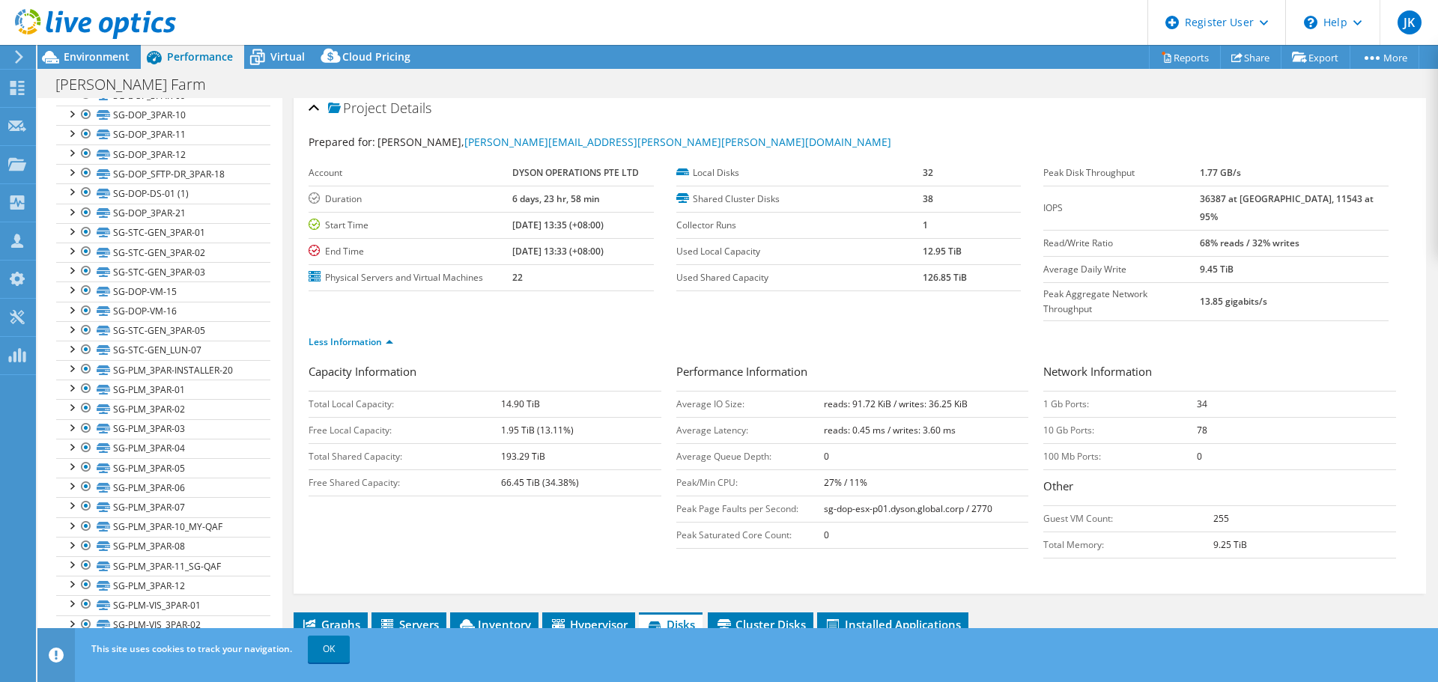
scroll to position [0, 0]
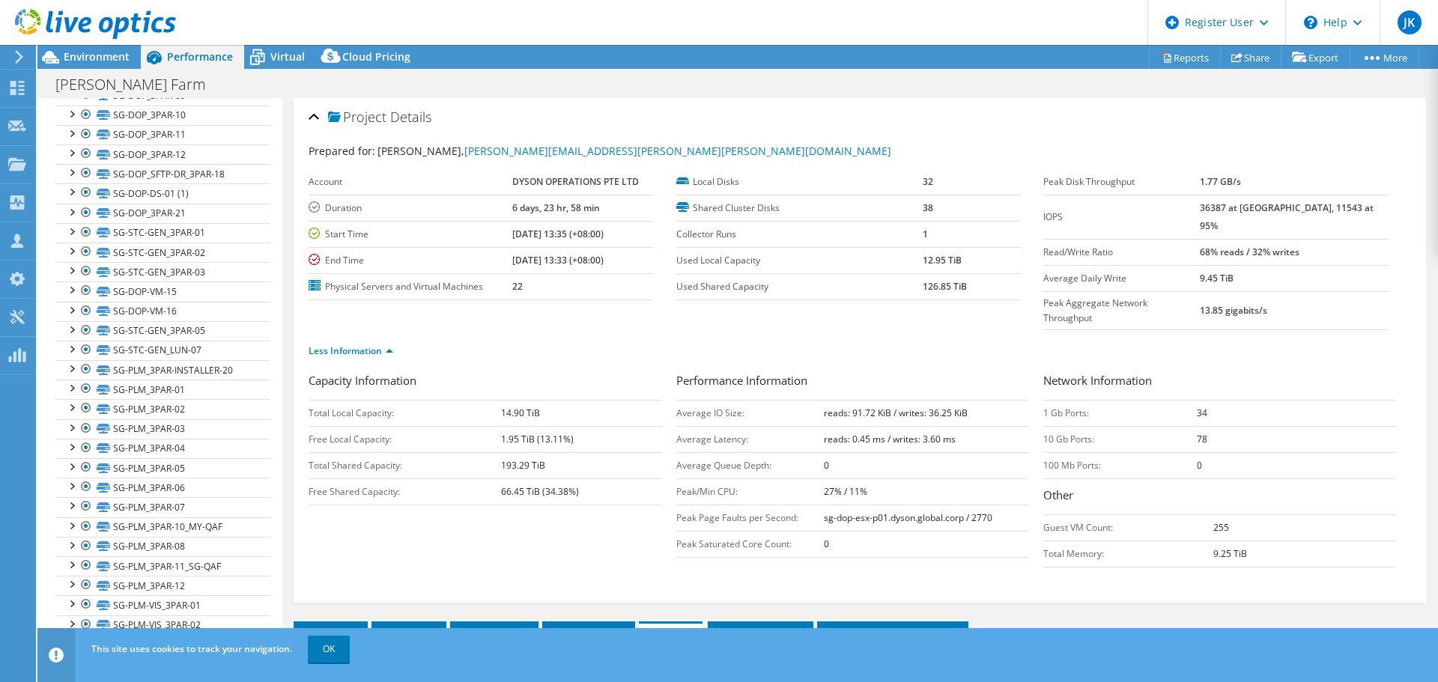
click at [791, 647] on div "Drag a column header here to group by that column" at bounding box center [860, 656] width 1132 height 19
click at [789, 622] on li "Cluster Disks" at bounding box center [761, 634] width 106 height 25
click at [809, 622] on li "Cluster Disks" at bounding box center [759, 634] width 106 height 25
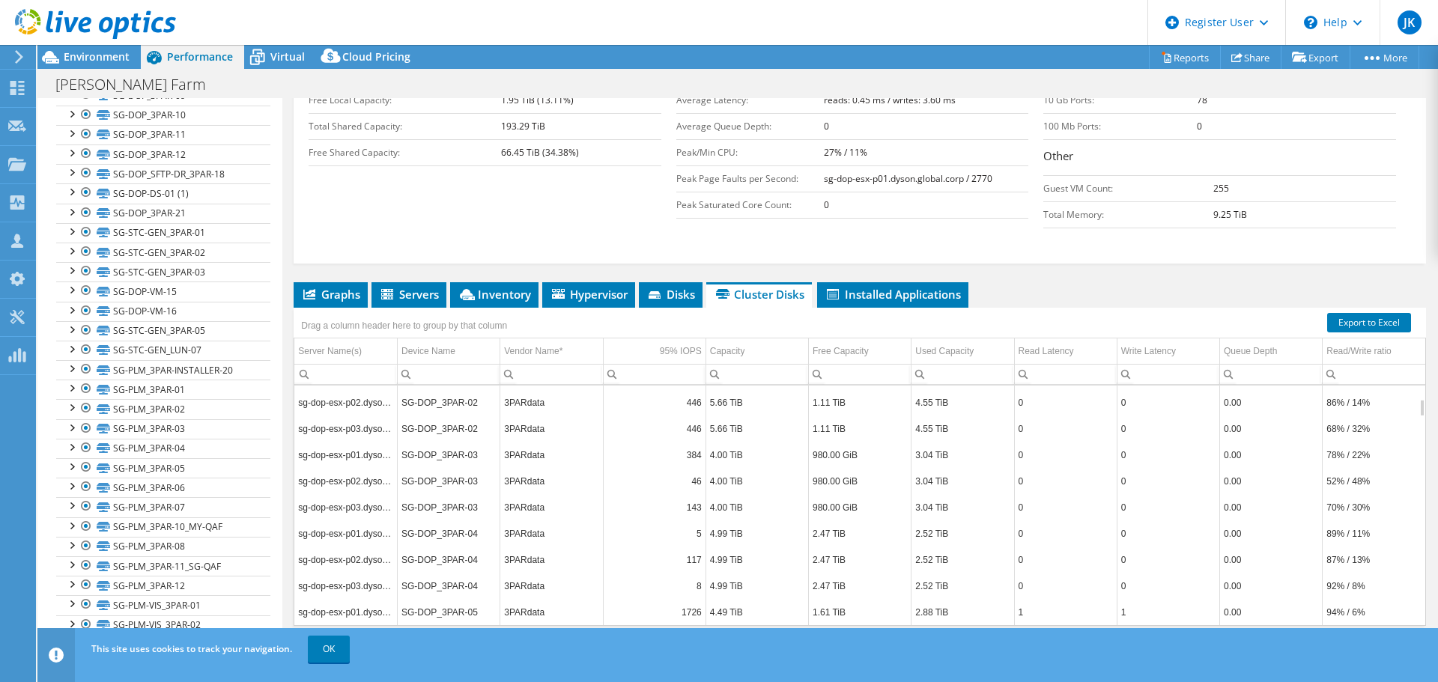
scroll to position [719, 0]
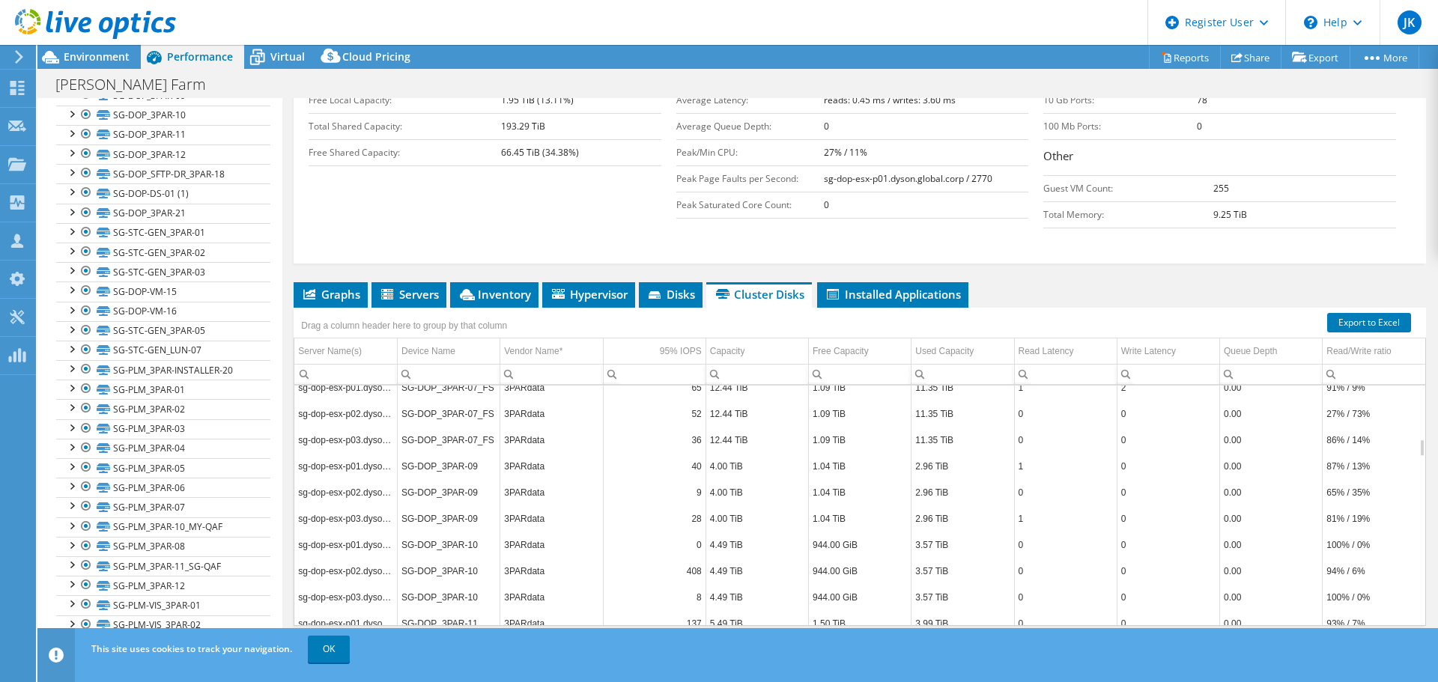
click at [370, 453] on td "sg-dop-esx-p01.dyson.global.corp" at bounding box center [345, 466] width 103 height 26
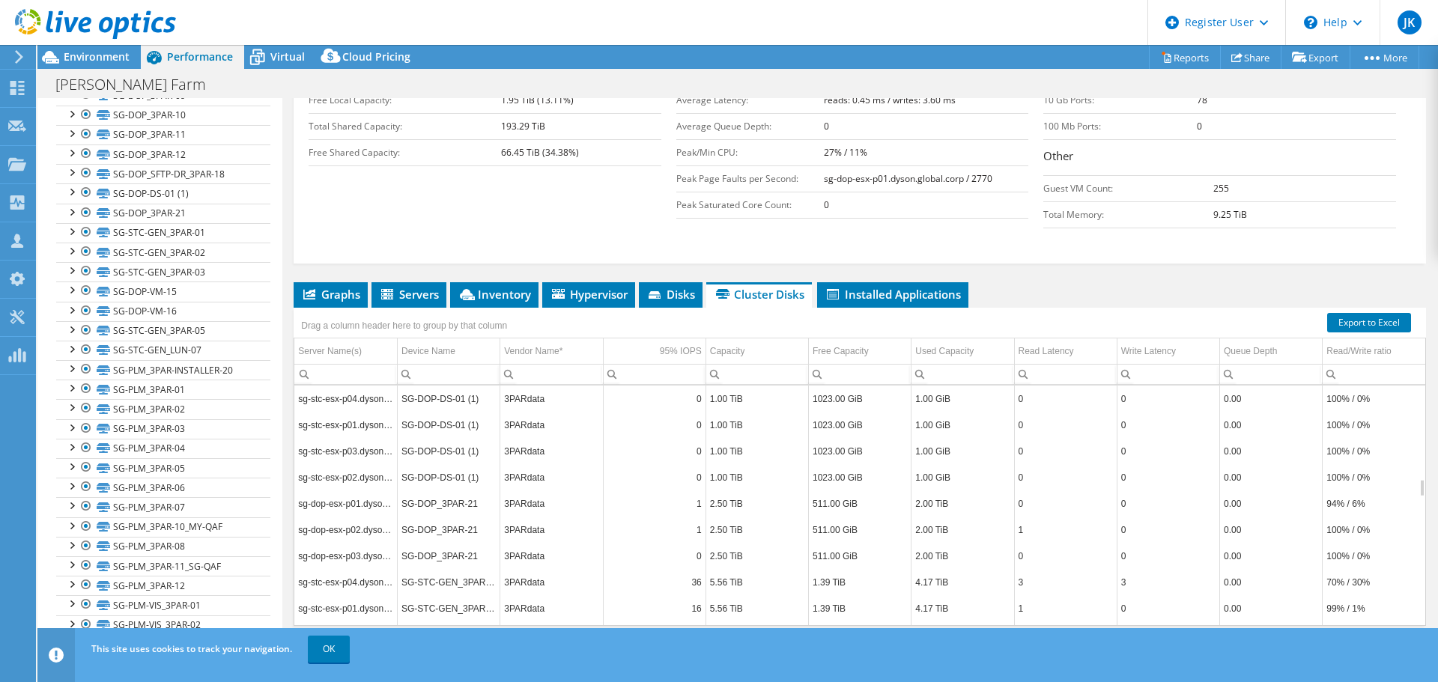
click at [377, 490] on td "sg-dop-esx-p01.dyson.global.corp" at bounding box center [345, 503] width 103 height 26
click at [367, 517] on td "sg-dop-esx-p02.dyson.global.corp" at bounding box center [345, 530] width 103 height 26
click at [94, 66] on div "Environment" at bounding box center [88, 57] width 103 height 24
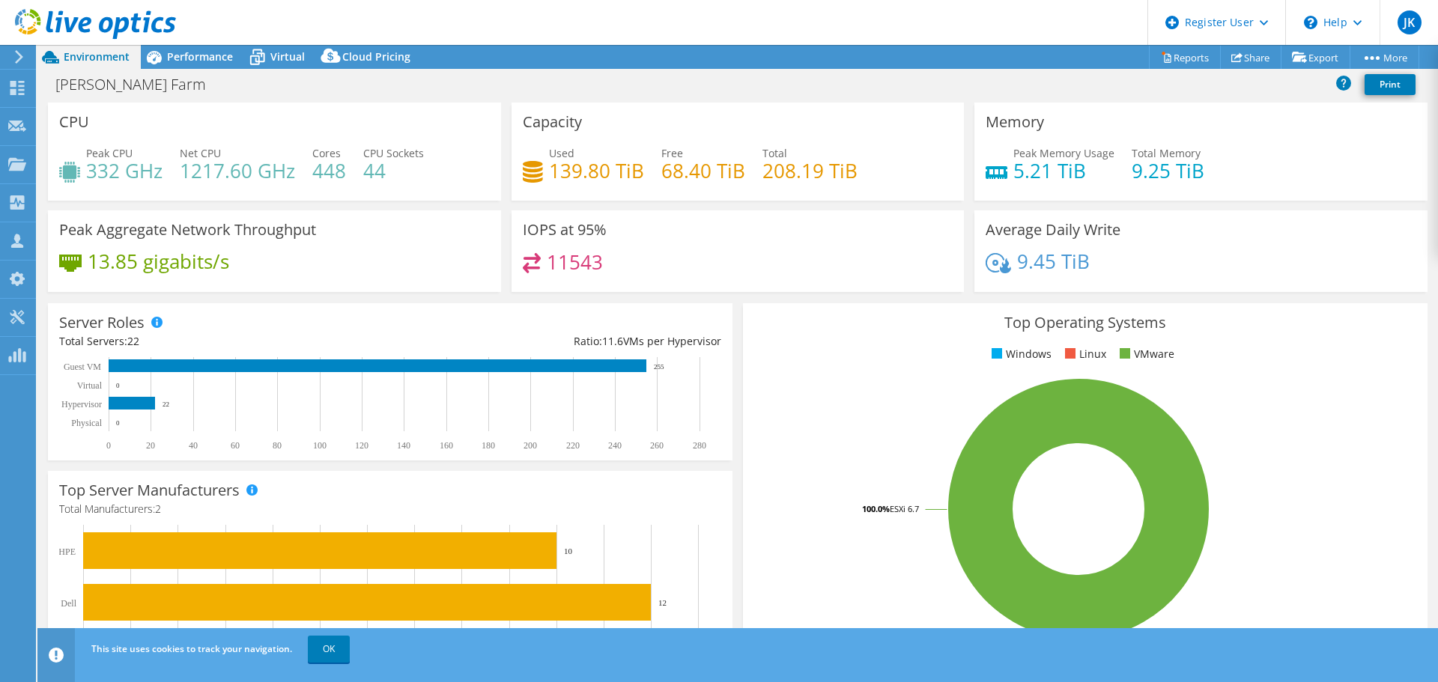
click at [222, 60] on span "Performance" at bounding box center [200, 56] width 66 height 14
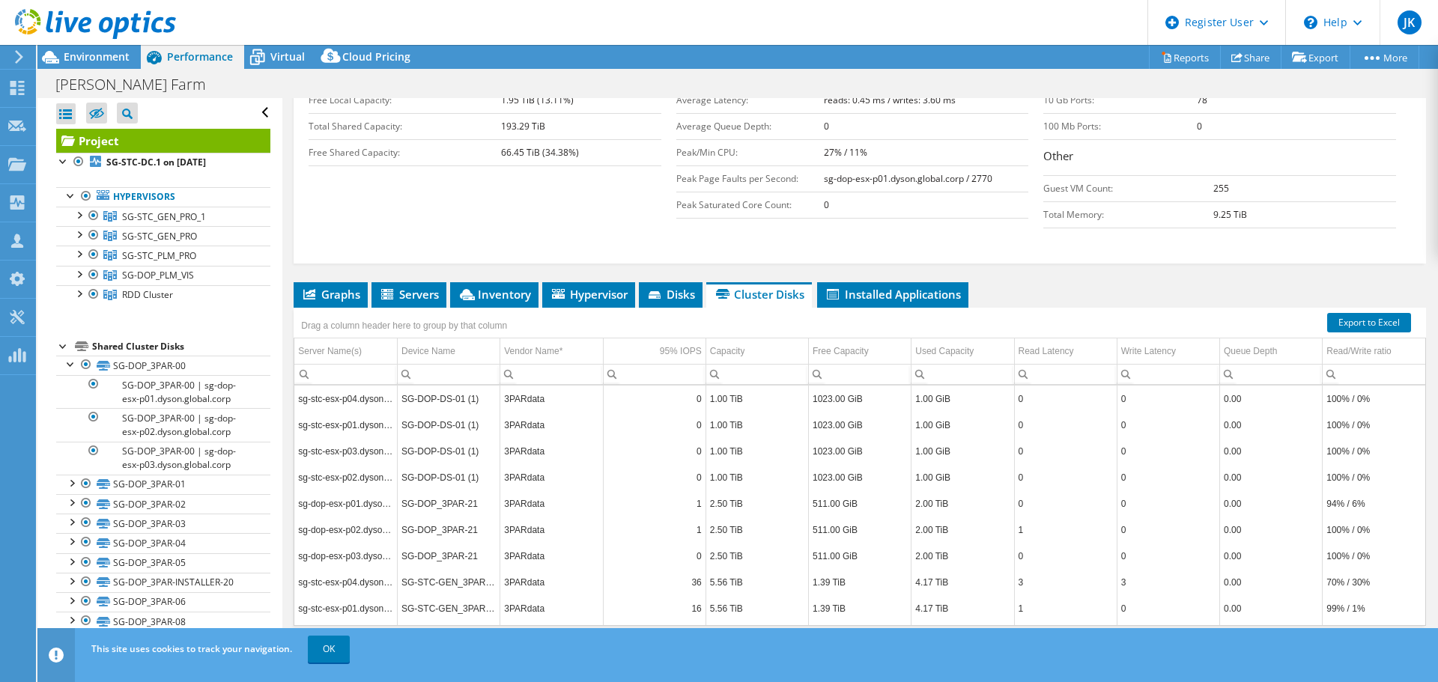
scroll to position [0, 0]
click at [505, 386] on td "3PARdata" at bounding box center [551, 399] width 103 height 26
click at [517, 386] on td "3PARdata" at bounding box center [551, 399] width 103 height 26
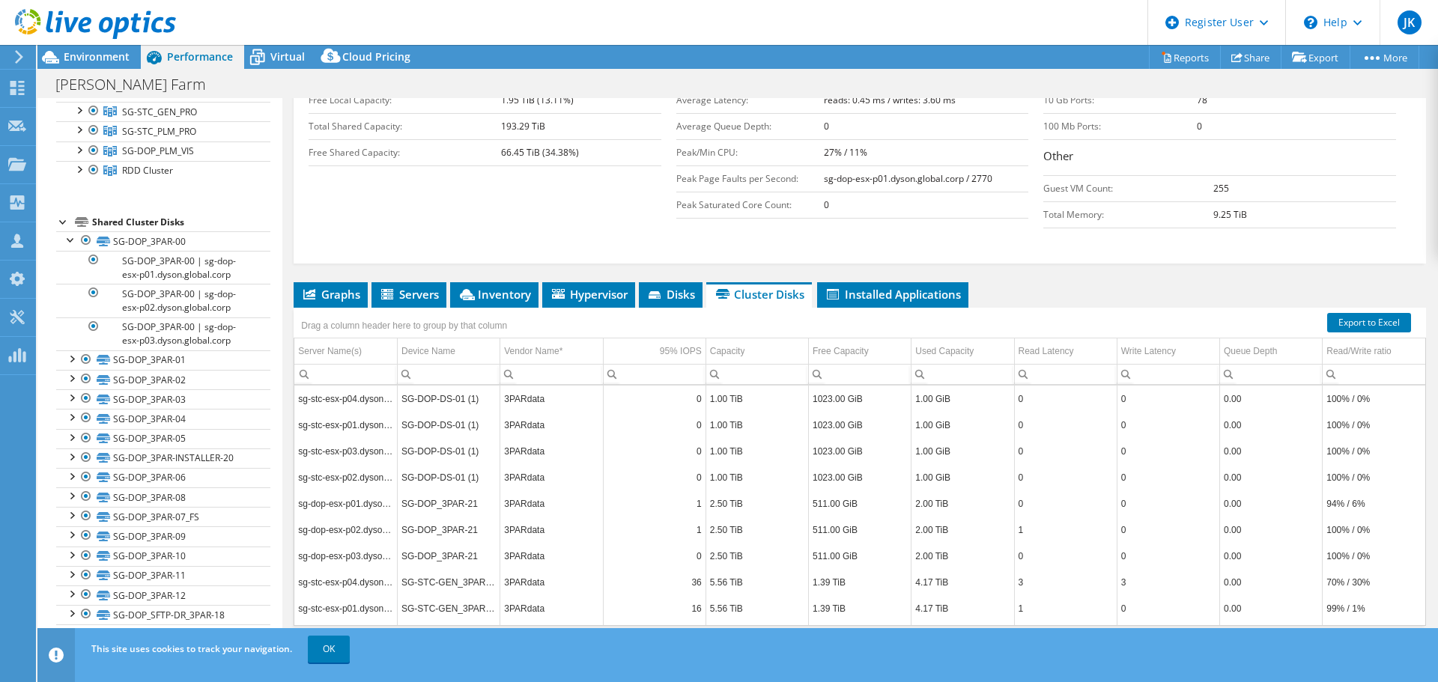
scroll to position [117, 0]
click at [280, 70] on div "[PERSON_NAME] Farm Print" at bounding box center [737, 83] width 1400 height 29
click at [285, 62] on span "Virtual" at bounding box center [287, 56] width 34 height 14
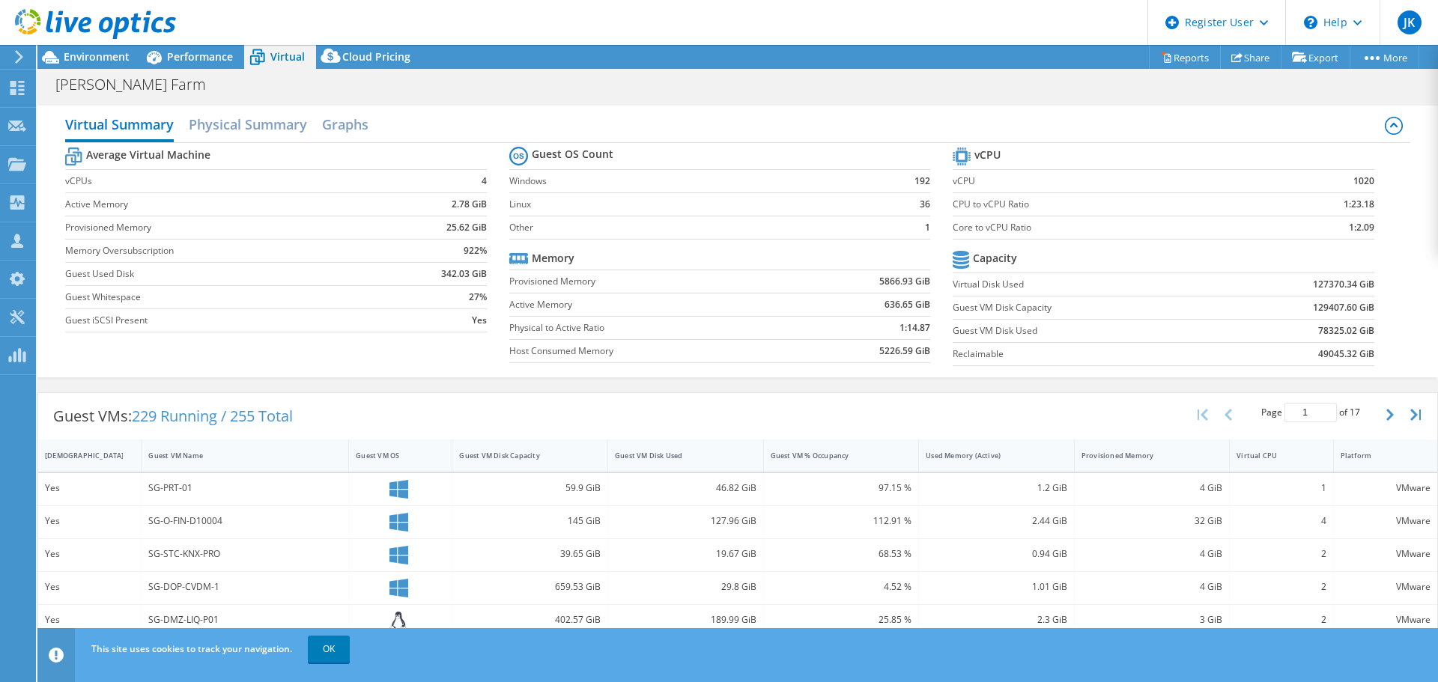
click at [293, 133] on h2 "Physical Summary" at bounding box center [248, 124] width 118 height 30
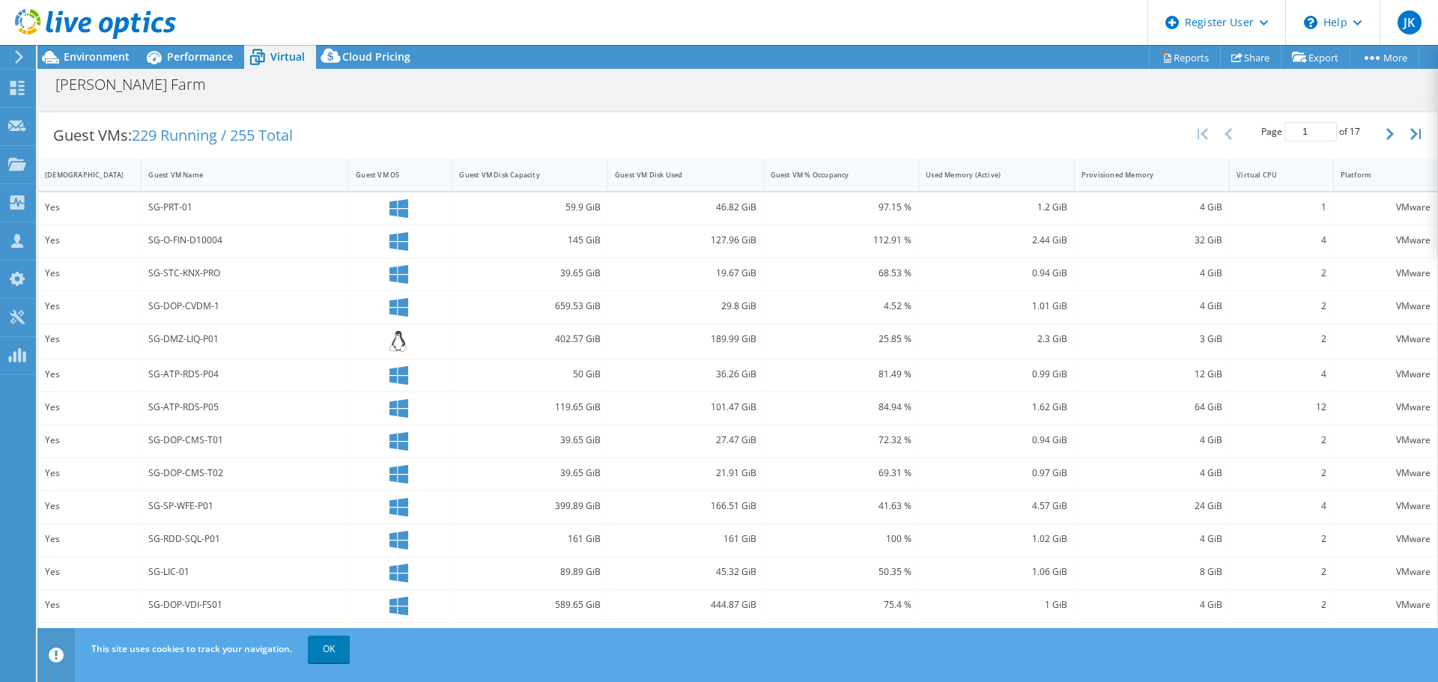
scroll to position [183, 0]
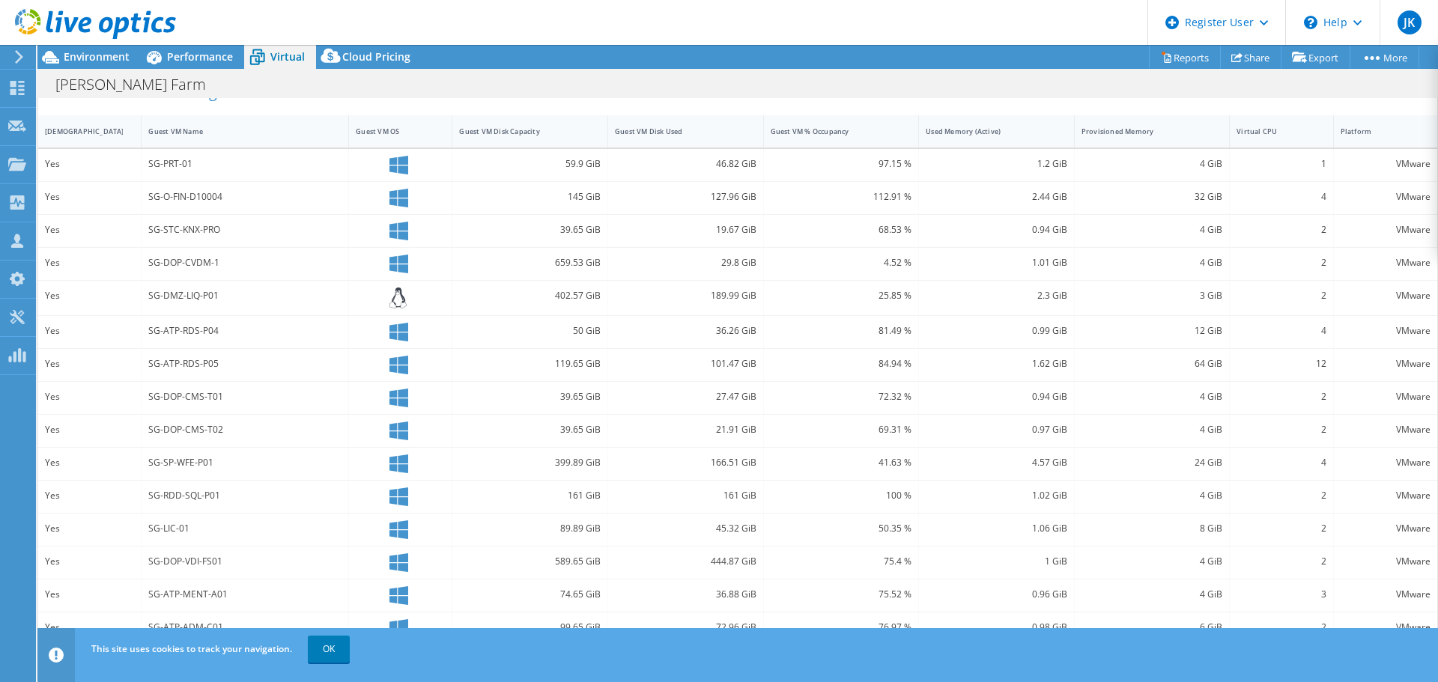
click at [386, 54] on span "Cloud Pricing" at bounding box center [376, 56] width 68 height 14
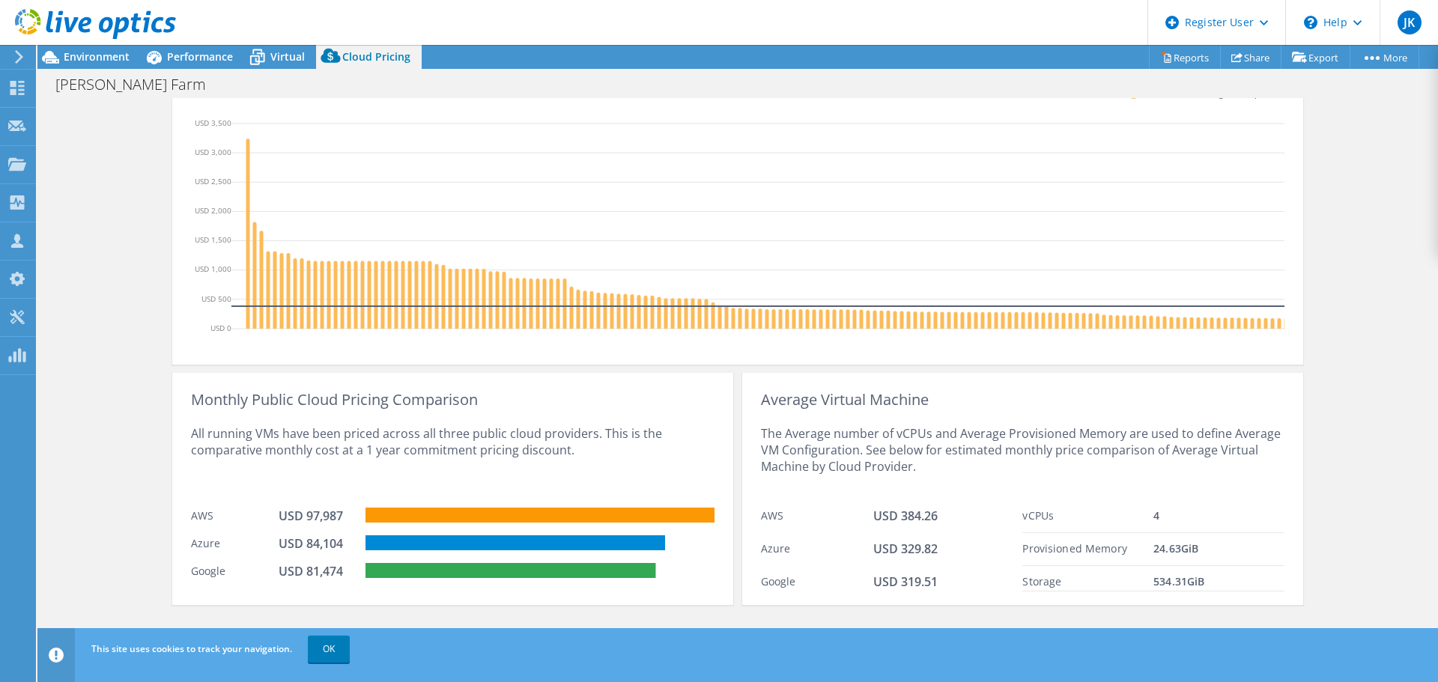
scroll to position [0, 0]
